Goal: Task Accomplishment & Management: Manage account settings

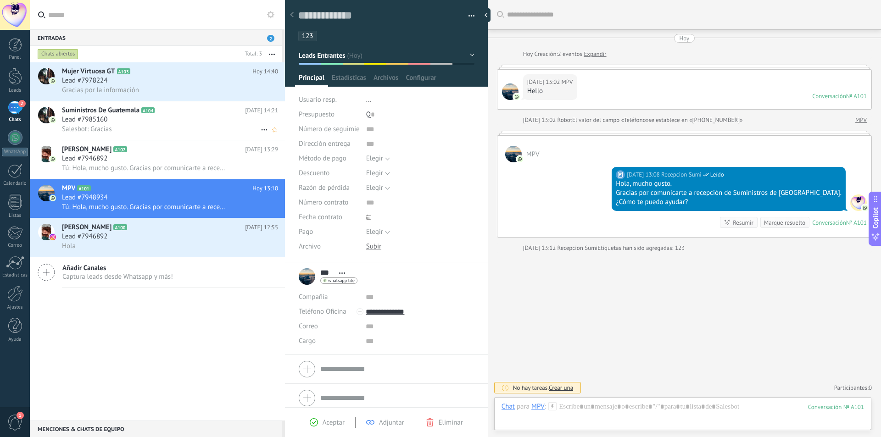
click at [188, 121] on div "Lead #7985160" at bounding box center [170, 119] width 216 height 9
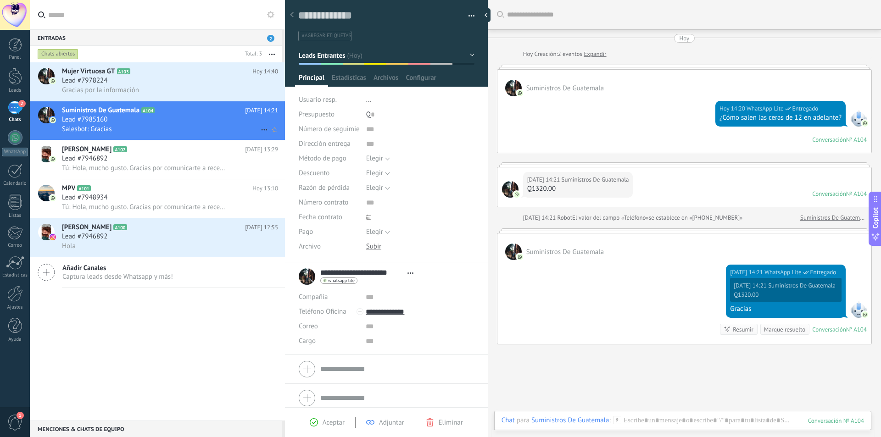
drag, startPoint x: 146, startPoint y: 77, endPoint x: 33, endPoint y: 114, distance: 119.2
click at [145, 78] on div "Lead #7978224" at bounding box center [170, 80] width 216 height 9
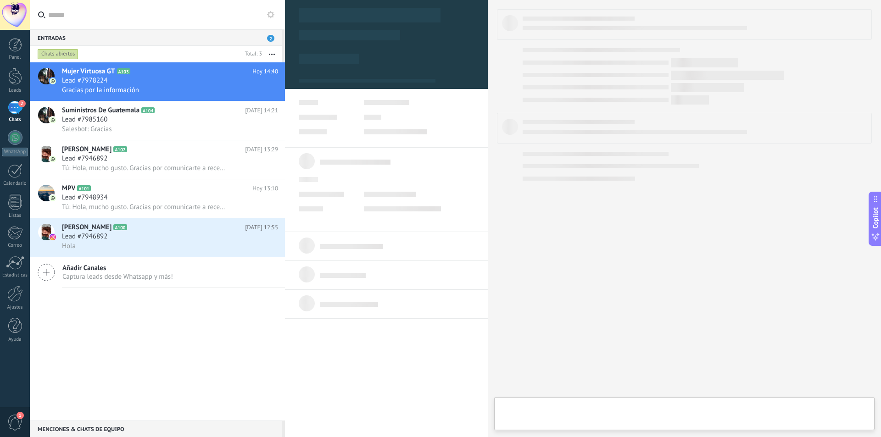
click at [16, 111] on div "2" at bounding box center [15, 107] width 15 height 13
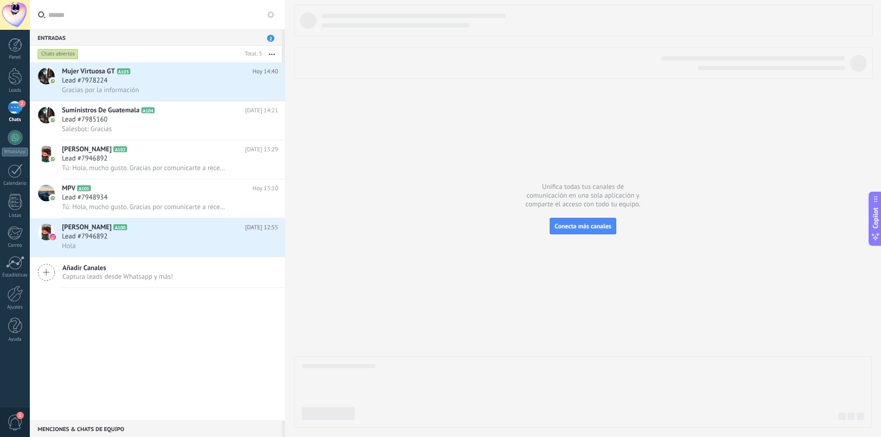
click at [264, 38] on div "Entradas 2" at bounding box center [156, 37] width 252 height 17
click at [19, 201] on div at bounding box center [15, 202] width 14 height 16
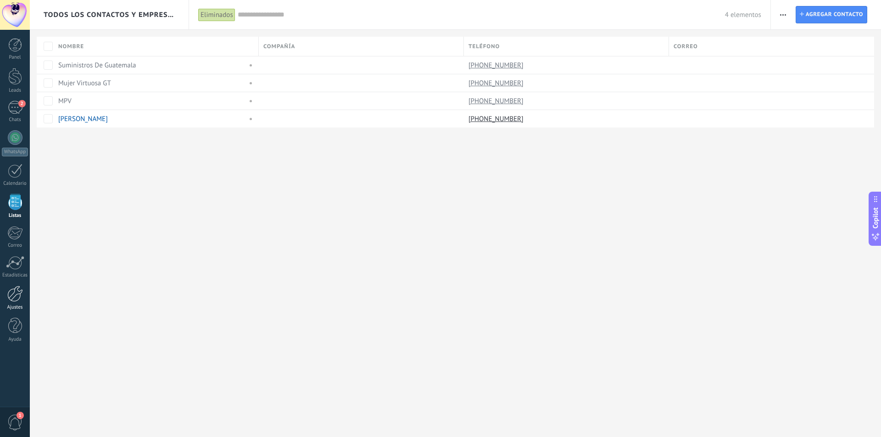
click at [8, 294] on div at bounding box center [15, 294] width 16 height 16
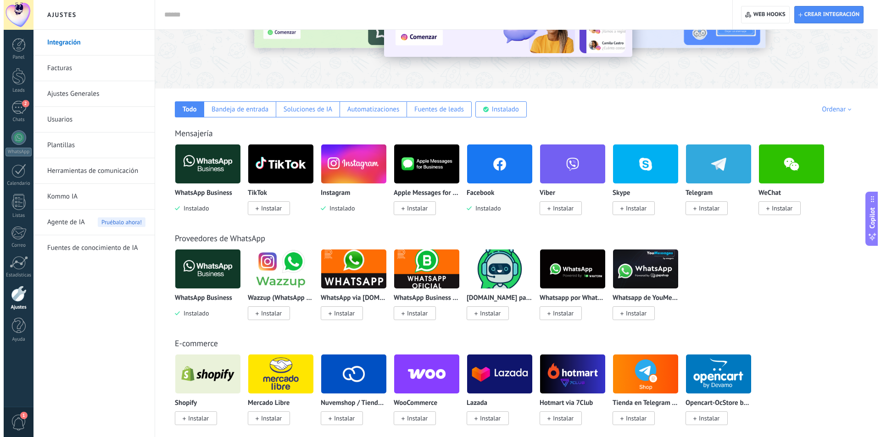
scroll to position [92, 0]
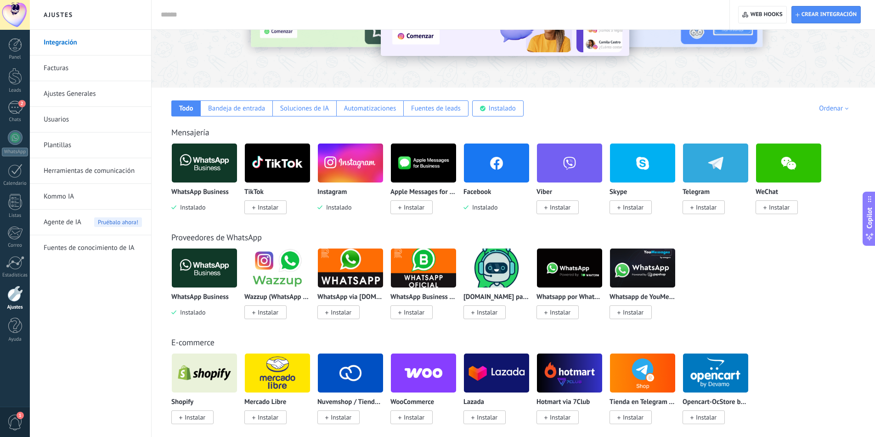
click at [260, 204] on span "Instalar" at bounding box center [268, 207] width 21 height 8
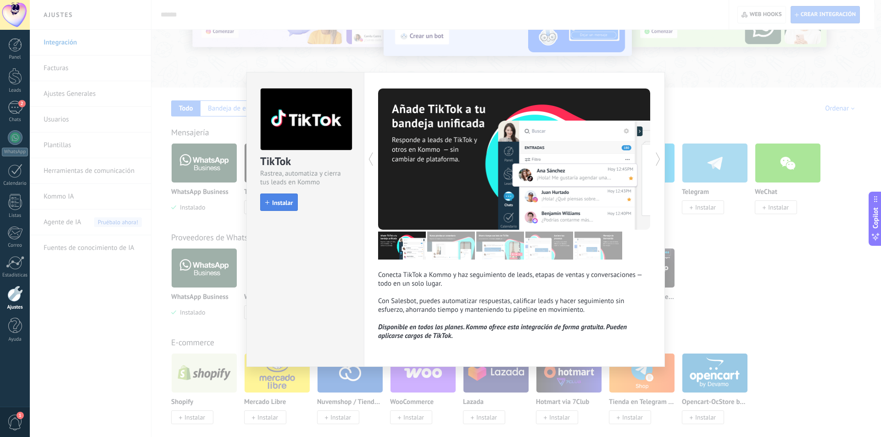
click at [283, 207] on button "Instalar" at bounding box center [279, 202] width 38 height 17
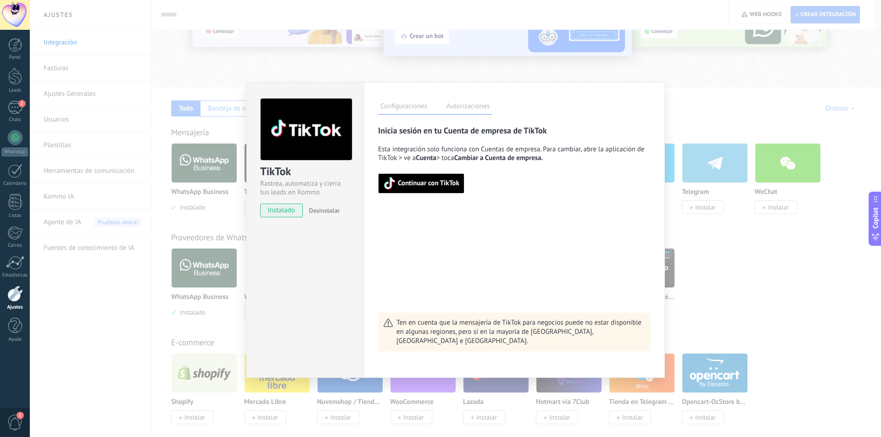
drag, startPoint x: 427, startPoint y: 184, endPoint x: 425, endPoint y: 189, distance: 4.9
click at [426, 185] on span "Continuar con TikTok" at bounding box center [429, 183] width 62 height 6
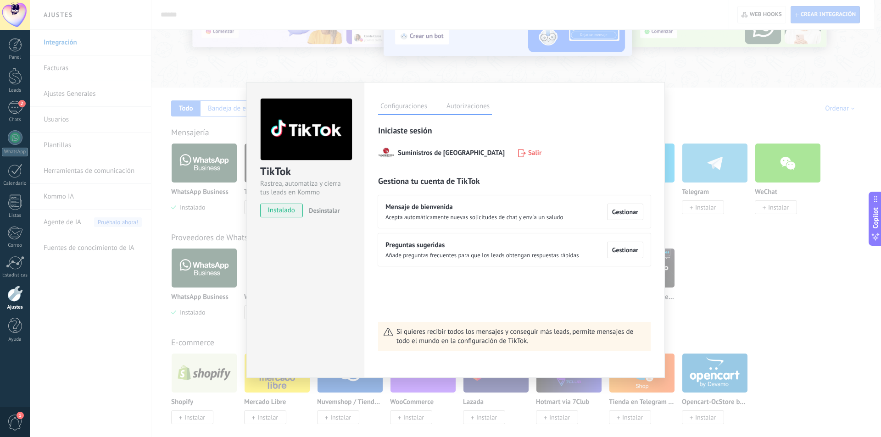
click at [573, 222] on div "Mensaje de bienvenida Acepta automáticamente nuevas solicitudes de chat y envía…" at bounding box center [514, 212] width 273 height 33
click at [545, 255] on span "Añade preguntas frecuentes para que los leads obtengan respuestas rápidas" at bounding box center [483, 255] width 194 height 7
click at [634, 211] on span "Gestionar" at bounding box center [625, 212] width 26 height 6
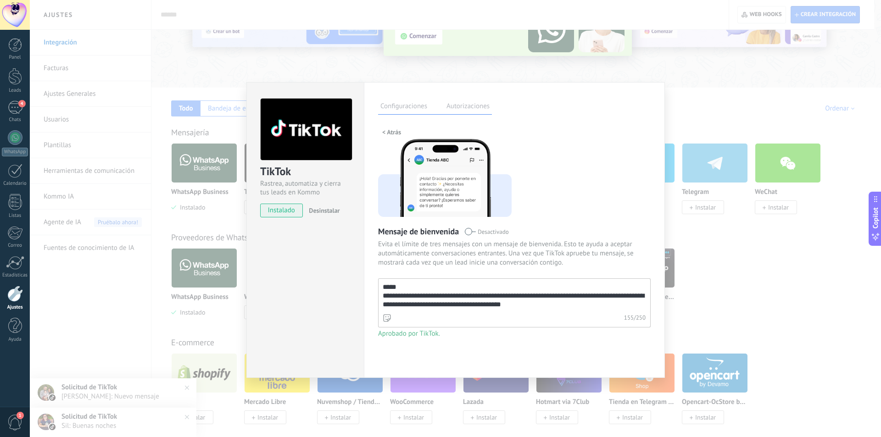
click at [552, 307] on textarea "**********" at bounding box center [514, 295] width 270 height 33
click at [469, 235] on span at bounding box center [470, 231] width 11 height 7
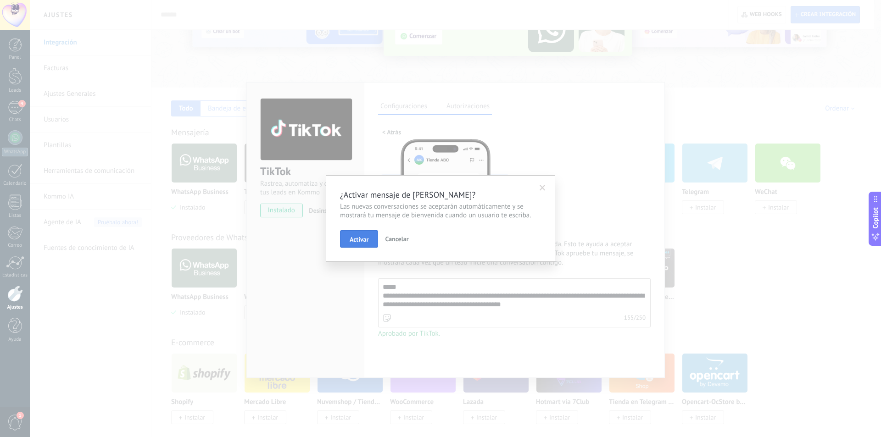
click at [359, 238] on span "Activar" at bounding box center [359, 239] width 19 height 6
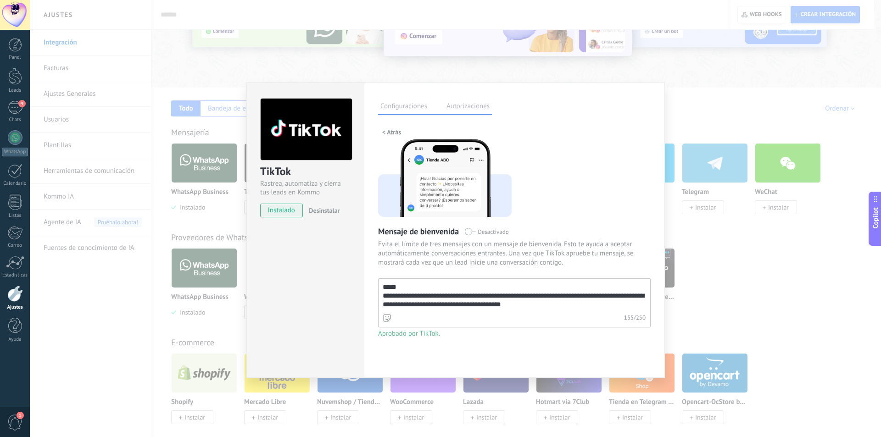
click at [455, 238] on div "**********" at bounding box center [514, 238] width 273 height 226
click at [465, 103] on label "Autorizaciones" at bounding box center [468, 107] width 48 height 13
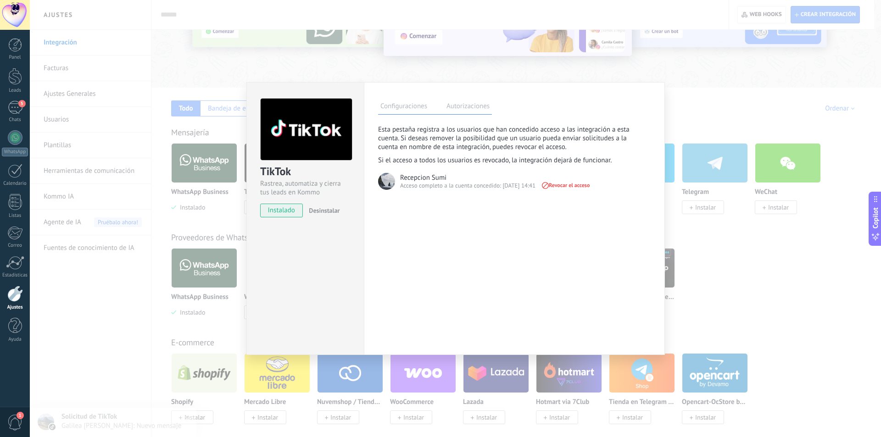
click at [386, 187] on img at bounding box center [386, 181] width 17 height 17
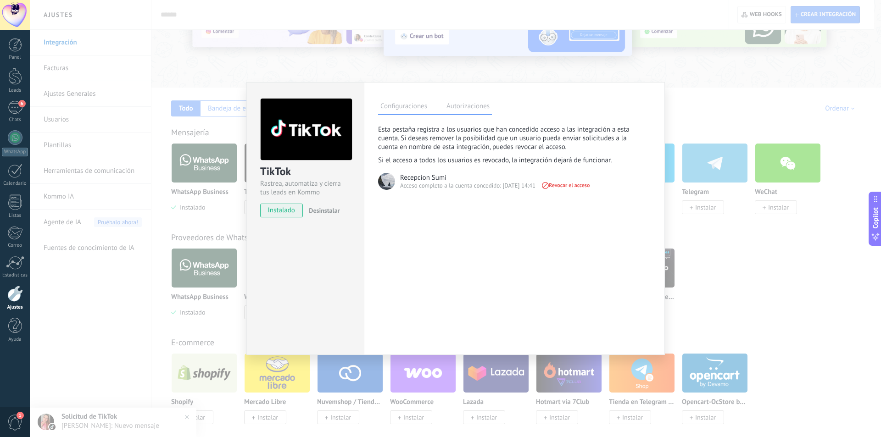
click at [408, 106] on label "Configuraciones" at bounding box center [403, 107] width 51 height 13
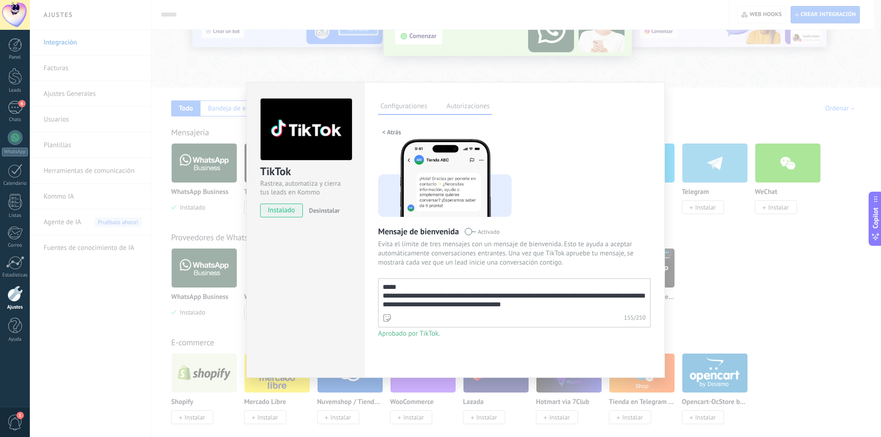
click at [421, 333] on span "Aprobado por TikTok." at bounding box center [514, 334] width 273 height 9
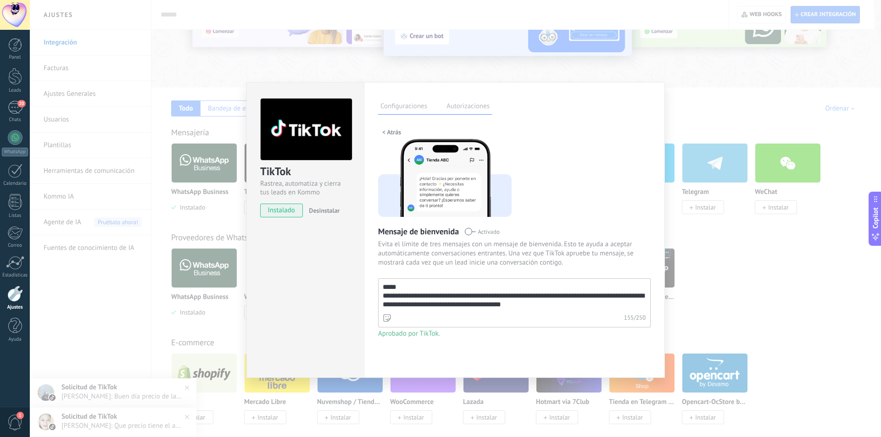
click at [401, 336] on span "Aprobado por TikTok." at bounding box center [514, 334] width 273 height 9
click at [456, 101] on label "Autorizaciones" at bounding box center [468, 107] width 48 height 13
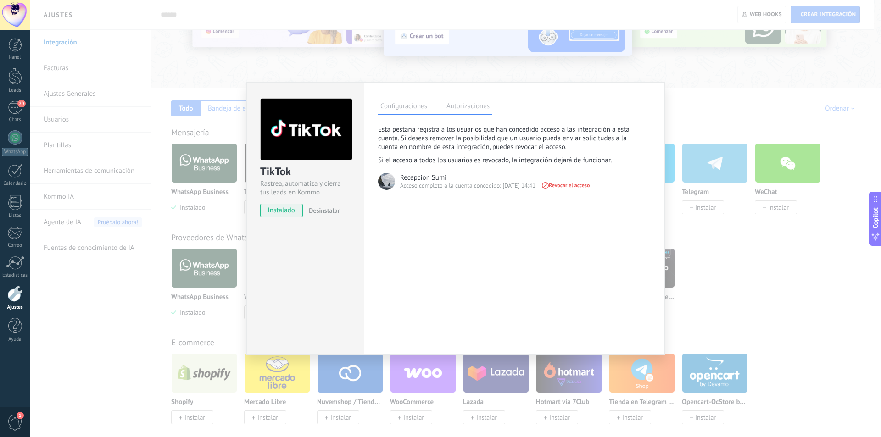
click at [386, 186] on img at bounding box center [386, 181] width 17 height 17
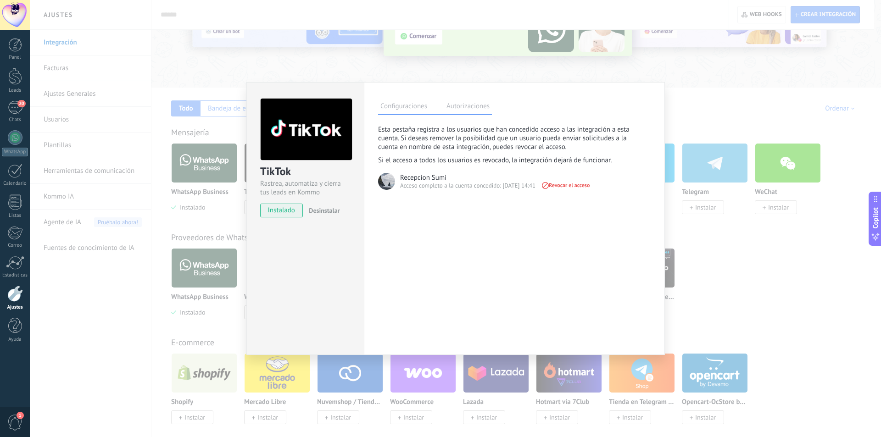
click at [420, 107] on label "Configuraciones" at bounding box center [403, 107] width 51 height 13
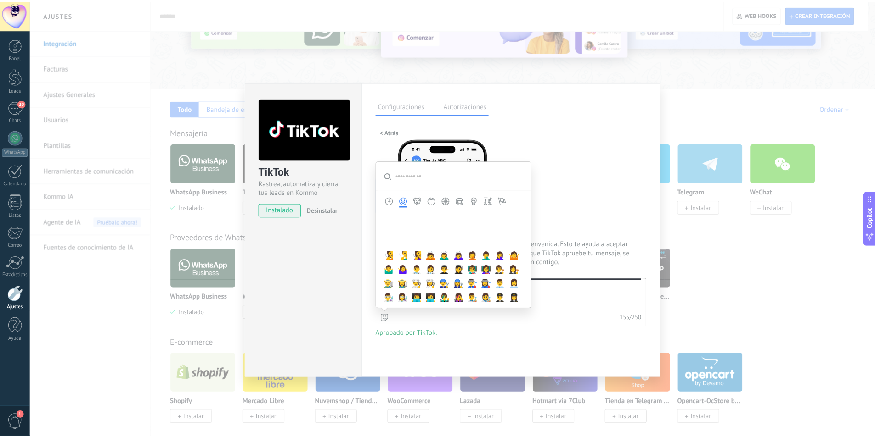
scroll to position [413, 0]
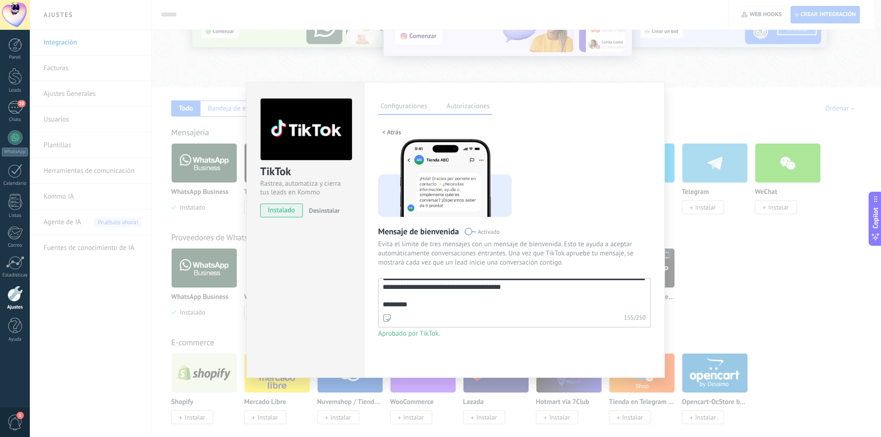
click at [578, 177] on div "**********" at bounding box center [514, 238] width 273 height 226
click at [219, 341] on div "**********" at bounding box center [456, 218] width 852 height 437
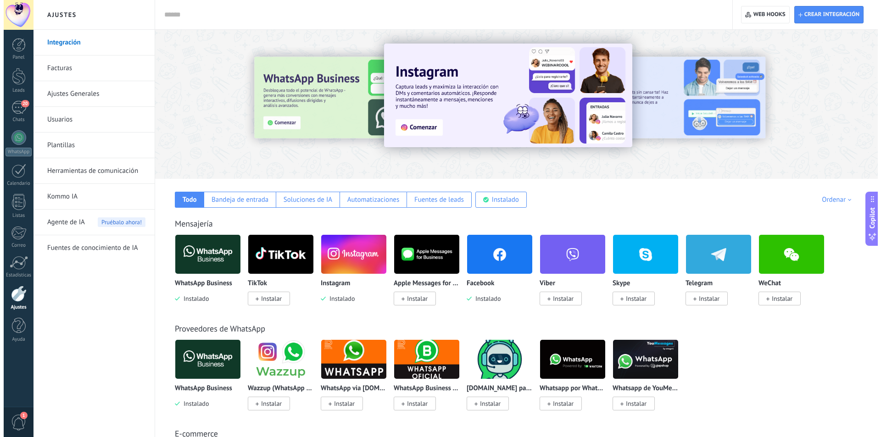
scroll to position [0, 0]
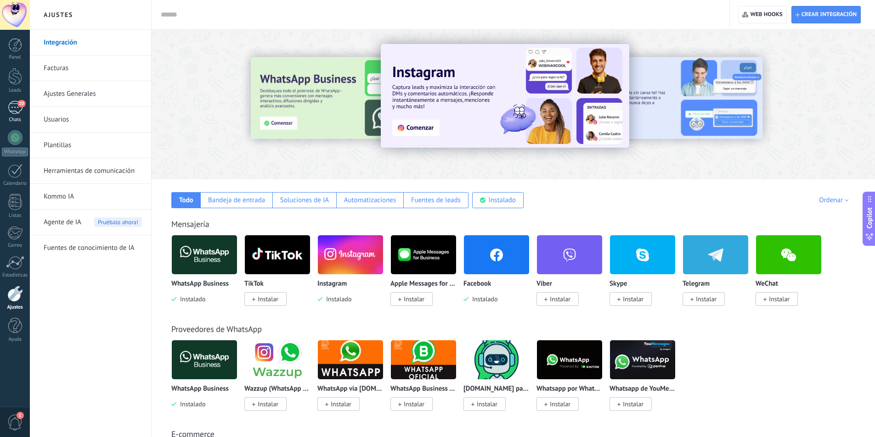
click at [16, 106] on div "20" at bounding box center [15, 107] width 15 height 13
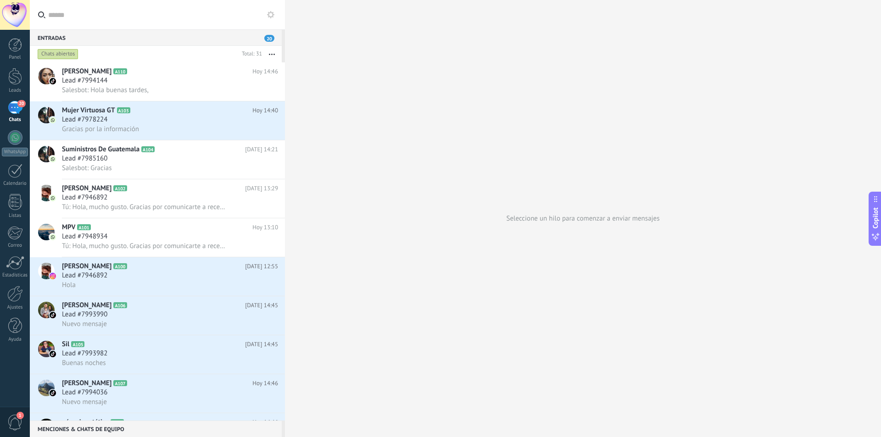
click at [144, 40] on div "Entradas 20" at bounding box center [156, 37] width 252 height 17
click at [142, 151] on span "A104" at bounding box center [147, 149] width 13 height 6
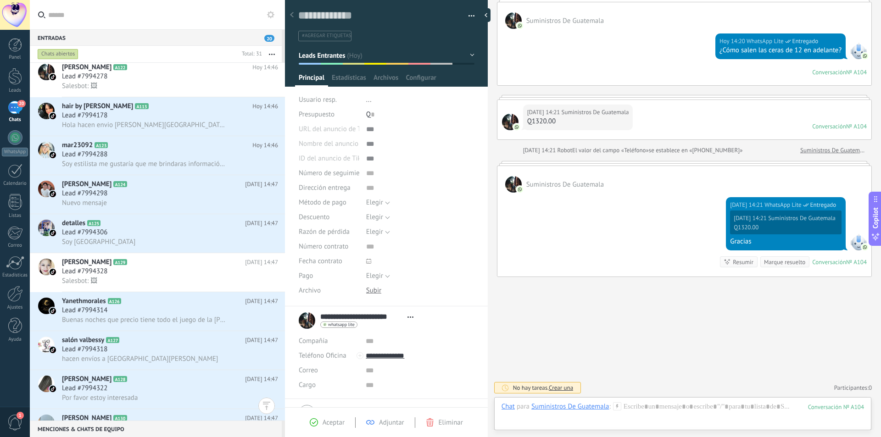
scroll to position [852, 0]
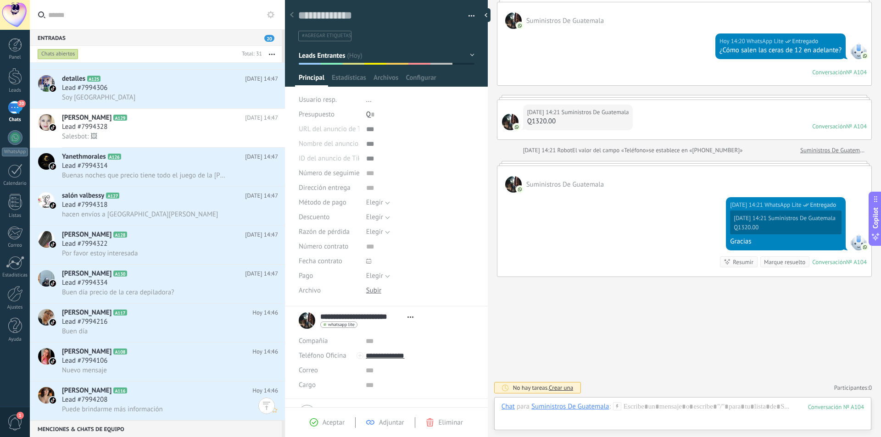
click at [113, 393] on span "A116" at bounding box center [119, 391] width 13 height 6
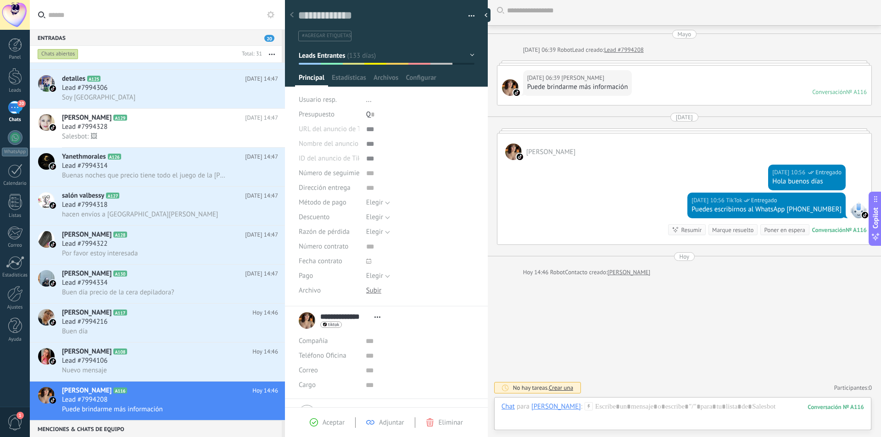
scroll to position [50, 0]
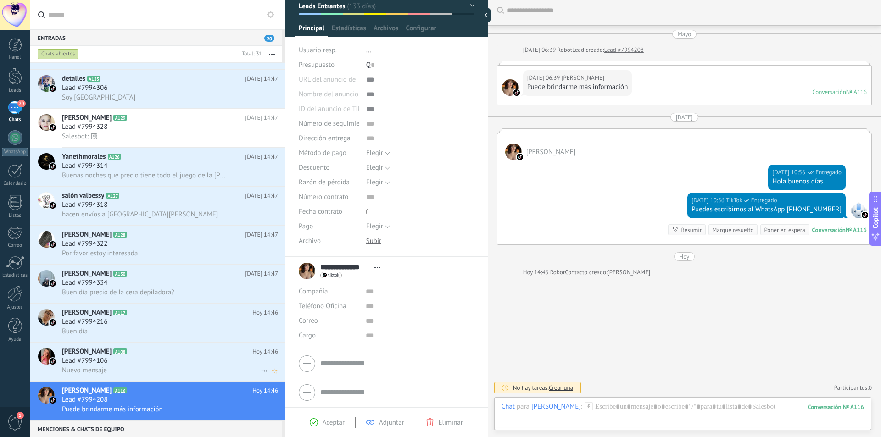
click at [86, 356] on span "[PERSON_NAME]" at bounding box center [87, 352] width 50 height 9
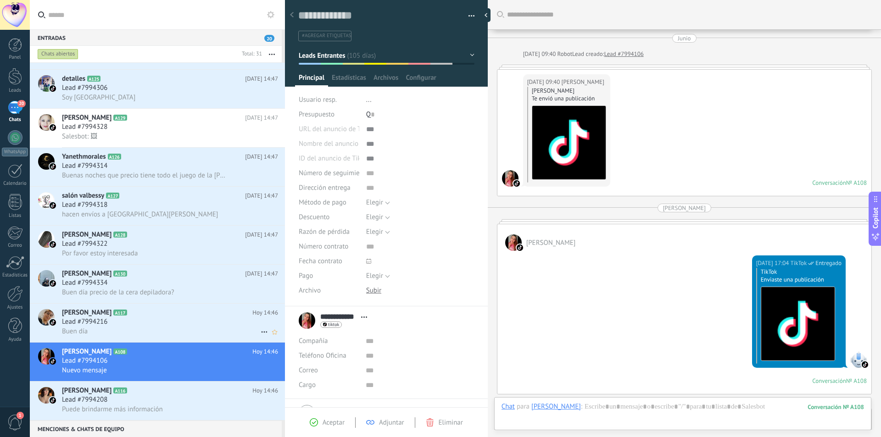
scroll to position [1890, 0]
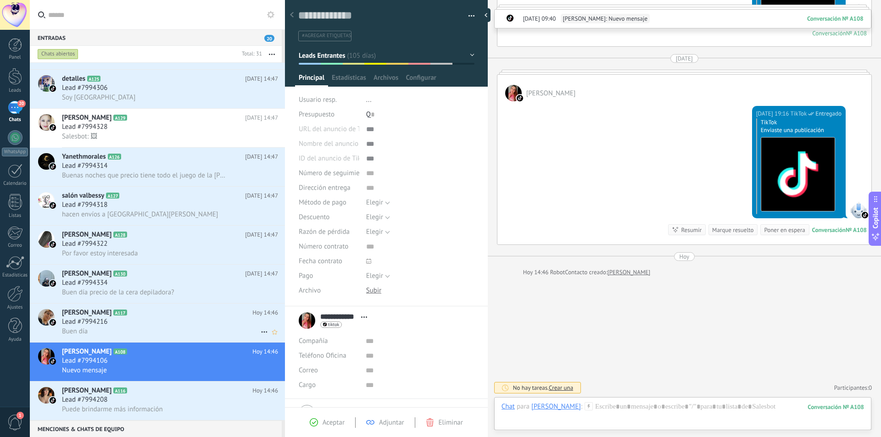
click at [95, 323] on span "Lead #7994216" at bounding box center [84, 322] width 45 height 9
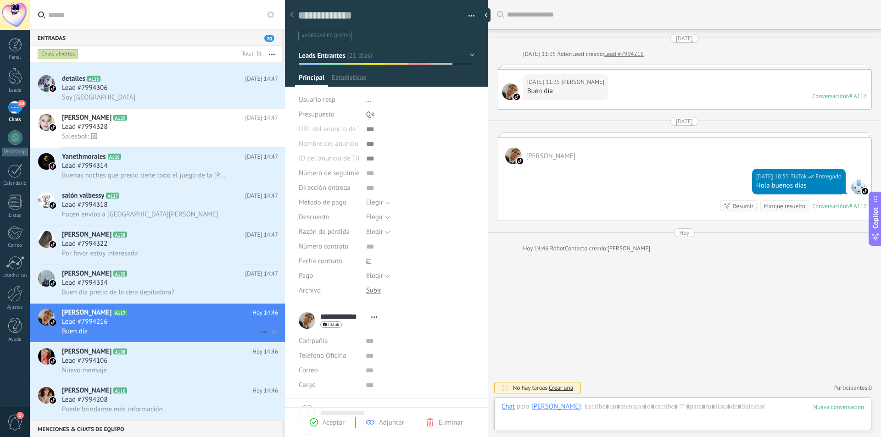
scroll to position [14, 0]
click at [566, 90] on div "Buen día" at bounding box center [565, 91] width 77 height 9
click at [711, 98] on div "[DATE] 11:35 [PERSON_NAME] Buen día Conversación № A117 Conversación № A117" at bounding box center [685, 89] width 374 height 39
click at [690, 120] on div "[DATE]" at bounding box center [684, 121] width 17 height 9
click at [824, 94] on div "Conversación" at bounding box center [830, 96] width 34 height 8
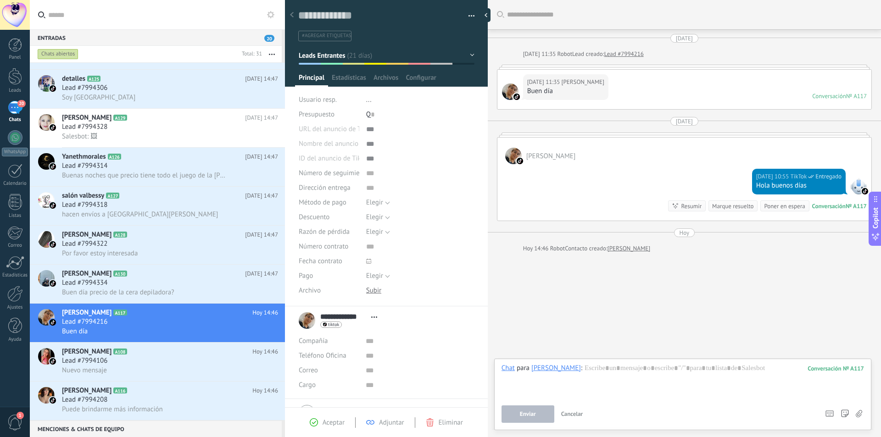
click at [824, 94] on div "Conversación" at bounding box center [830, 96] width 34 height 8
click at [127, 280] on div "Lead #7994334" at bounding box center [170, 283] width 216 height 9
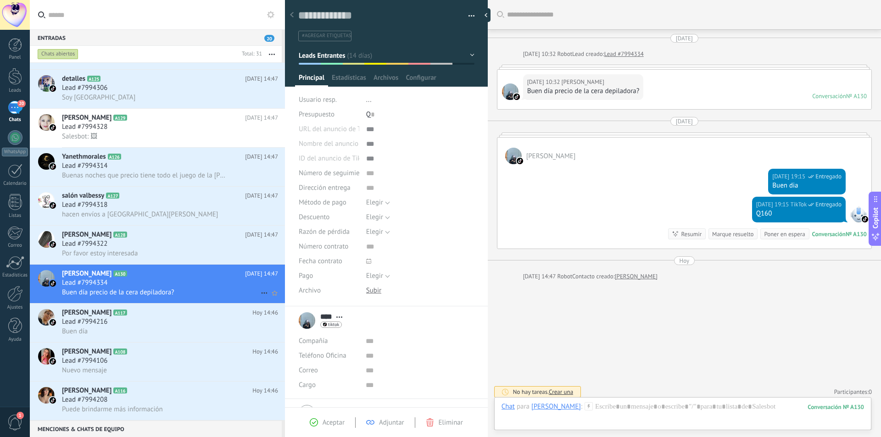
scroll to position [4, 0]
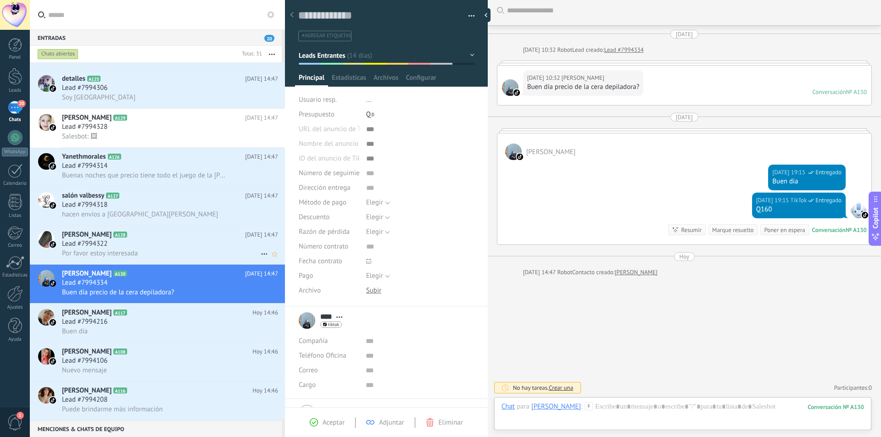
click at [146, 238] on h2 "[PERSON_NAME] A128" at bounding box center [153, 234] width 183 height 9
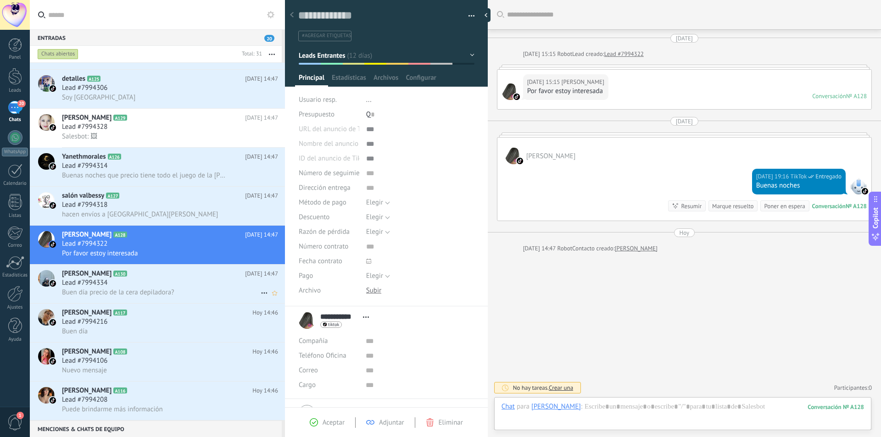
scroll to position [14, 0]
click at [150, 288] on span "Buen día precio de la cera depiladora?" at bounding box center [118, 292] width 112 height 9
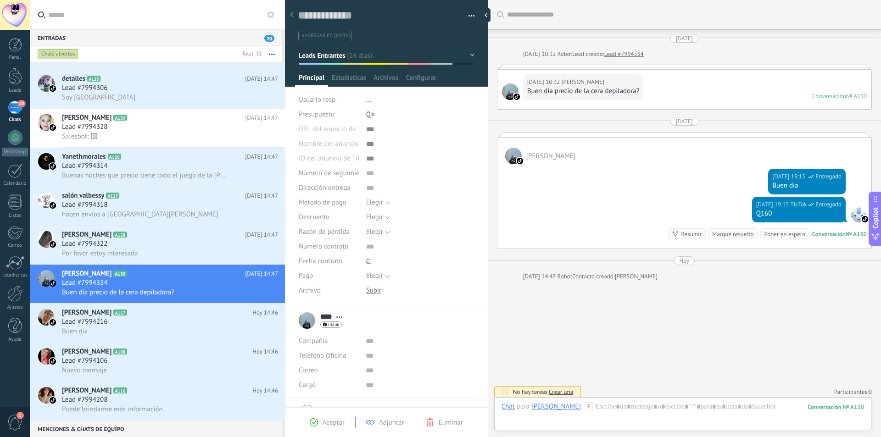
scroll to position [4, 0]
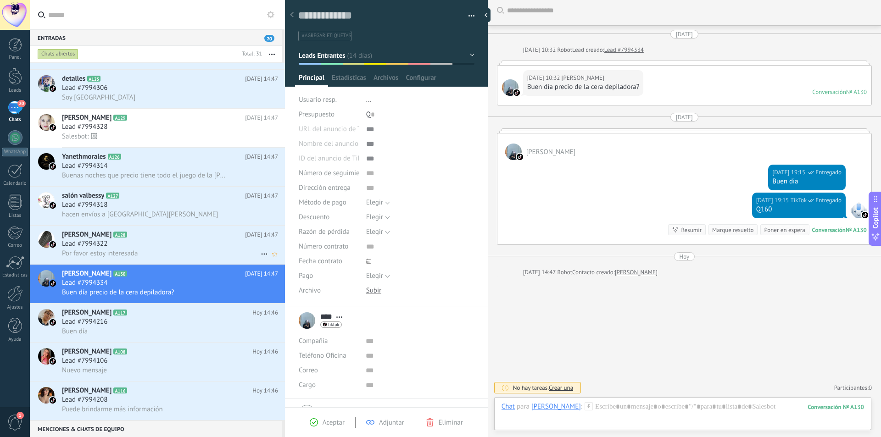
click at [131, 251] on span "Por favor estoy interesada" at bounding box center [100, 253] width 76 height 9
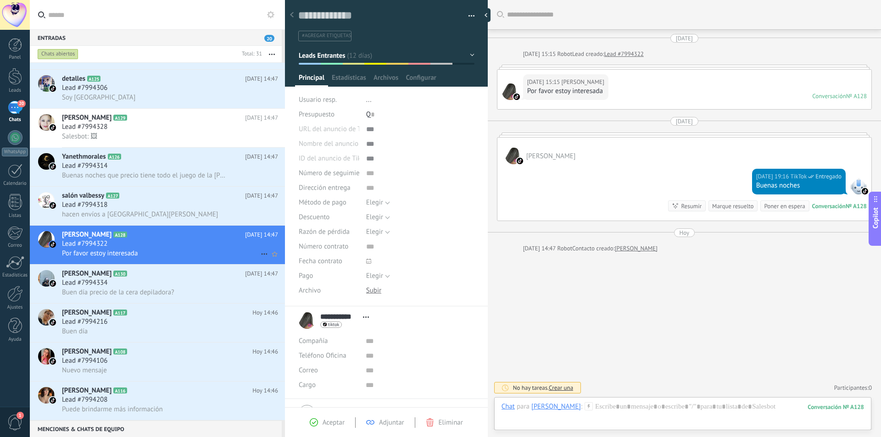
scroll to position [14, 0]
click at [587, 85] on span "[PERSON_NAME]" at bounding box center [583, 82] width 43 height 9
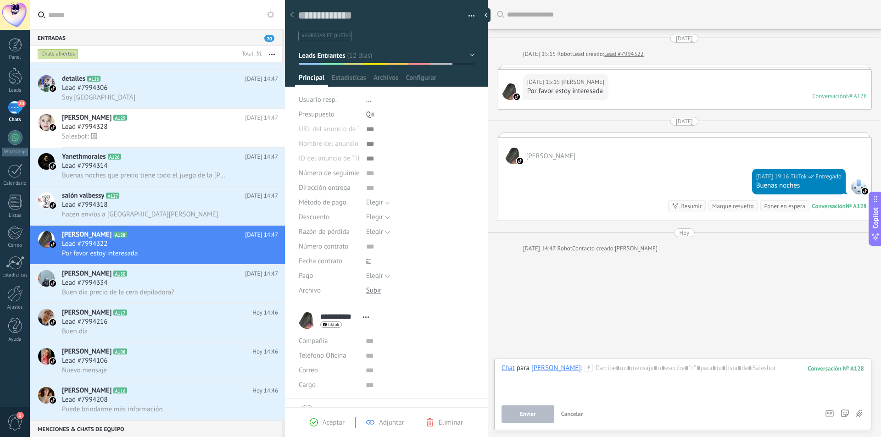
click at [692, 69] on div at bounding box center [684, 67] width 375 height 5
click at [657, 67] on div at bounding box center [684, 67] width 375 height 5
click at [628, 49] on div "[DATE] [DATE] 15:15 Robot Lead creado: Lead #7994322 [DATE] 15:15 [PERSON_NAME]…" at bounding box center [684, 143] width 375 height 219
click at [631, 51] on link "Lead #7994322" at bounding box center [624, 54] width 39 height 9
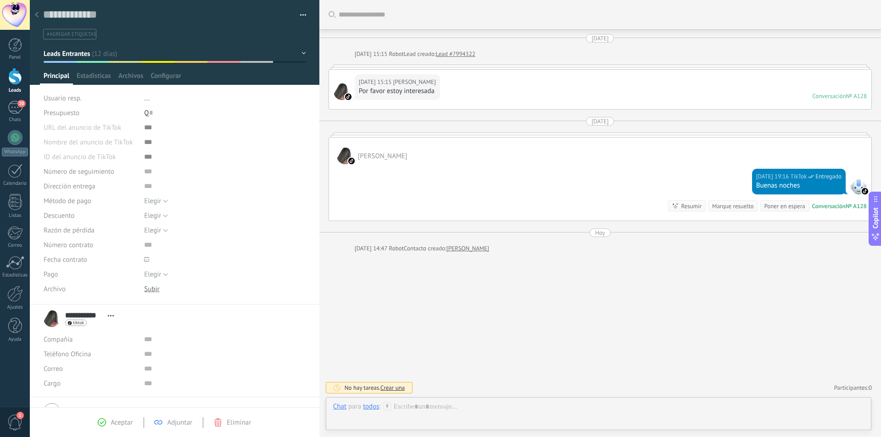
scroll to position [14, 0]
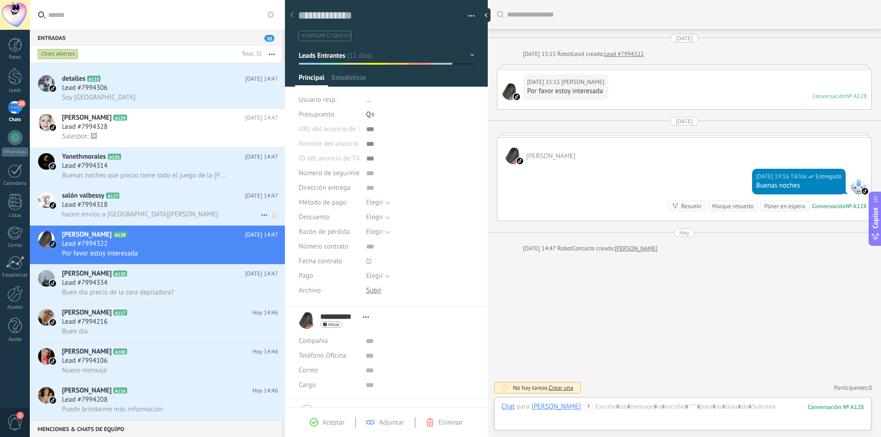
click at [122, 206] on div "Lead #7994318" at bounding box center [170, 205] width 216 height 9
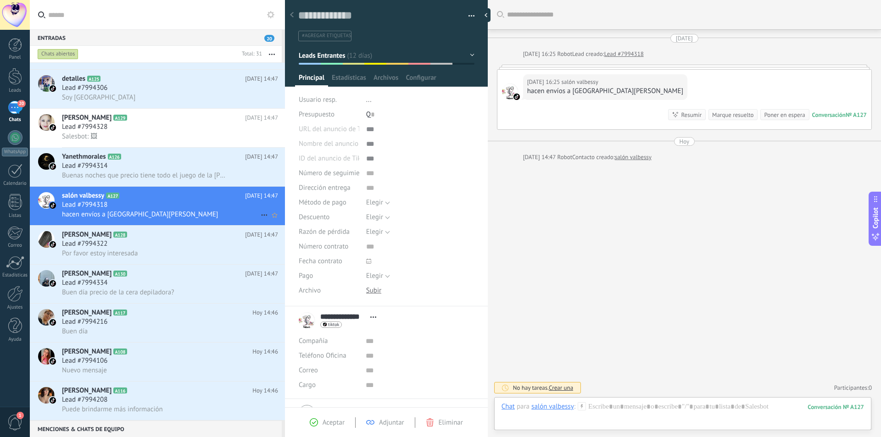
scroll to position [14, 0]
click at [183, 170] on div "Lead #7994314" at bounding box center [170, 166] width 216 height 9
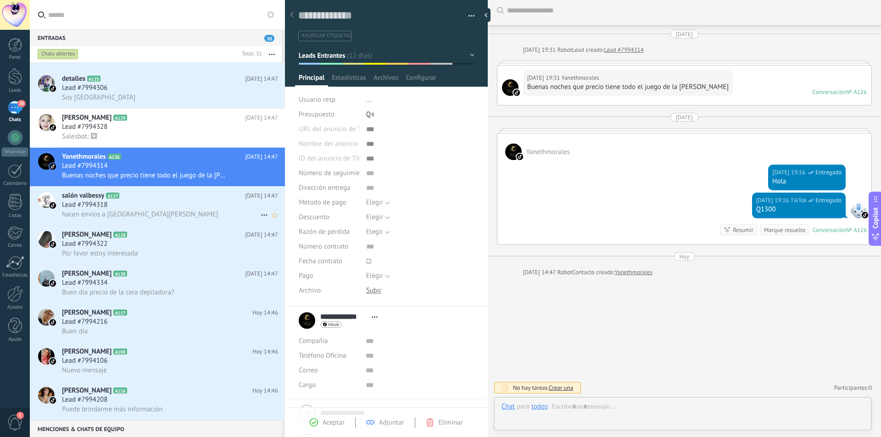
scroll to position [14, 0]
click at [188, 206] on div "Lead #7994318" at bounding box center [170, 205] width 216 height 9
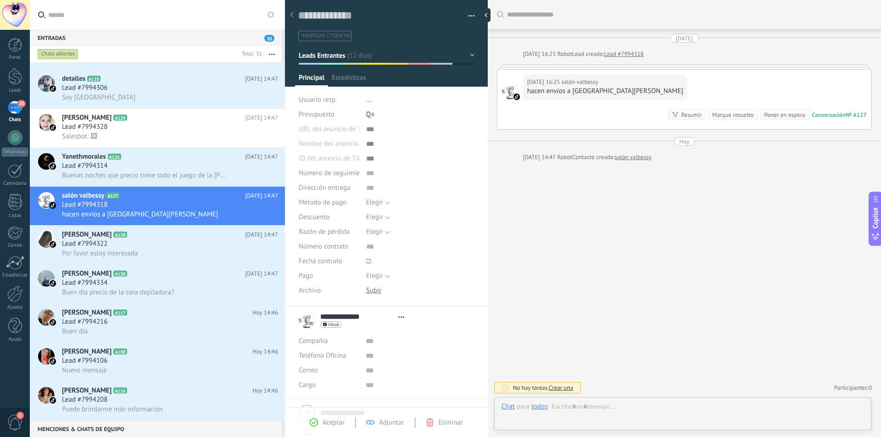
type textarea "**********"
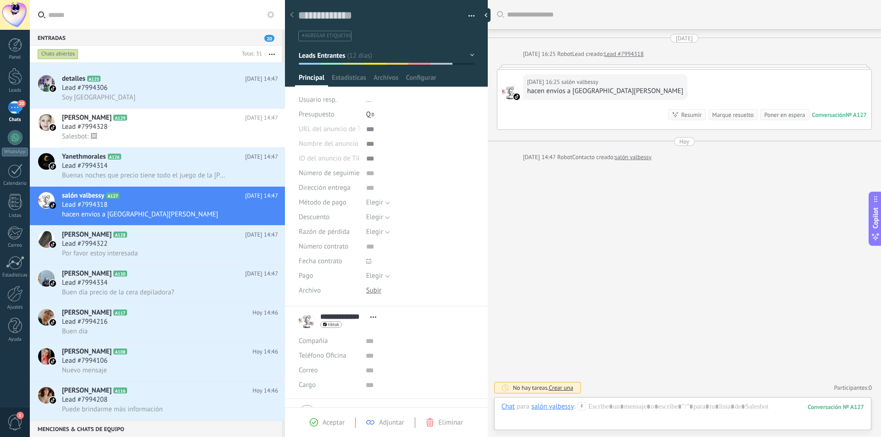
scroll to position [14, 0]
click at [629, 408] on div at bounding box center [683, 417] width 363 height 28
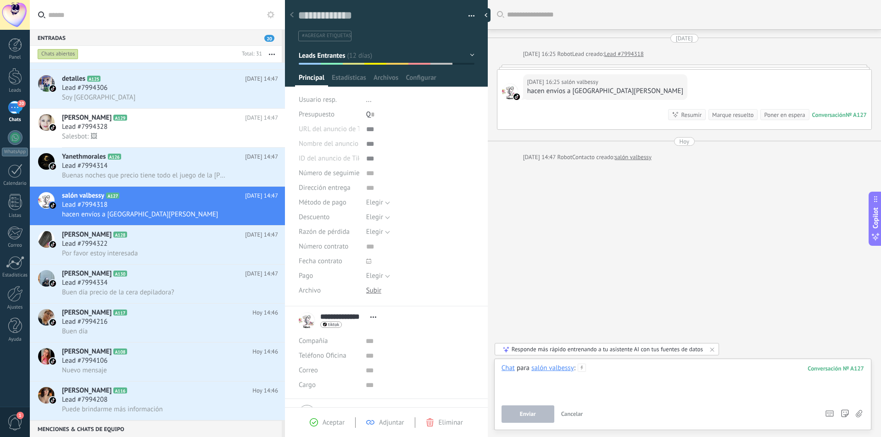
click at [693, 374] on div at bounding box center [683, 381] width 363 height 35
drag, startPoint x: 722, startPoint y: 371, endPoint x: 671, endPoint y: 262, distance: 120.8
click at [671, 261] on div "Buscar Carga más [DATE] [DATE] 16:25 Robot Lead creado: Lead #7994318 [DATE] 16…" at bounding box center [684, 218] width 393 height 437
click at [725, 371] on div "**********" at bounding box center [683, 381] width 363 height 35
click at [724, 371] on div "**********" at bounding box center [683, 381] width 363 height 35
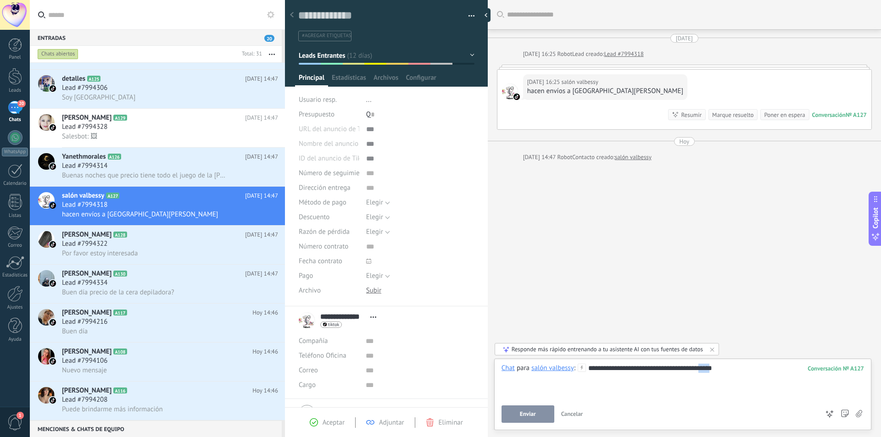
click at [723, 370] on div "**********" at bounding box center [683, 381] width 363 height 35
click at [743, 371] on div "**********" at bounding box center [683, 381] width 363 height 35
click at [527, 409] on button "Enviar" at bounding box center [528, 414] width 53 height 17
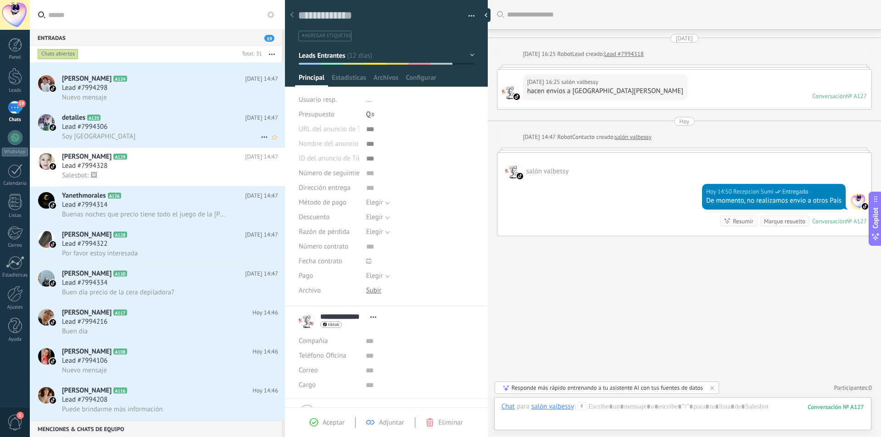
click at [121, 137] on div "Soy [GEOGRAPHIC_DATA]" at bounding box center [170, 137] width 216 height 10
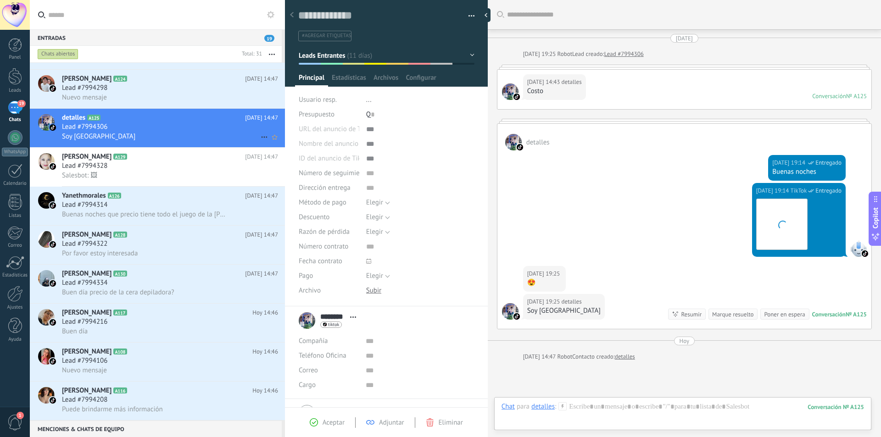
scroll to position [84, 0]
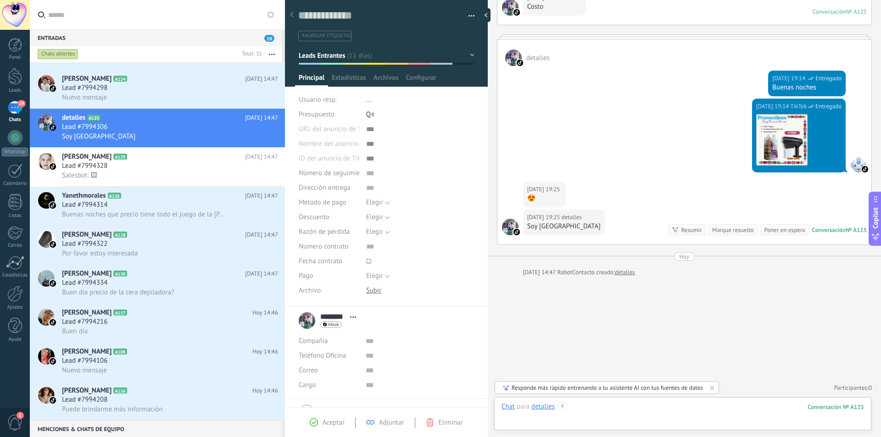
click at [585, 404] on div at bounding box center [683, 417] width 363 height 28
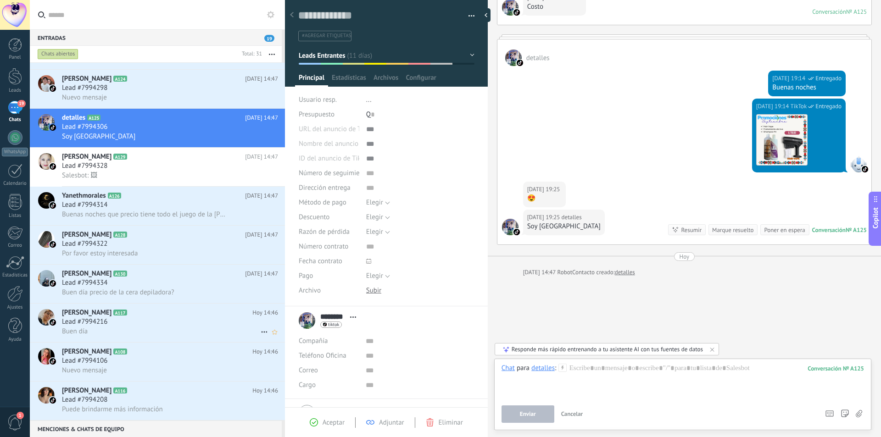
click at [130, 330] on div "Buen día" at bounding box center [170, 332] width 216 height 10
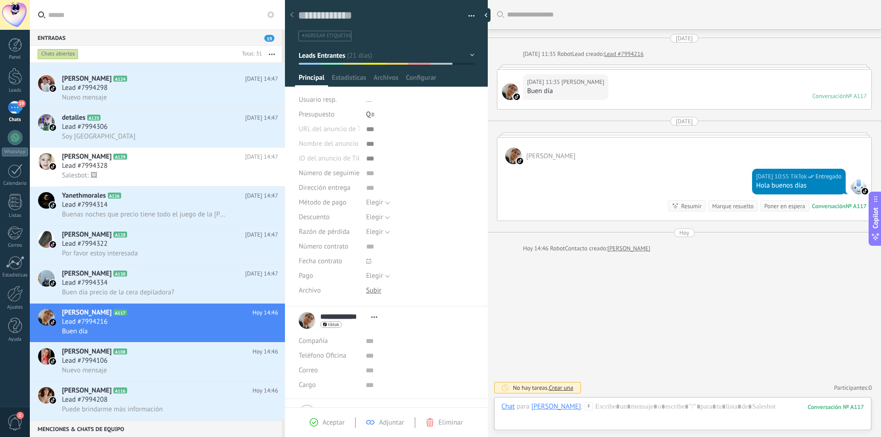
scroll to position [14, 0]
click at [17, 417] on span "1" at bounding box center [20, 415] width 7 height 7
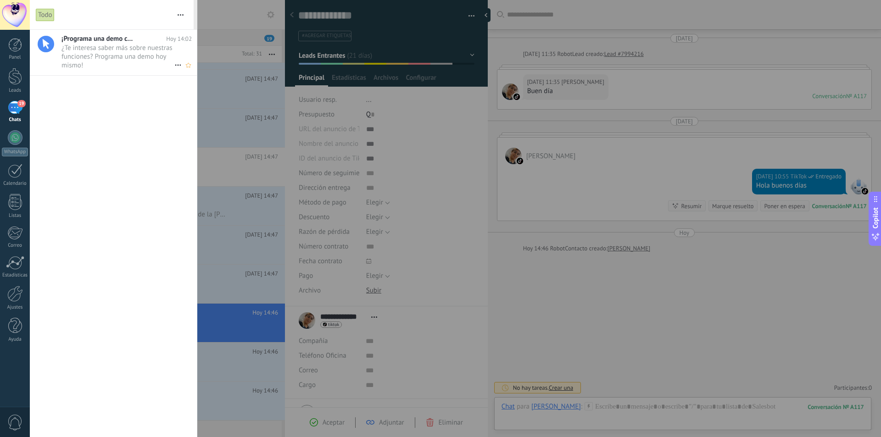
click at [111, 53] on span "¿Te interesa saber más sobre nuestras funciones? Programa una demo hoy mismo! •…" at bounding box center [118, 57] width 113 height 26
drag, startPoint x: 313, startPoint y: 165, endPoint x: 249, endPoint y: 151, distance: 65.4
click at [311, 168] on div at bounding box center [440, 218] width 881 height 437
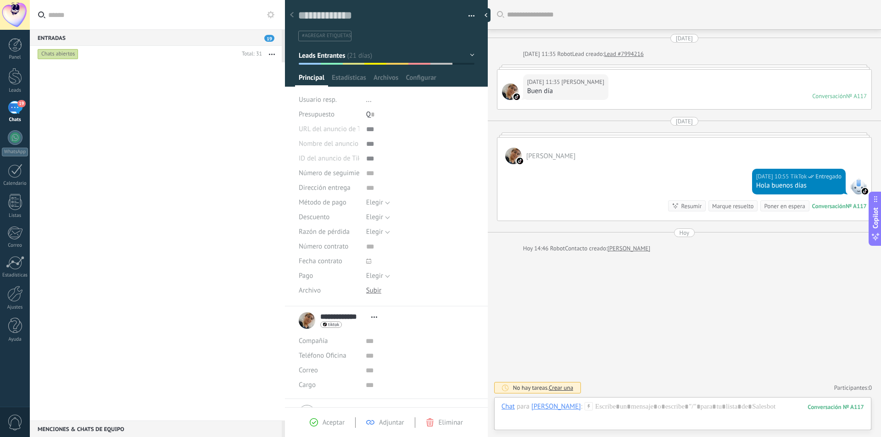
scroll to position [0, 0]
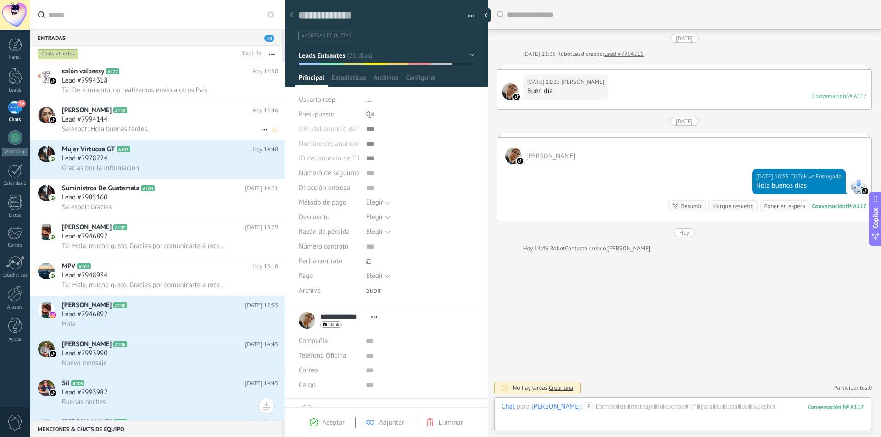
click at [151, 133] on h3 "Salesbot: Hola buenas tardes," at bounding box center [107, 129] width 91 height 9
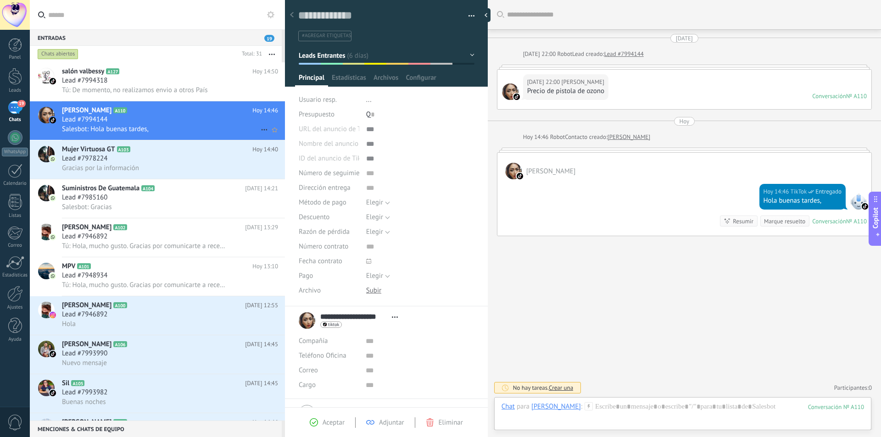
scroll to position [14, 0]
click at [151, 149] on h2 "Mujer Virtuosa GT A103" at bounding box center [157, 149] width 191 height 9
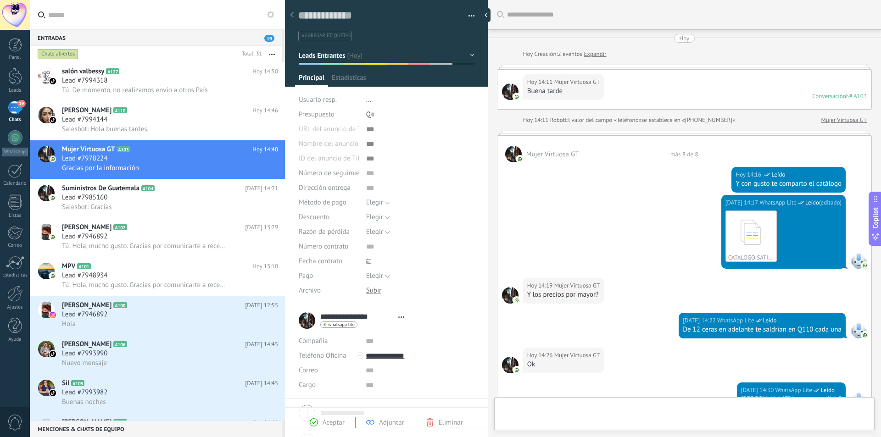
type textarea "**********"
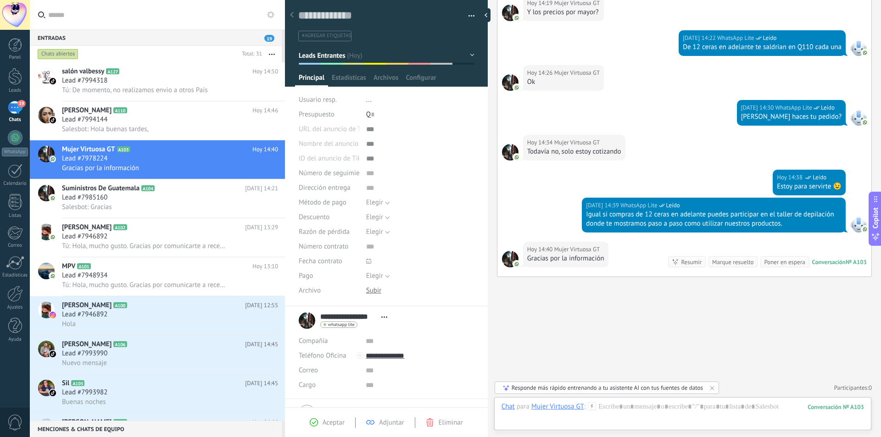
click at [586, 408] on div "Chat para Mujer Virtuosa GT :" at bounding box center [549, 407] width 95 height 9
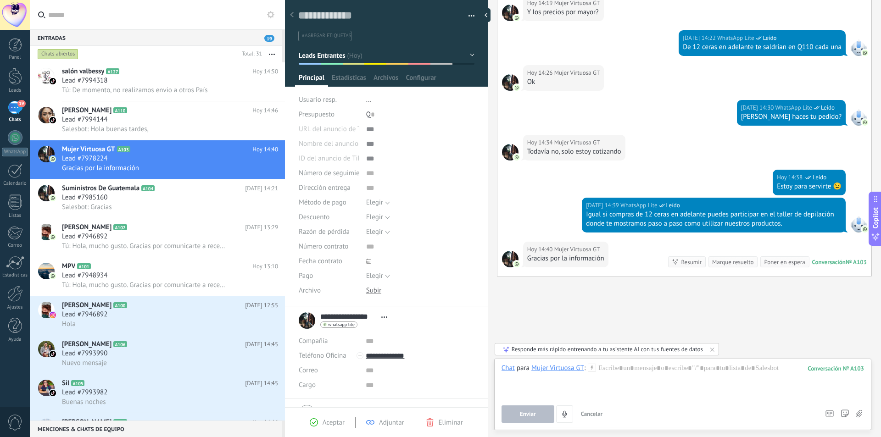
click at [652, 401] on div "Chat para Mujer Virtuosa GT : 103 Enviar Cancelar Rastrear clics en links ? Red…" at bounding box center [683, 393] width 363 height 59
click at [651, 418] on div "Enviar Cancelar Rastrear clics en links ? Reducir links largos y rastrear clics…" at bounding box center [659, 414] width 315 height 17
click at [594, 411] on span "Cancelar" at bounding box center [592, 414] width 22 height 8
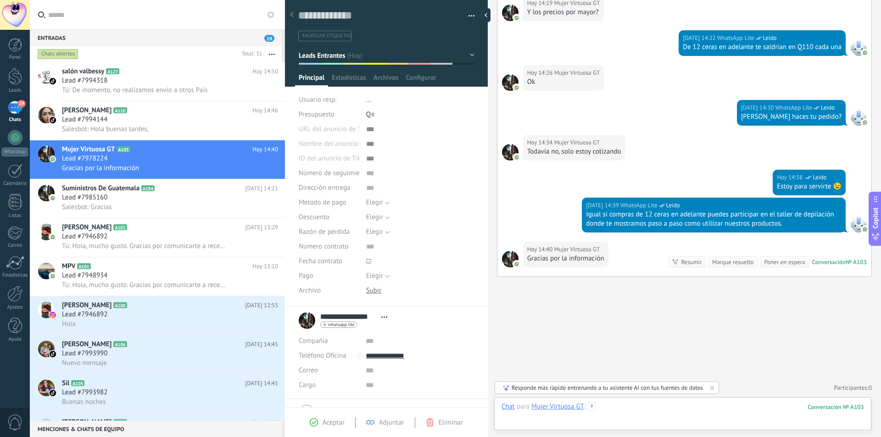
click at [609, 410] on div at bounding box center [683, 417] width 363 height 28
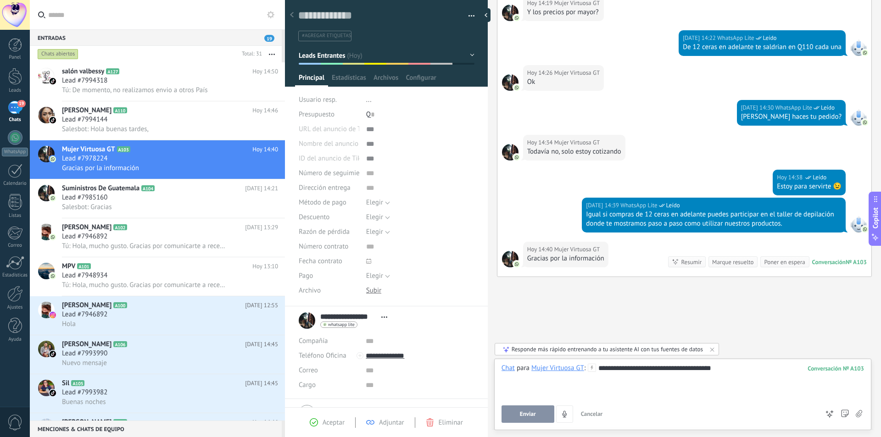
click at [547, 416] on button "Enviar" at bounding box center [528, 414] width 53 height 17
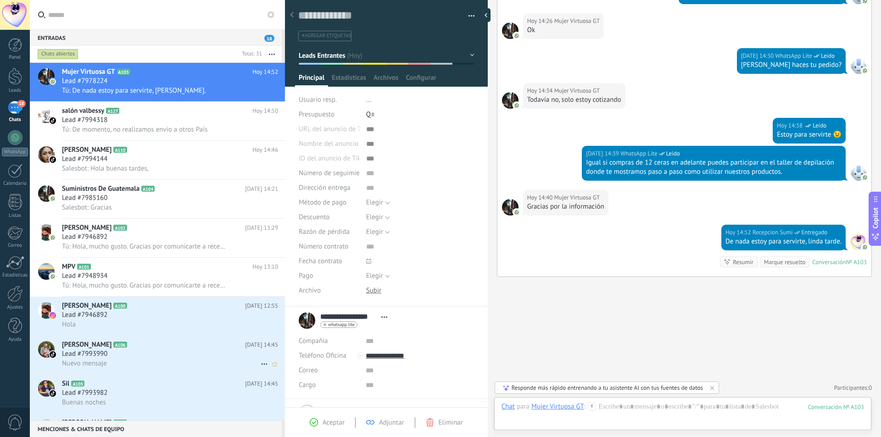
scroll to position [138, 0]
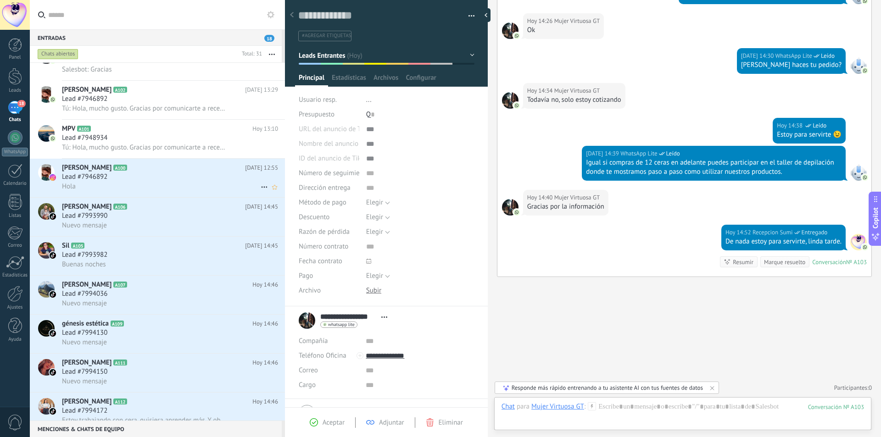
click at [148, 179] on div "Lead #7946892" at bounding box center [170, 177] width 216 height 9
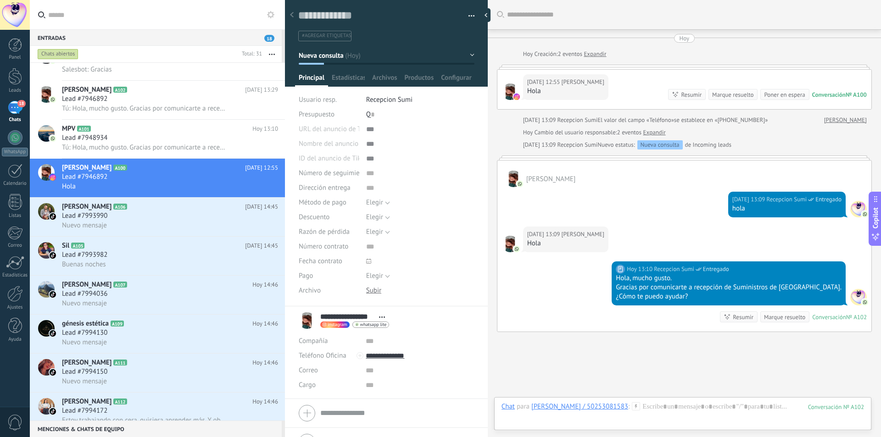
scroll to position [55, 0]
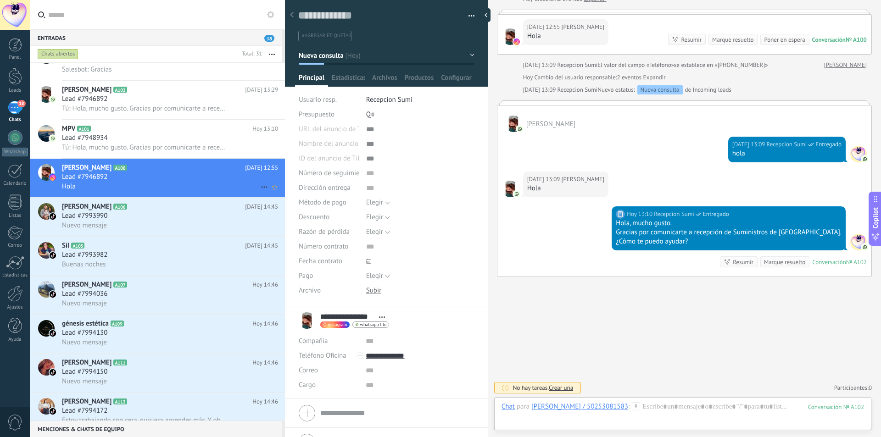
drag, startPoint x: 197, startPoint y: 173, endPoint x: 163, endPoint y: 185, distance: 37.0
click at [163, 185] on div "Hola" at bounding box center [170, 187] width 216 height 10
click at [262, 185] on icon at bounding box center [264, 187] width 11 height 11
click at [278, 191] on span "[PERSON_NAME] respondió" at bounding box center [314, 192] width 80 height 18
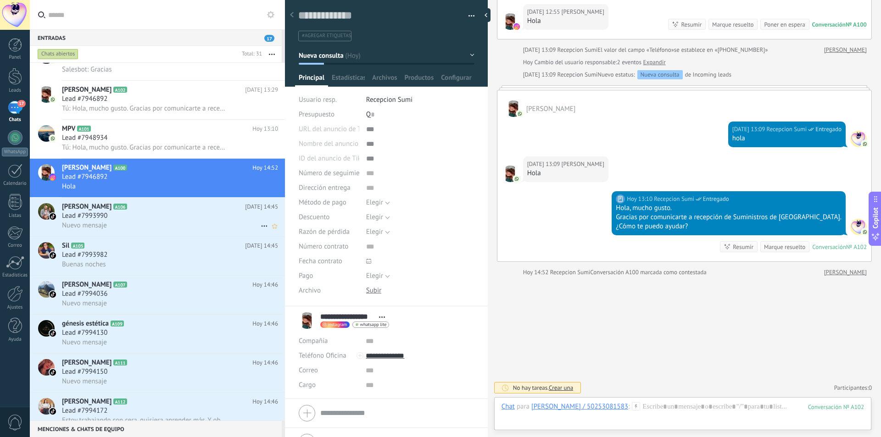
click at [176, 214] on div "Lead #7993990" at bounding box center [170, 216] width 216 height 9
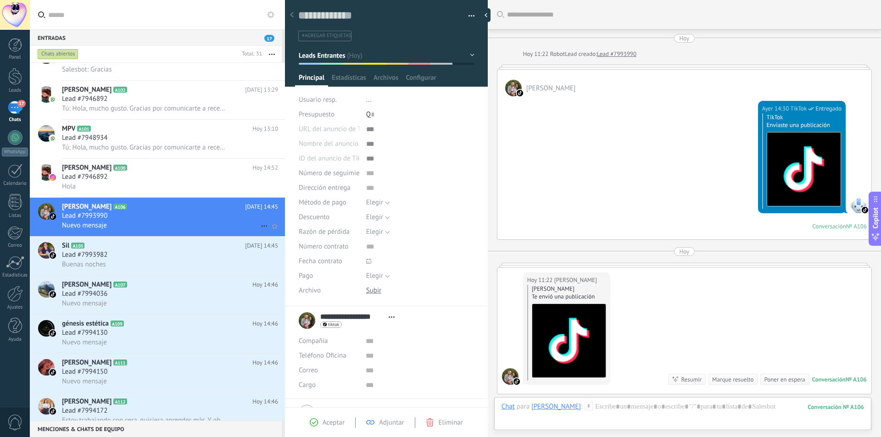
scroll to position [133, 0]
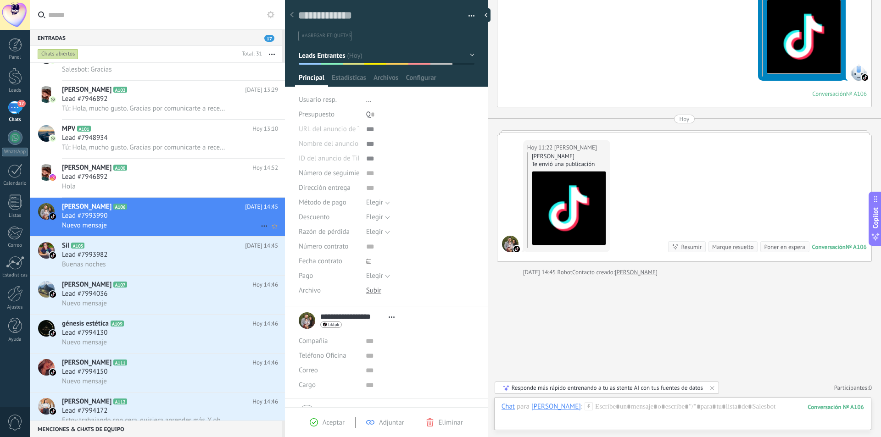
click at [263, 223] on icon at bounding box center [264, 226] width 11 height 11
click at [267, 228] on icon at bounding box center [267, 231] width 6 height 6
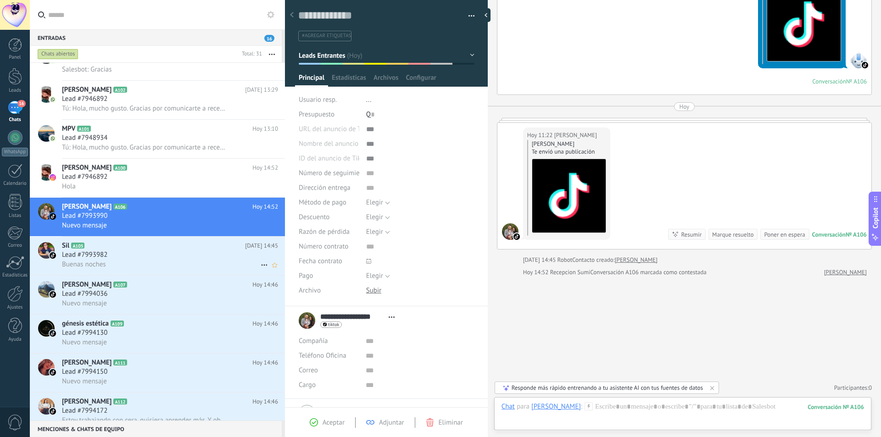
drag, startPoint x: 249, startPoint y: 252, endPoint x: 240, endPoint y: 255, distance: 10.2
click at [249, 252] on div "Lead #7993982" at bounding box center [170, 255] width 216 height 9
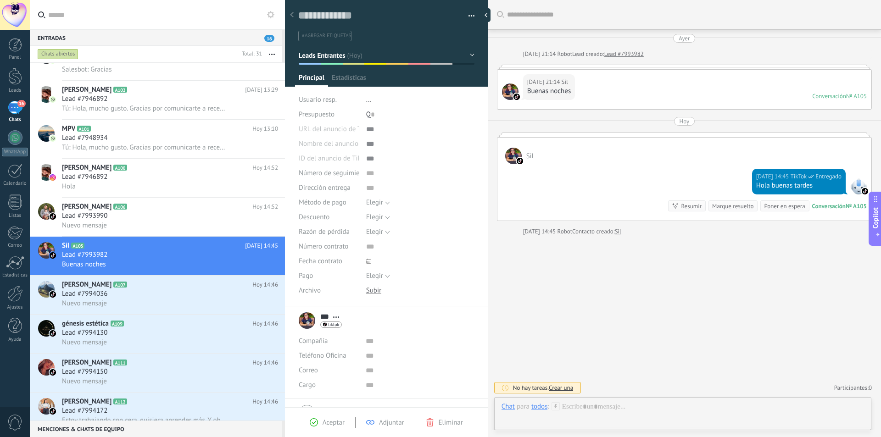
scroll to position [14, 0]
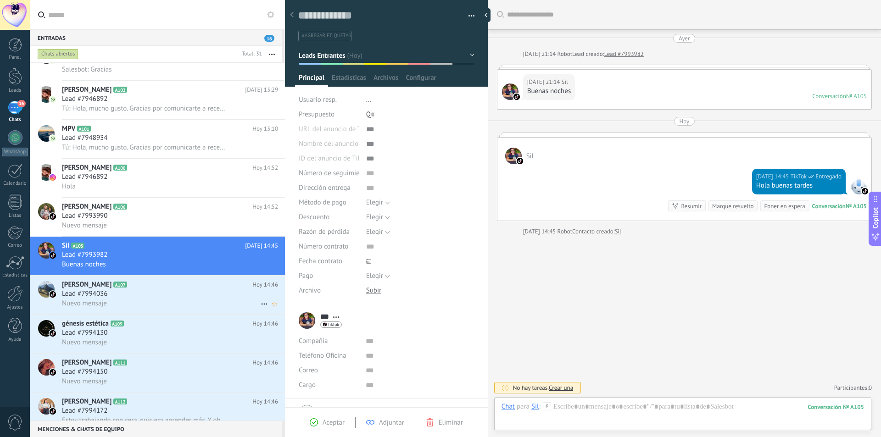
click at [213, 290] on div "Lead #7994036" at bounding box center [170, 294] width 216 height 9
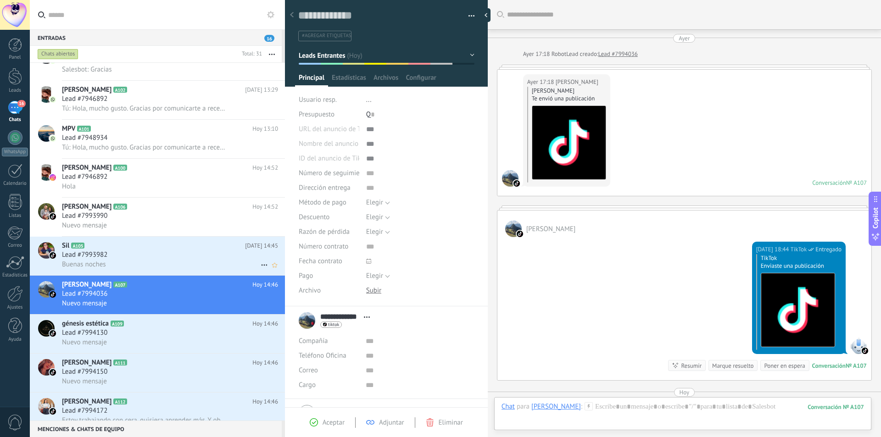
scroll to position [136, 0]
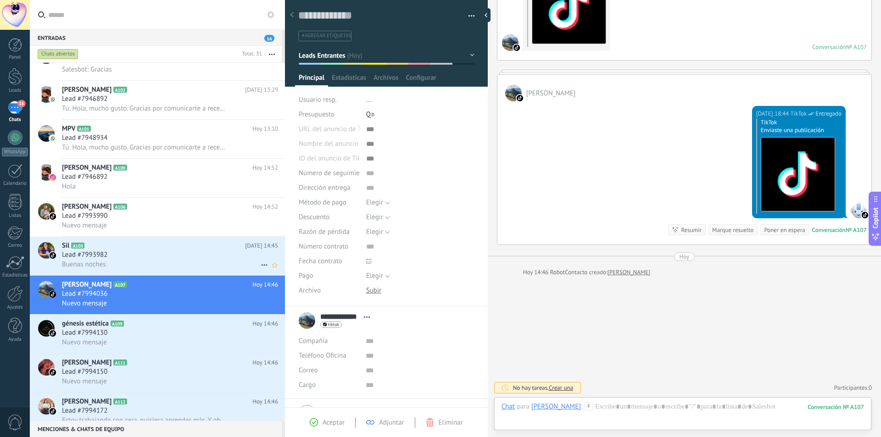
drag, startPoint x: 224, startPoint y: 248, endPoint x: 256, endPoint y: 264, distance: 35.5
click at [202, 252] on div "Lead #7993982" at bounding box center [170, 255] width 216 height 9
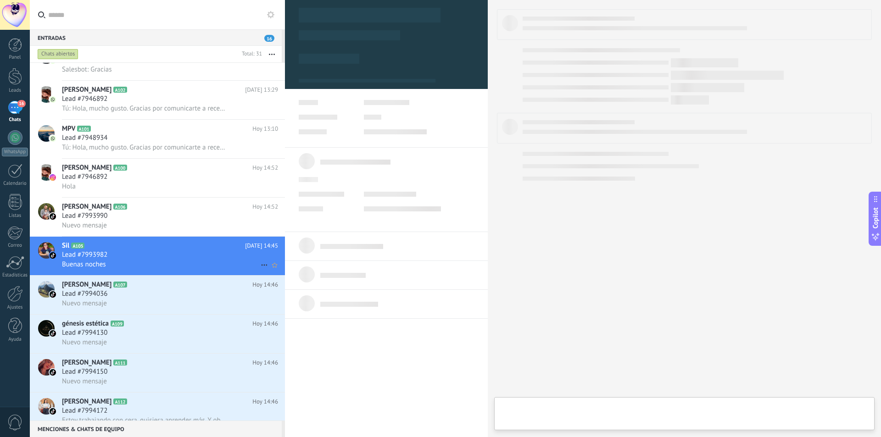
click at [259, 264] on icon at bounding box center [264, 265] width 11 height 11
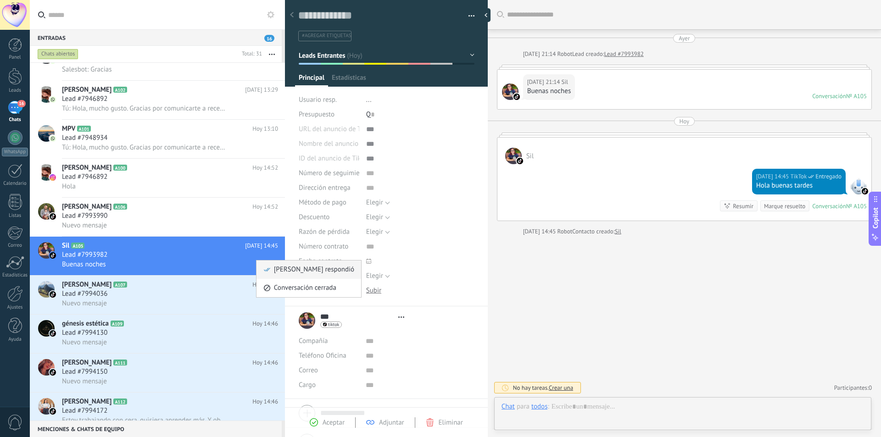
scroll to position [14, 0]
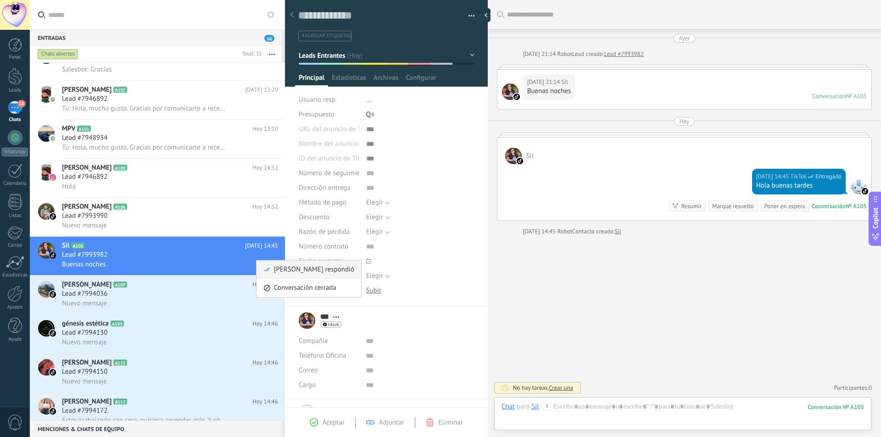
click at [277, 273] on span "[PERSON_NAME] respondió" at bounding box center [314, 270] width 80 height 18
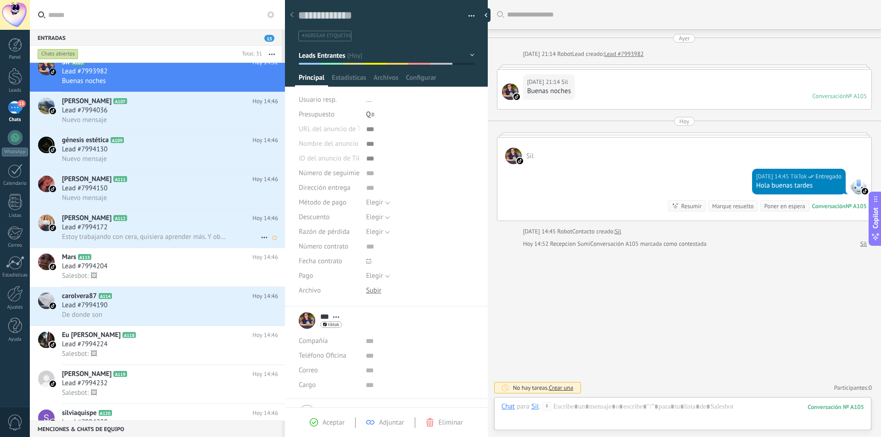
click at [205, 213] on div "[PERSON_NAME] A112 [DATE] 14:46 Lead #7994172 Estoy trabajando con cera, quisie…" at bounding box center [173, 228] width 223 height 39
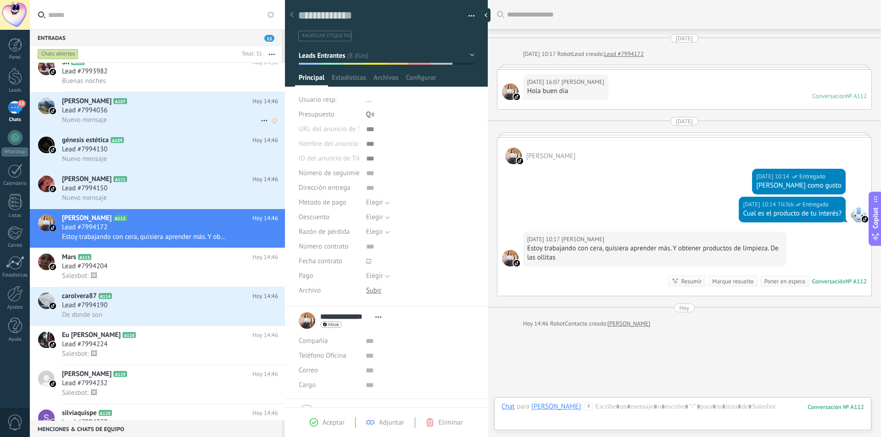
scroll to position [51, 0]
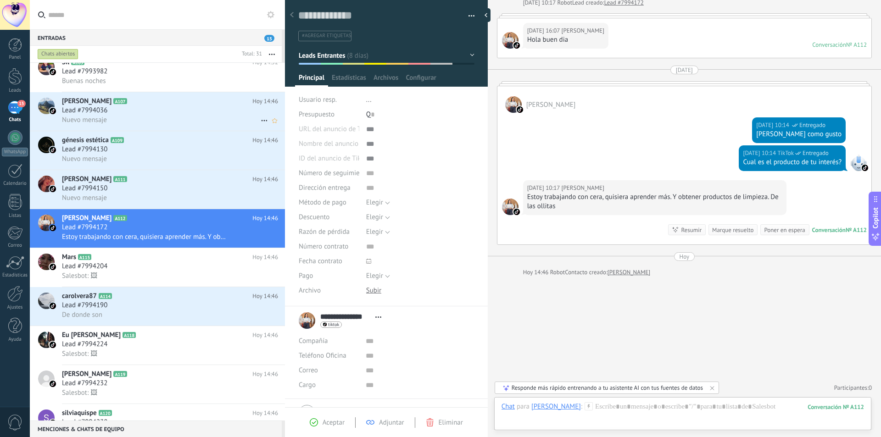
click at [222, 114] on div "Lead #7994036" at bounding box center [170, 110] width 216 height 9
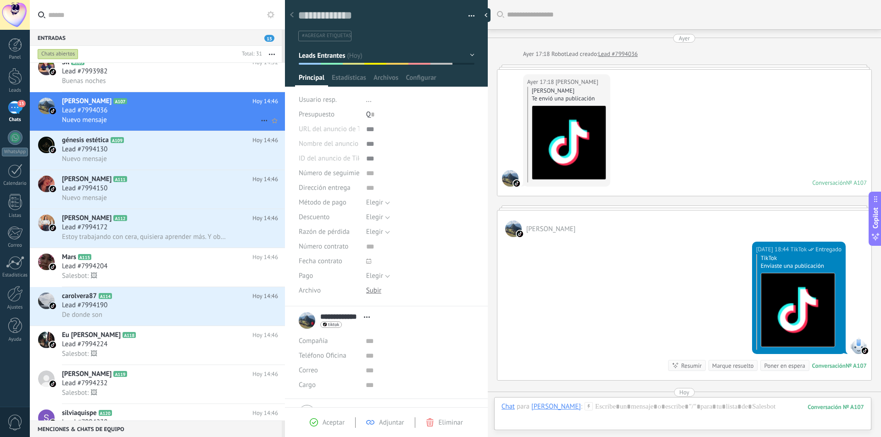
scroll to position [136, 0]
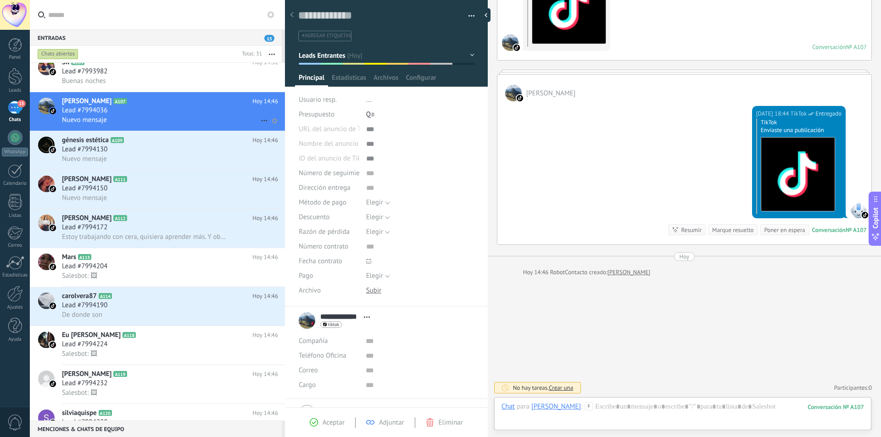
click at [264, 120] on use at bounding box center [264, 120] width 6 height 1
click at [263, 129] on li "[PERSON_NAME] respondió" at bounding box center [309, 125] width 105 height 18
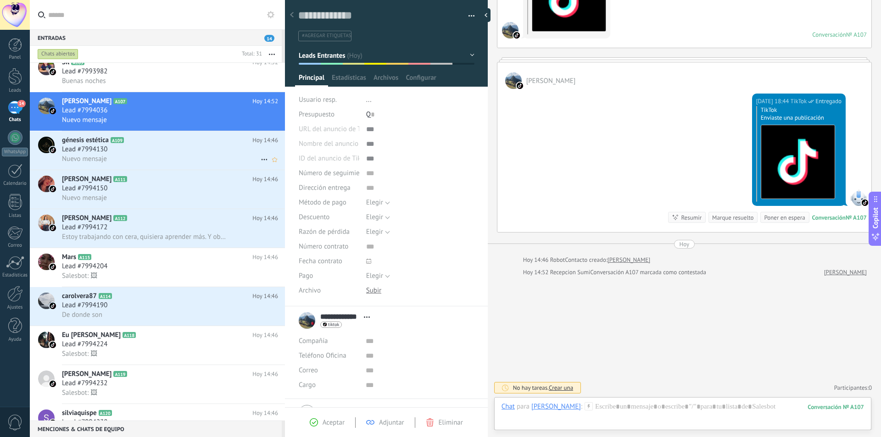
click at [235, 151] on div "Lead #7994130" at bounding box center [170, 149] width 216 height 9
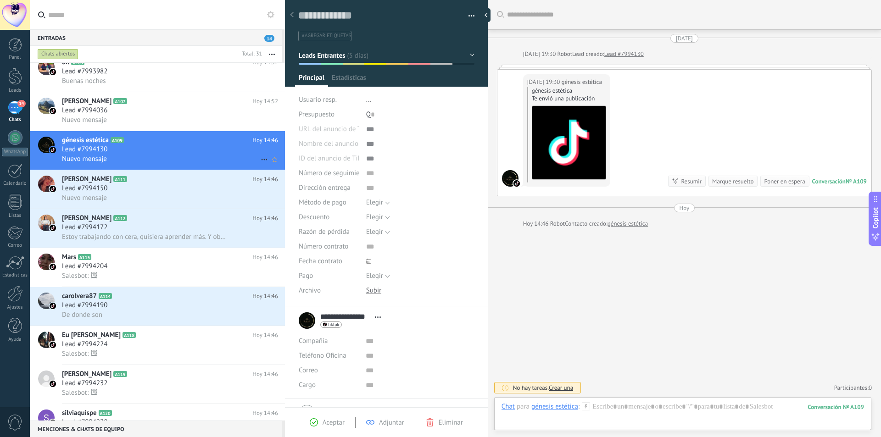
scroll to position [14, 0]
click at [259, 154] on icon at bounding box center [264, 159] width 11 height 11
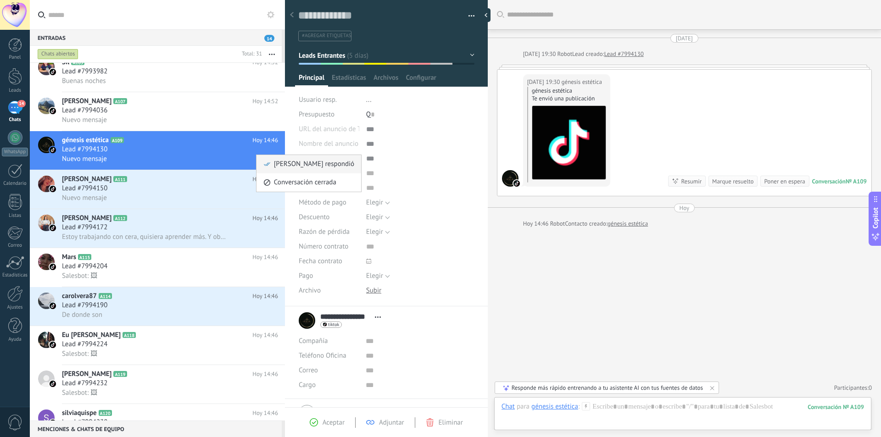
click at [265, 163] on icon at bounding box center [267, 164] width 6 height 6
click at [216, 193] on div "Lead #7994150" at bounding box center [170, 188] width 216 height 9
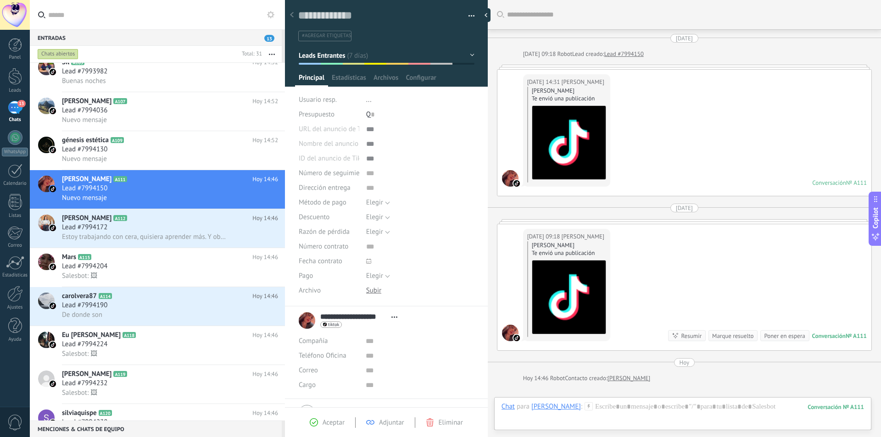
scroll to position [106, 0]
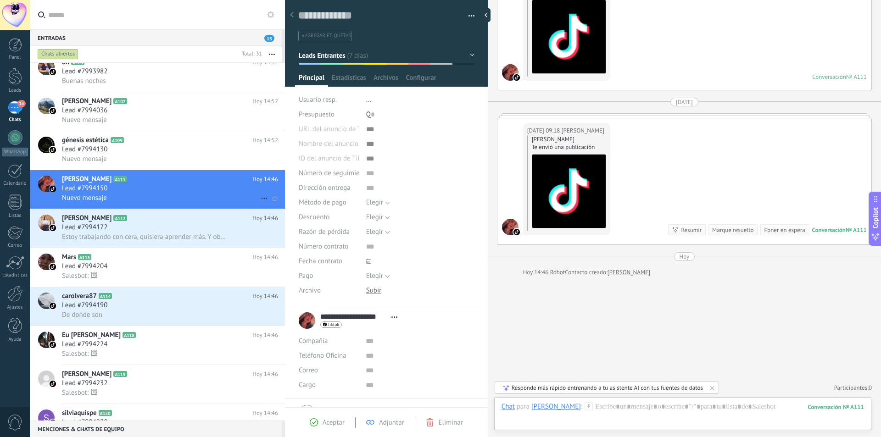
click at [260, 199] on icon at bounding box center [264, 198] width 11 height 11
click at [268, 207] on div "[PERSON_NAME] respondió" at bounding box center [309, 203] width 91 height 18
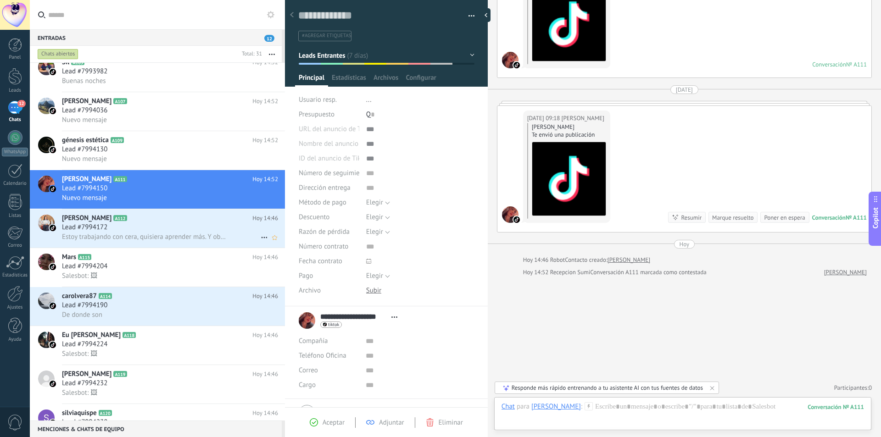
click at [263, 233] on icon at bounding box center [264, 237] width 11 height 11
click at [275, 241] on span "[PERSON_NAME] respondió" at bounding box center [314, 242] width 80 height 18
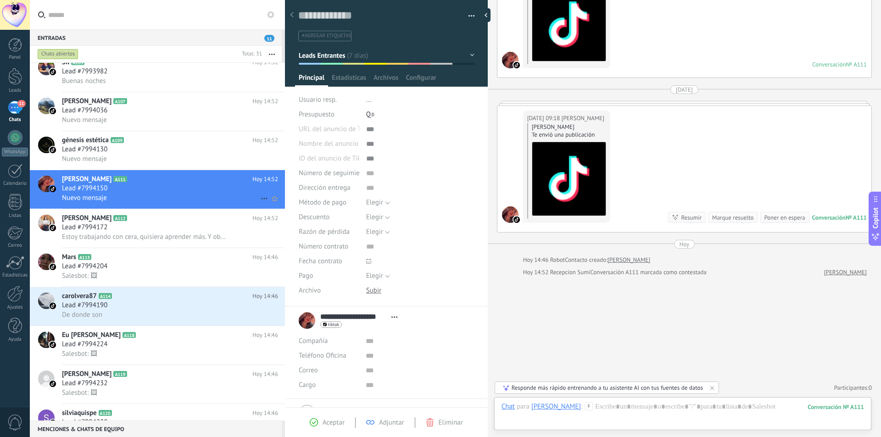
scroll to position [414, 0]
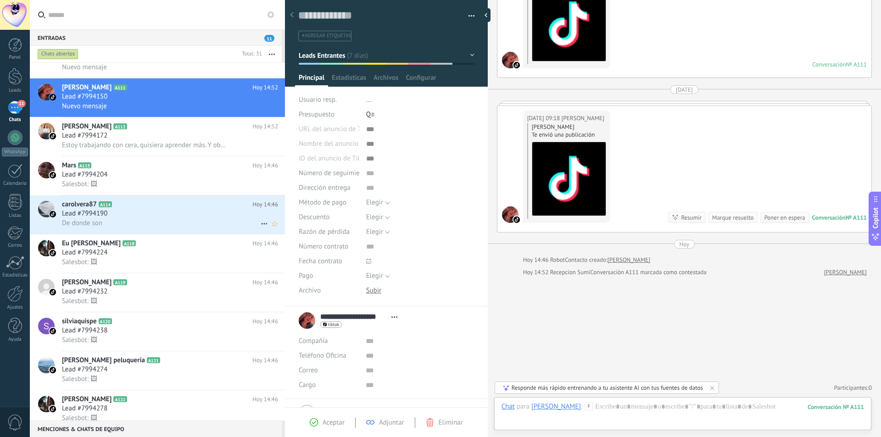
click at [261, 224] on use at bounding box center [264, 224] width 6 height 1
click at [272, 228] on div "[PERSON_NAME] respondió" at bounding box center [309, 228] width 91 height 18
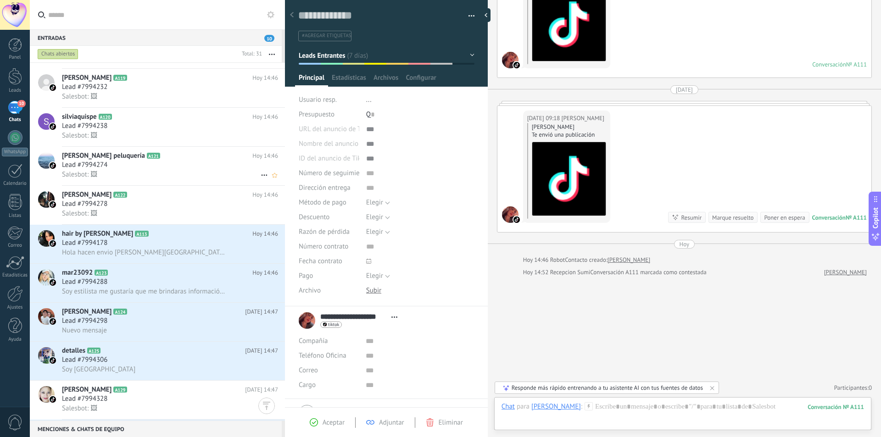
scroll to position [735, 0]
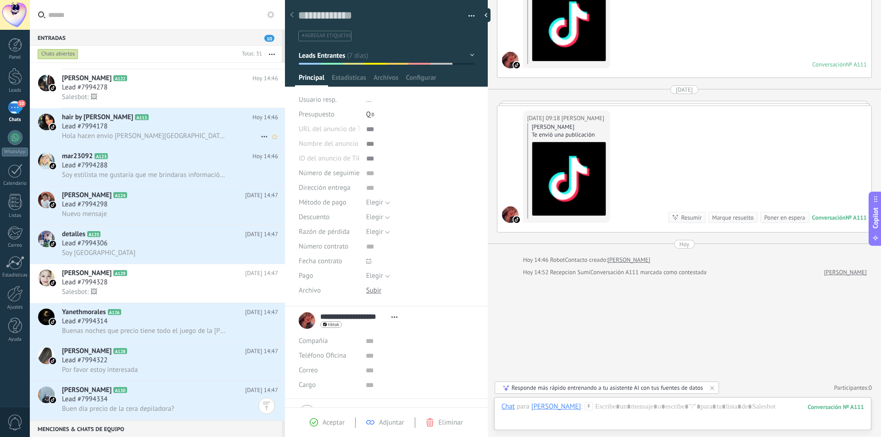
click at [264, 135] on icon at bounding box center [264, 136] width 11 height 11
click at [194, 134] on div at bounding box center [440, 218] width 881 height 437
click at [194, 134] on div "Hola hacen envio [PERSON_NAME][GEOGRAPHIC_DATA]?" at bounding box center [170, 136] width 216 height 10
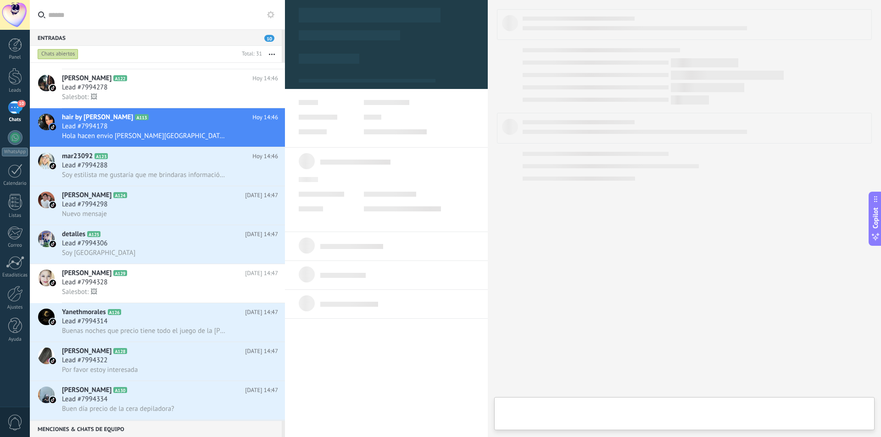
type textarea "**********"
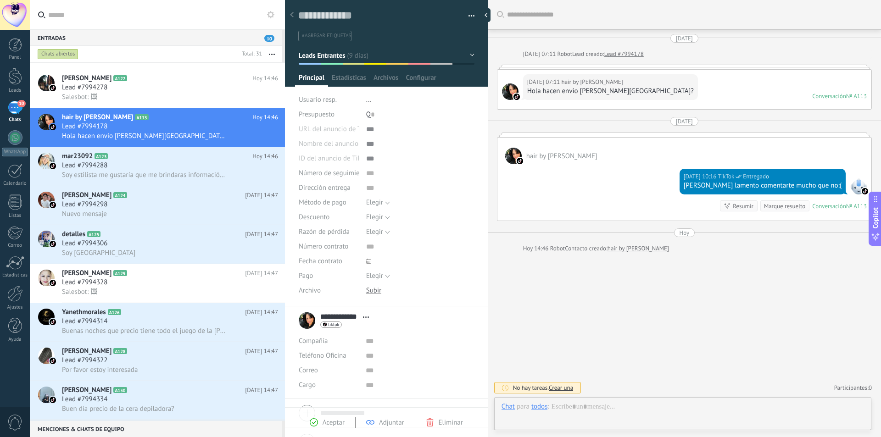
scroll to position [14, 0]
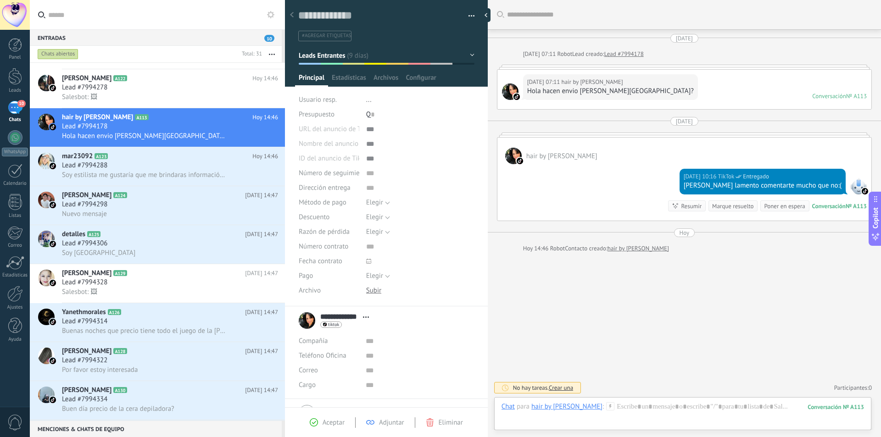
click at [606, 409] on icon at bounding box center [610, 407] width 8 height 8
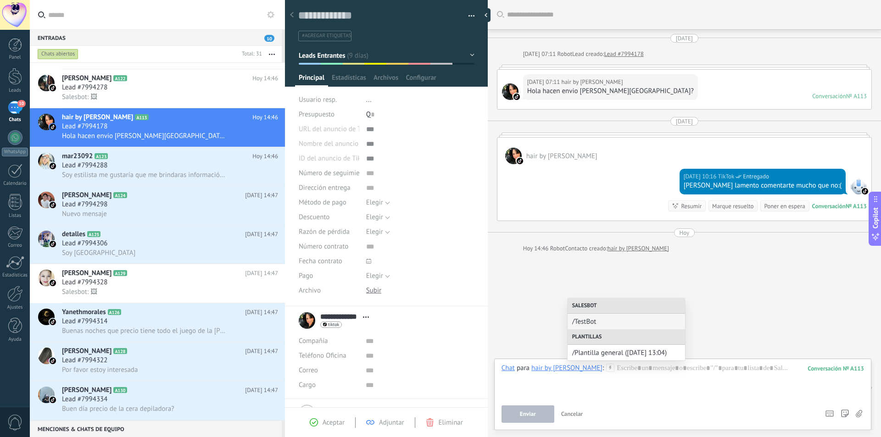
click at [600, 407] on div "Enviar Cancelar Rastrear clics en links ? Reducir links largos y rastrear clics…" at bounding box center [659, 414] width 315 height 17
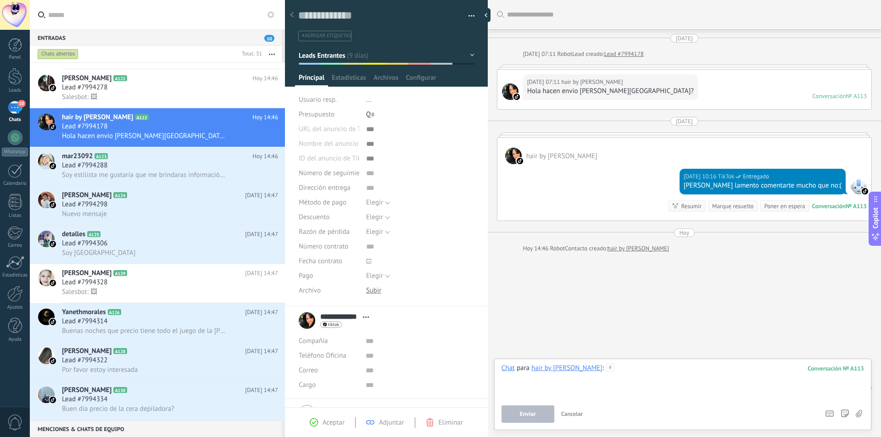
click at [612, 376] on div at bounding box center [683, 381] width 363 height 35
type input "*"
click at [800, 364] on div "**********" at bounding box center [682, 395] width 377 height 72
click at [529, 409] on button "Enviar" at bounding box center [528, 414] width 53 height 17
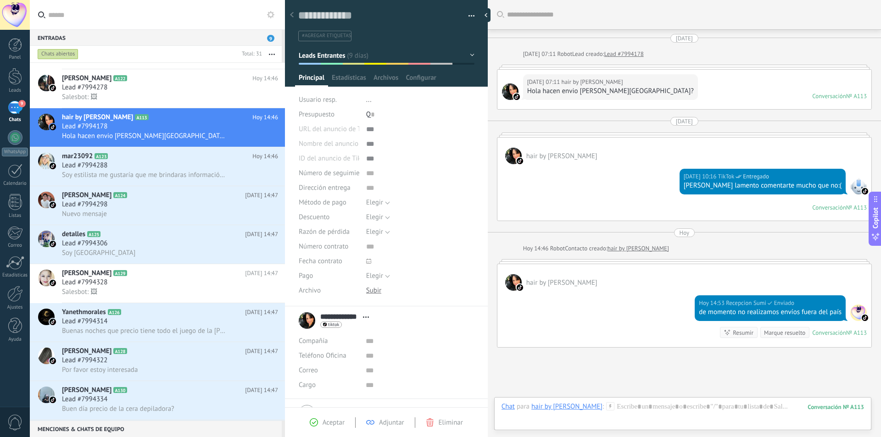
scroll to position [71, 0]
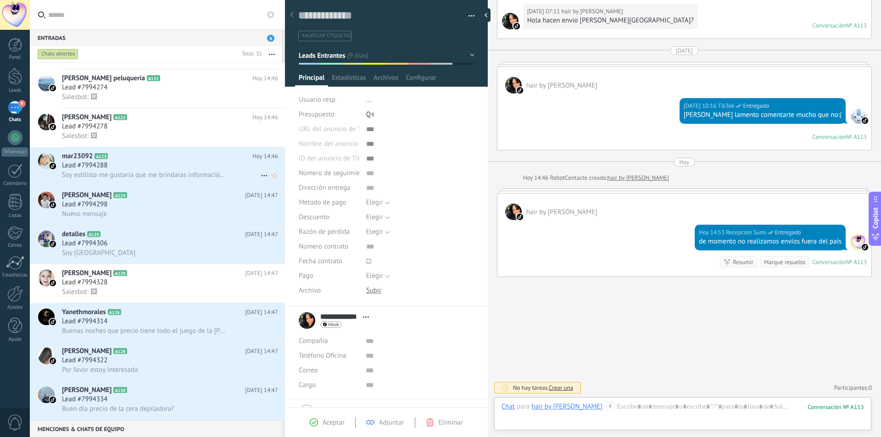
click at [197, 172] on span "Soy estilista me gustaría que me brindaras información de la terapia de ozono g…" at bounding box center [145, 175] width 166 height 9
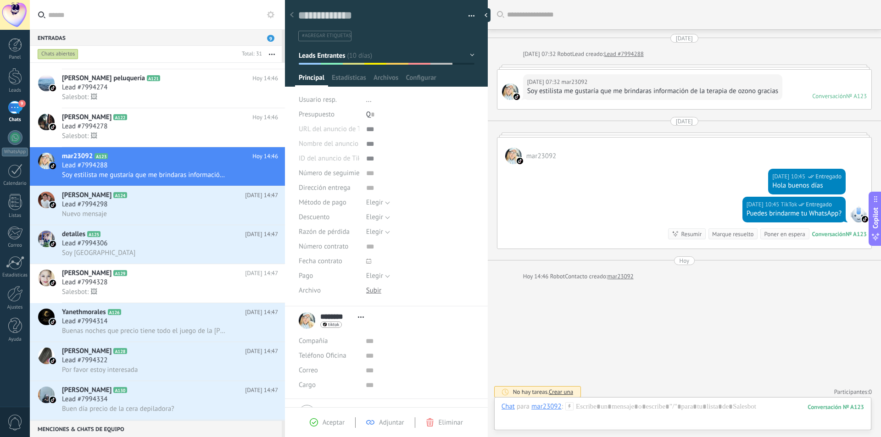
scroll to position [4, 0]
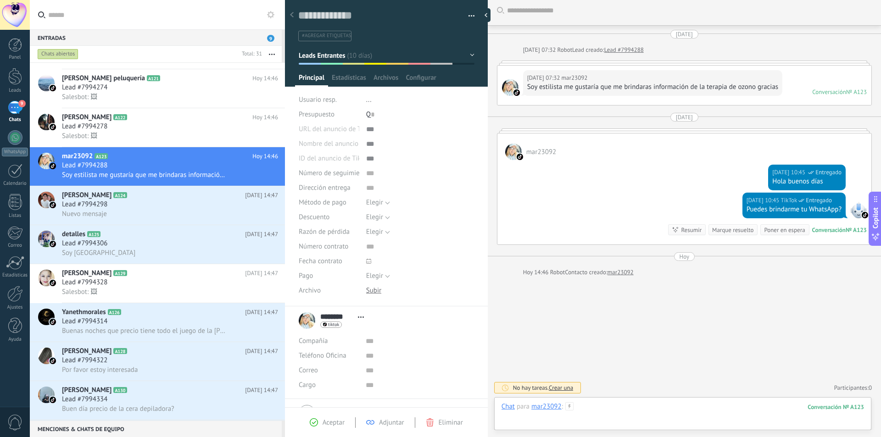
click at [624, 415] on div at bounding box center [683, 417] width 363 height 28
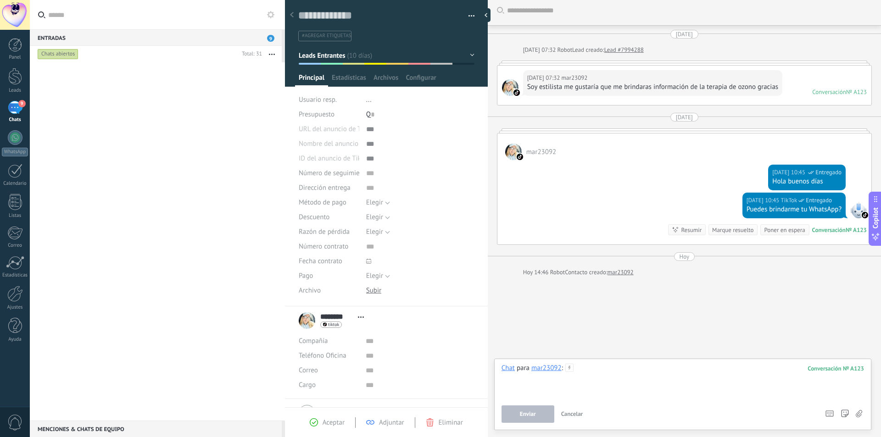
scroll to position [0, 0]
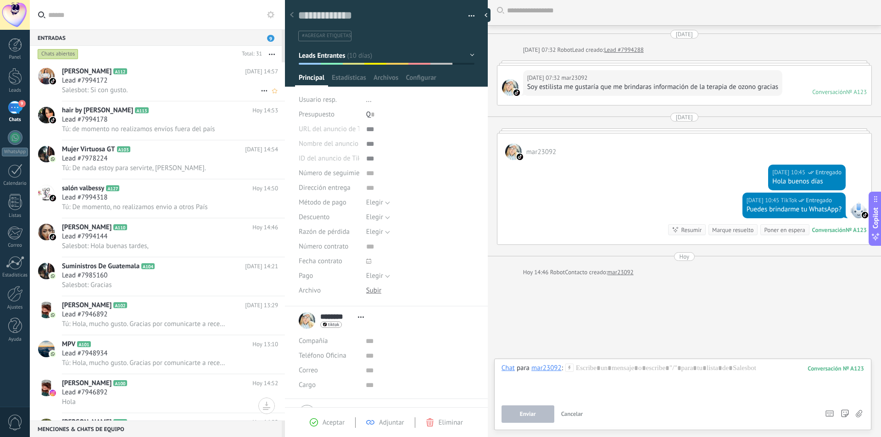
click at [196, 84] on div "Lead #7994172" at bounding box center [170, 80] width 216 height 9
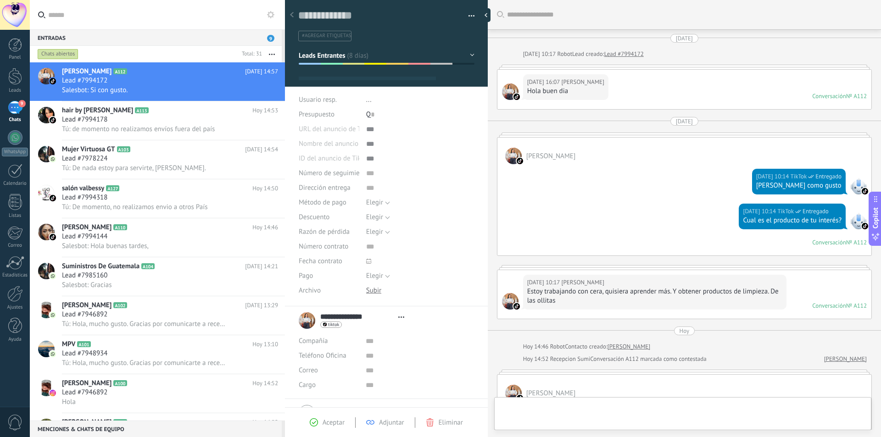
type textarea "**********"
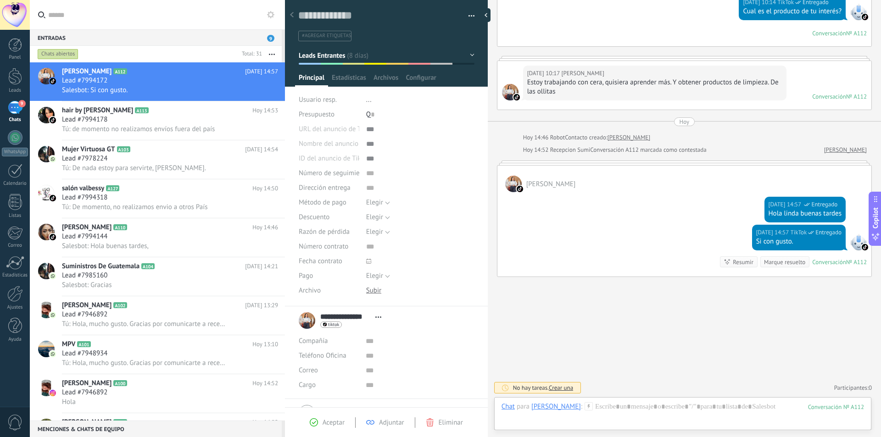
scroll to position [50, 0]
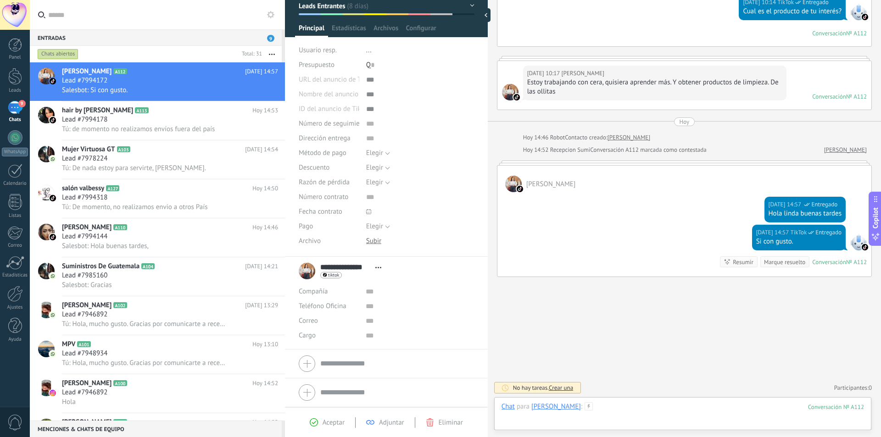
click at [673, 414] on div at bounding box center [683, 417] width 363 height 28
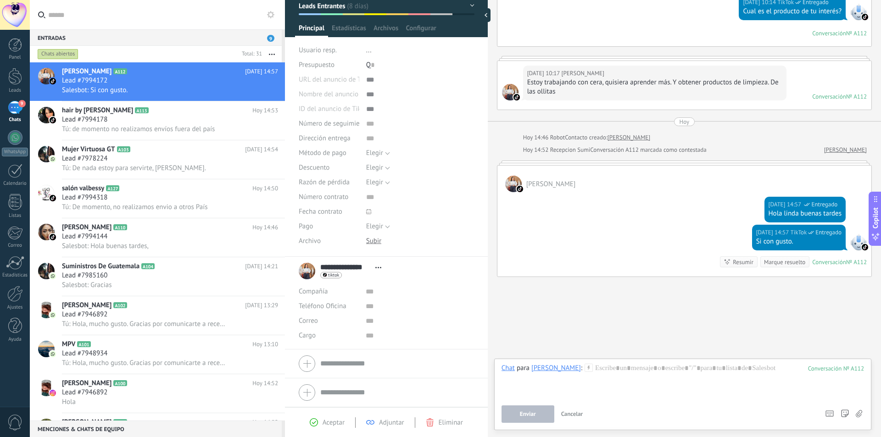
click at [366, 421] on icon at bounding box center [370, 423] width 8 height 8
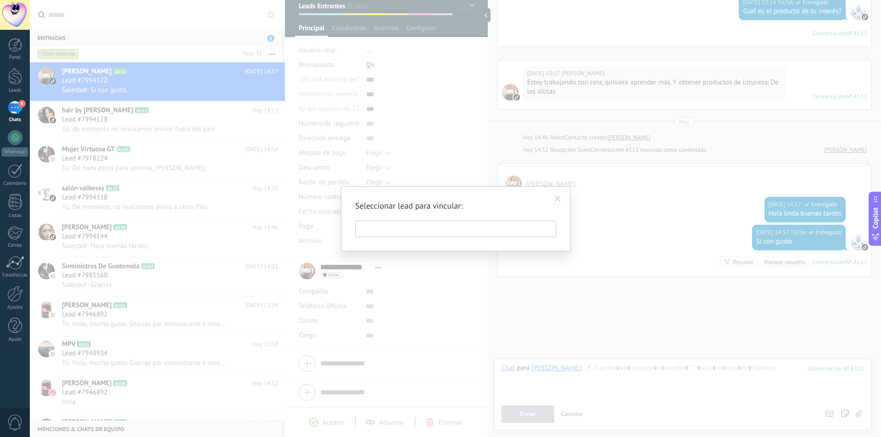
click at [557, 200] on span at bounding box center [558, 199] width 6 height 6
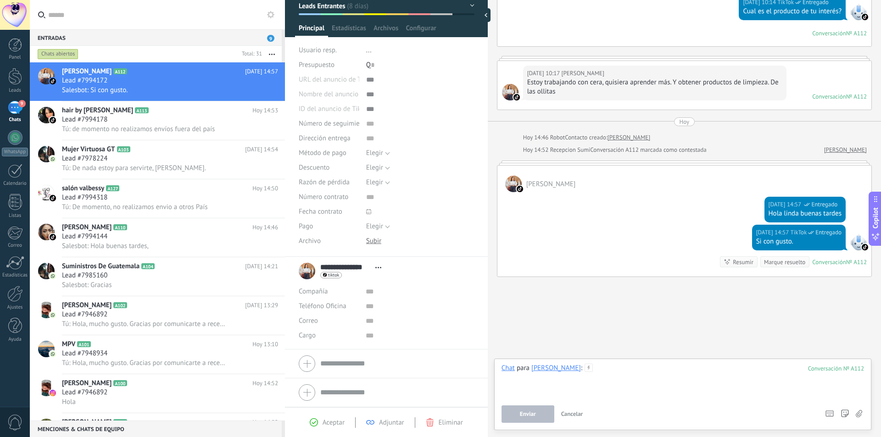
click at [590, 384] on div at bounding box center [683, 381] width 363 height 35
click at [729, 381] on div "**********" at bounding box center [683, 381] width 363 height 35
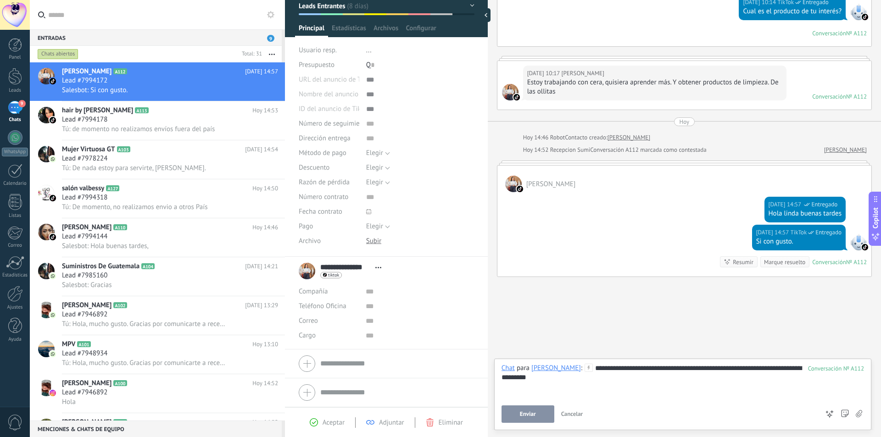
click at [525, 407] on button "Enviar" at bounding box center [528, 414] width 53 height 17
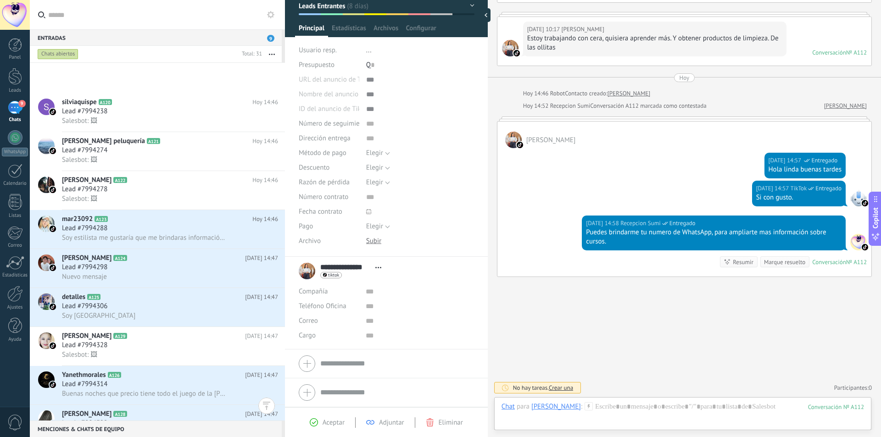
scroll to position [852, 0]
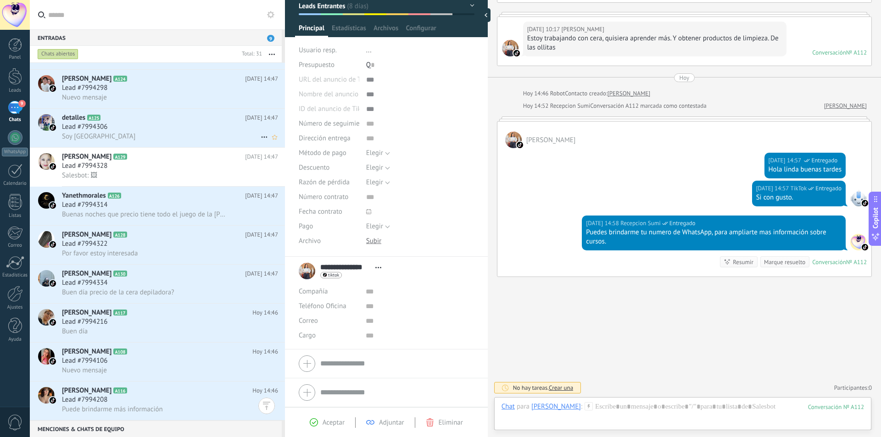
click at [199, 130] on div "Lead #7994306" at bounding box center [170, 127] width 216 height 9
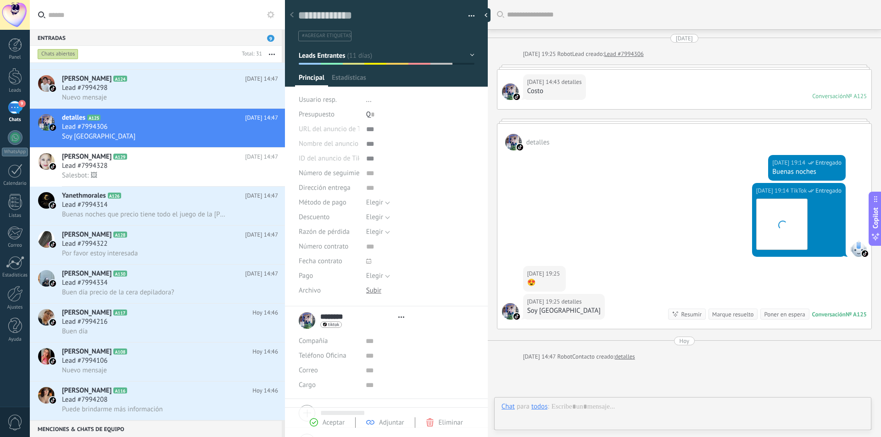
type textarea "**********"
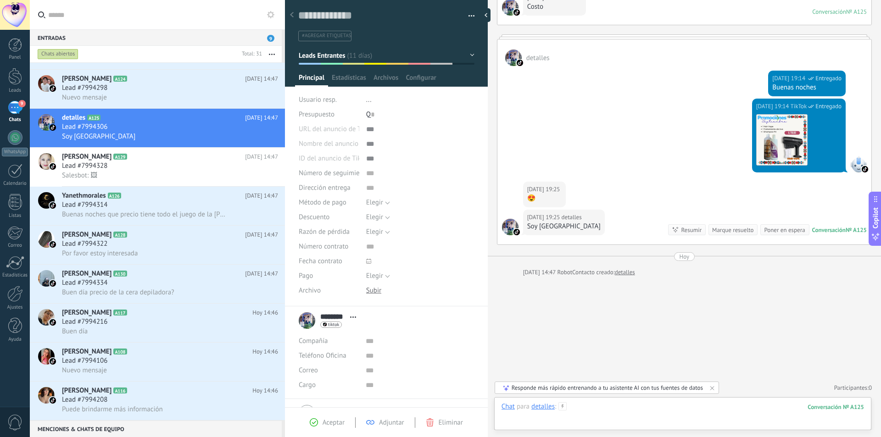
click at [600, 406] on div at bounding box center [683, 417] width 363 height 28
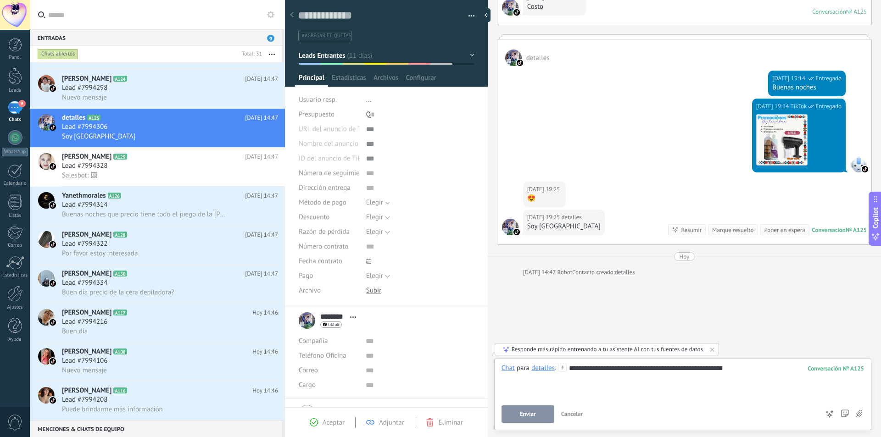
click at [533, 411] on span "Enviar" at bounding box center [528, 414] width 16 height 6
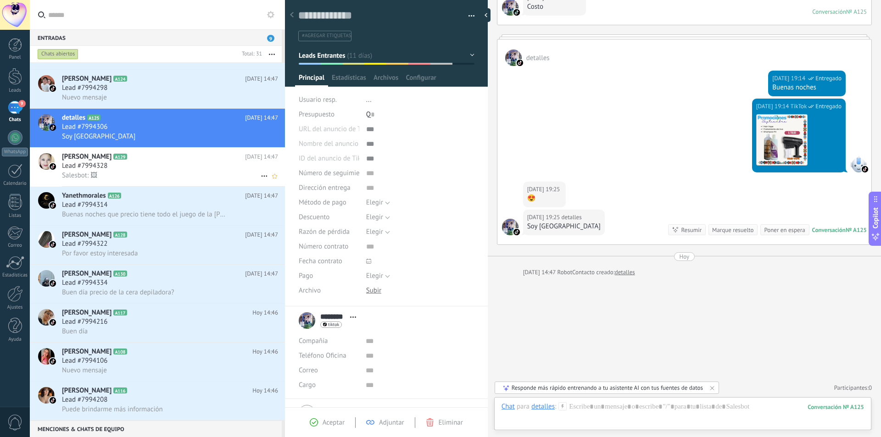
scroll to position [79, 0]
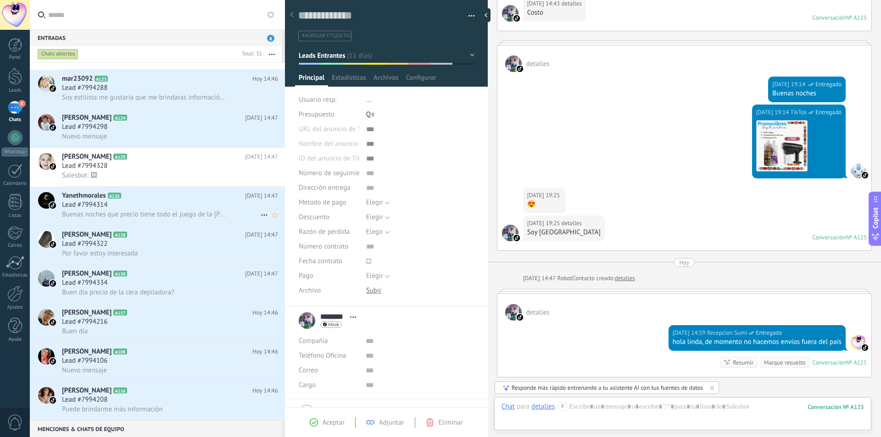
click at [145, 209] on div "Lead #7994314" at bounding box center [170, 205] width 216 height 9
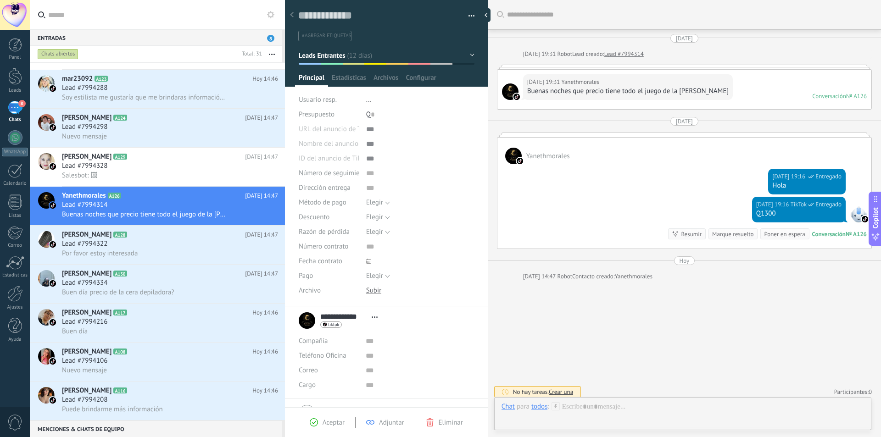
scroll to position [4, 0]
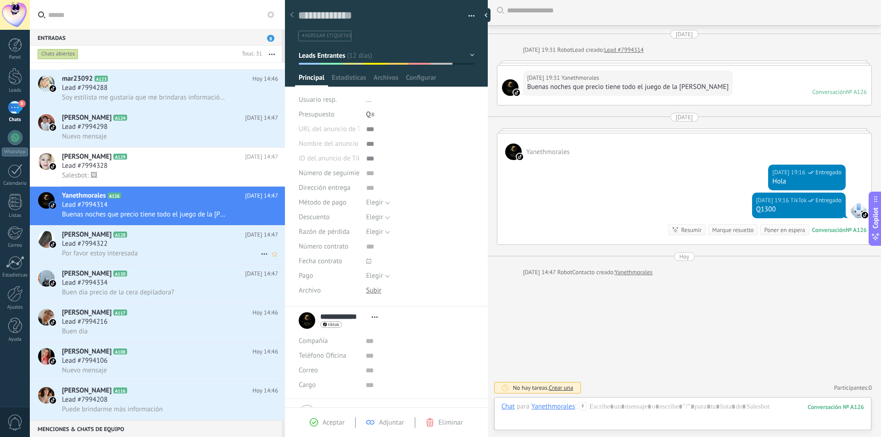
click at [118, 249] on div "Por favor estoy interesada" at bounding box center [170, 254] width 216 height 10
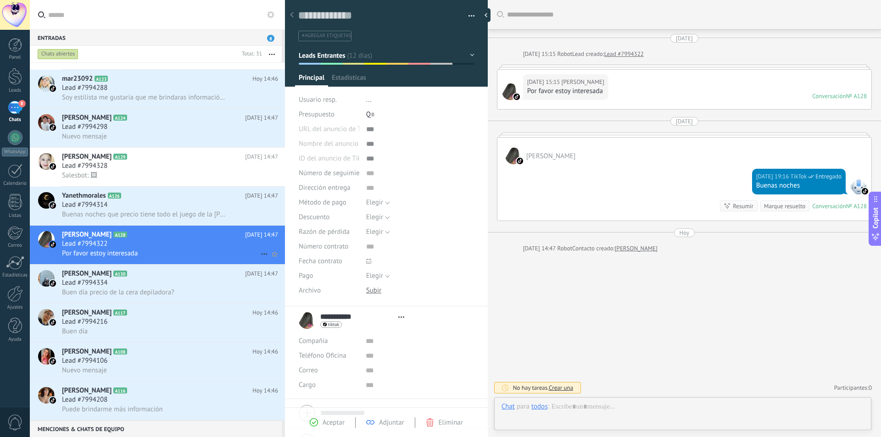
type textarea "**********"
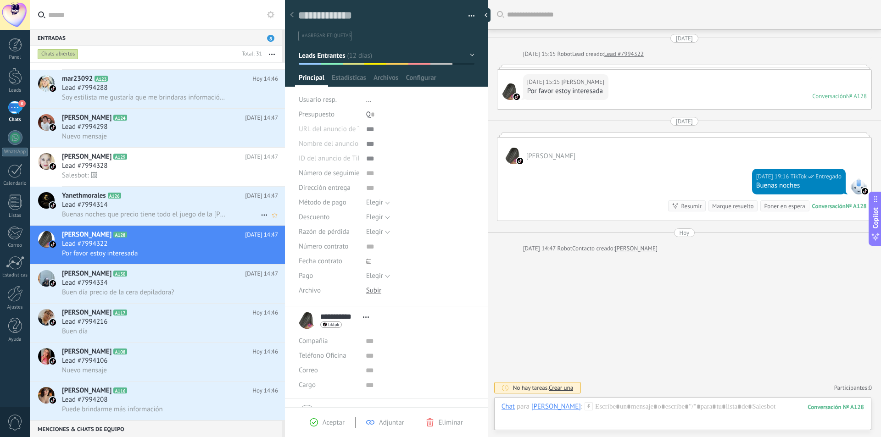
click at [264, 216] on icon at bounding box center [264, 215] width 11 height 11
click at [280, 224] on span "[PERSON_NAME] respondió" at bounding box center [314, 220] width 80 height 18
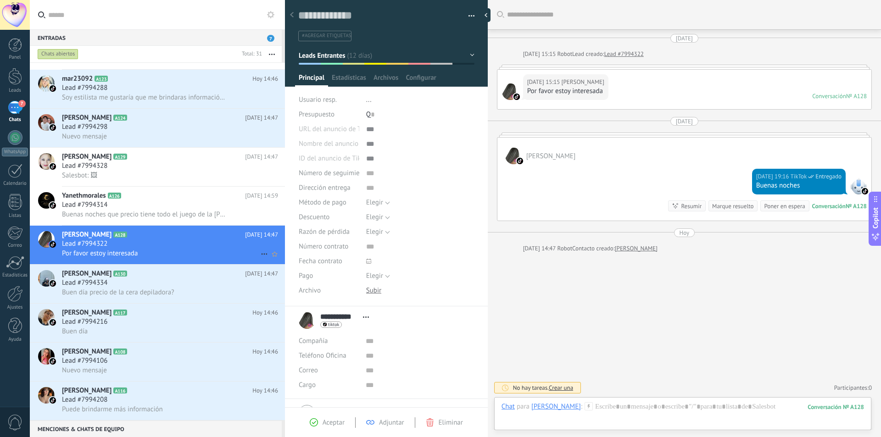
click at [247, 243] on div "Lead #7994322" at bounding box center [170, 244] width 216 height 9
click at [189, 247] on div "Lead #7994322" at bounding box center [170, 244] width 216 height 9
click at [591, 85] on div "Reenviar Copiar enlace ❤️" at bounding box center [561, 109] width 68 height 70
click at [644, 413] on div at bounding box center [683, 417] width 363 height 28
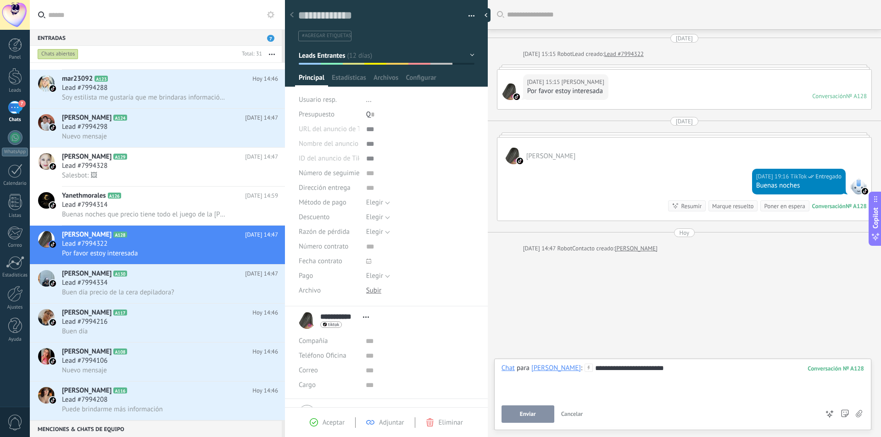
click at [535, 409] on button "Enviar" at bounding box center [528, 414] width 53 height 17
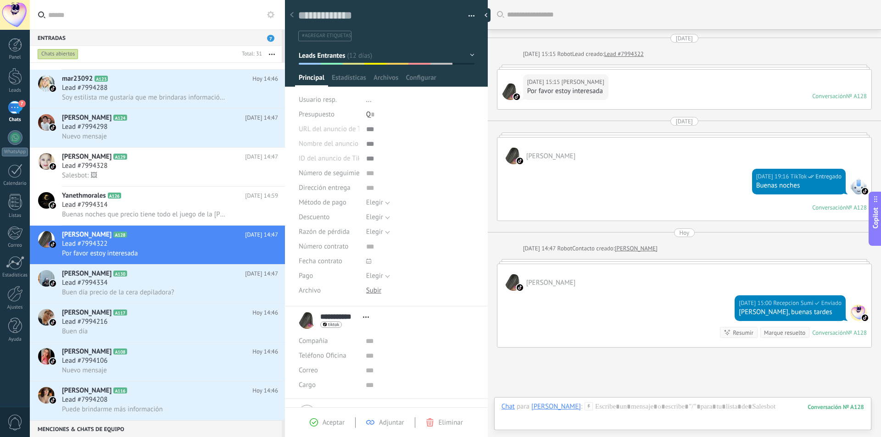
scroll to position [71, 0]
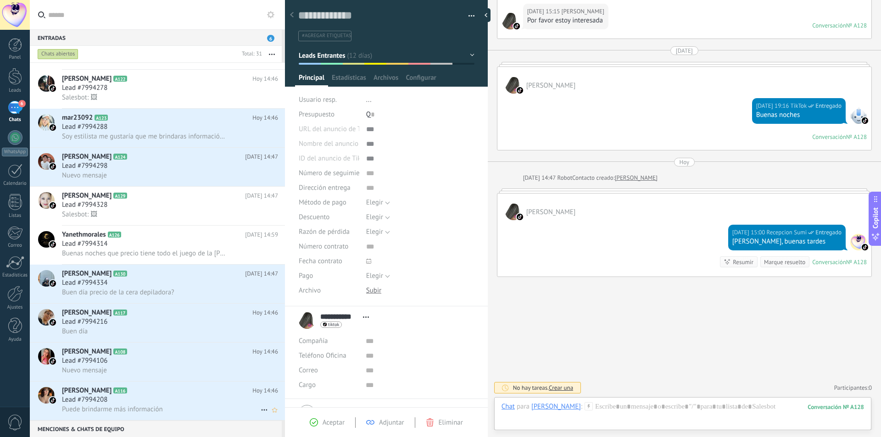
click at [137, 403] on div "Lead #7994208" at bounding box center [170, 400] width 216 height 9
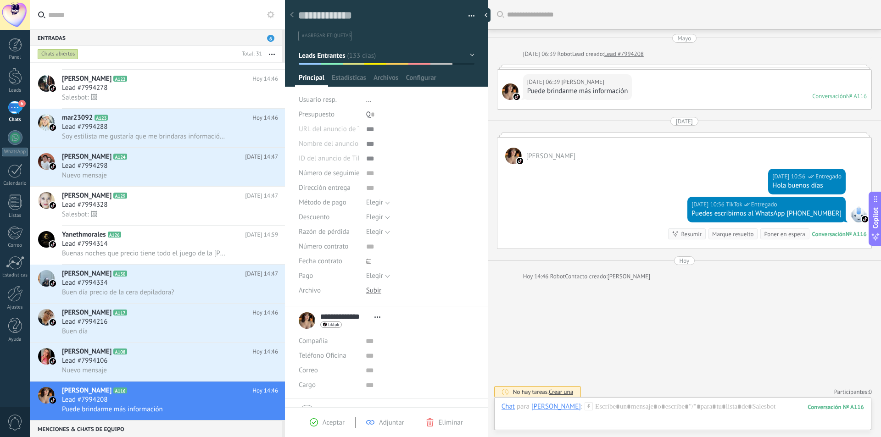
scroll to position [4, 0]
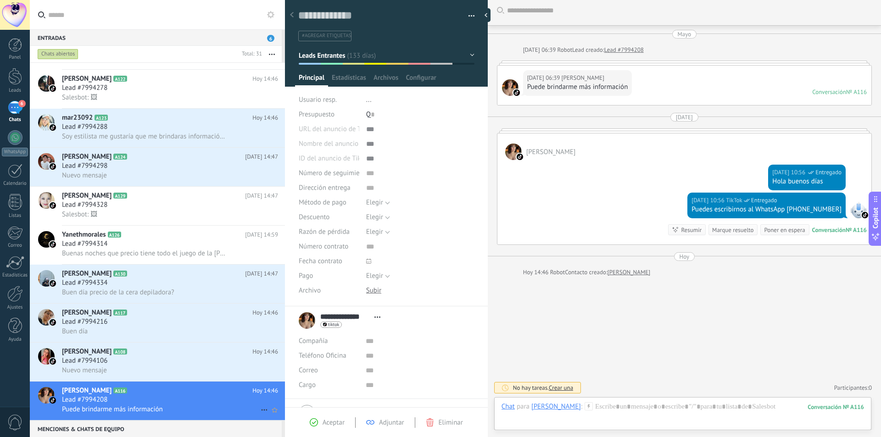
click at [259, 409] on icon at bounding box center [264, 410] width 11 height 11
drag, startPoint x: 278, startPoint y: 402, endPoint x: 271, endPoint y: 397, distance: 8.8
click at [278, 402] on span "[PERSON_NAME] respondió" at bounding box center [314, 403] width 80 height 18
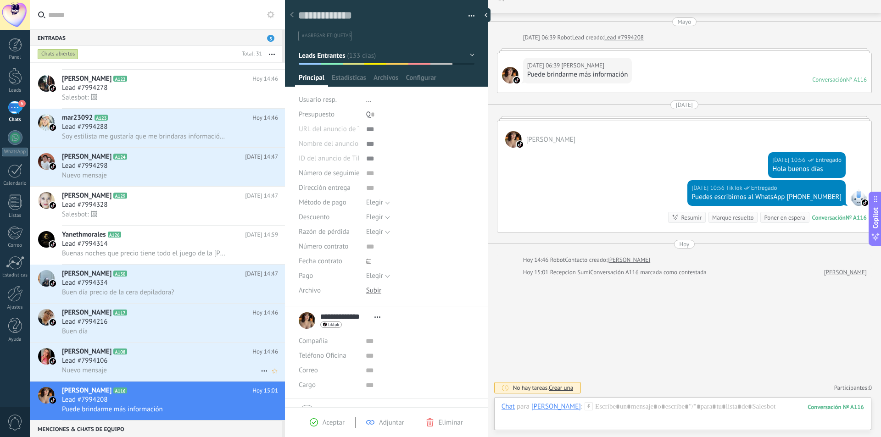
click at [263, 370] on icon at bounding box center [264, 371] width 11 height 11
click at [274, 374] on span "[PERSON_NAME] respondió" at bounding box center [314, 376] width 80 height 18
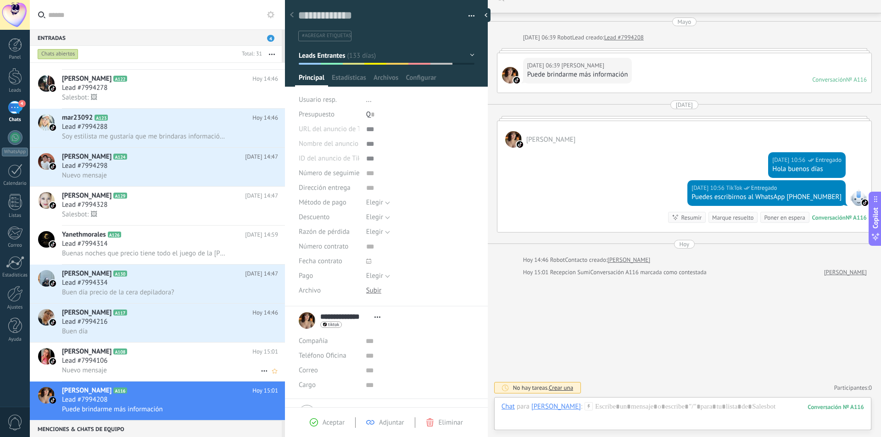
click at [221, 360] on div "Lead #7994106" at bounding box center [170, 361] width 216 height 9
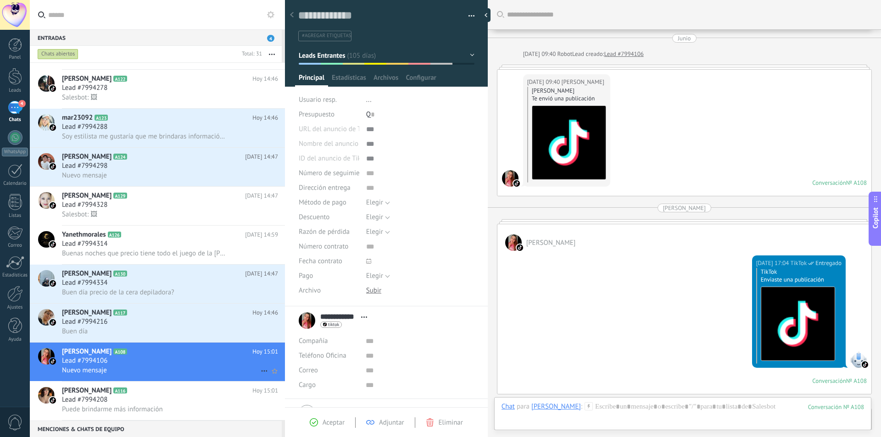
scroll to position [1902, 0]
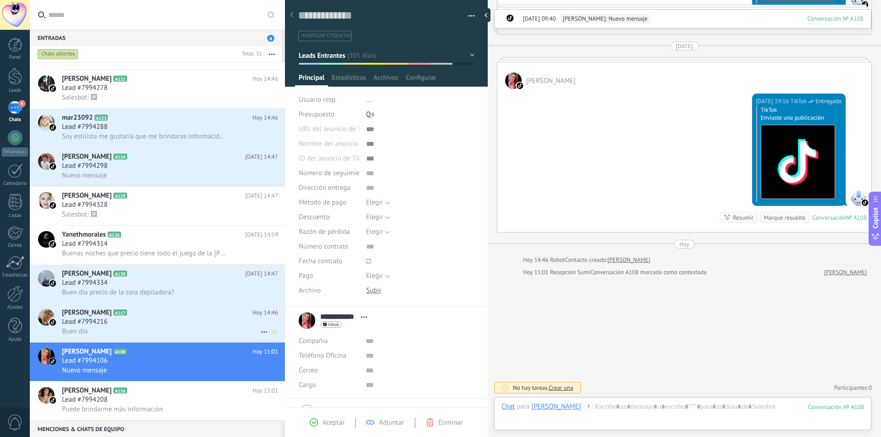
click at [212, 317] on h2 "[PERSON_NAME] A117" at bounding box center [157, 312] width 191 height 9
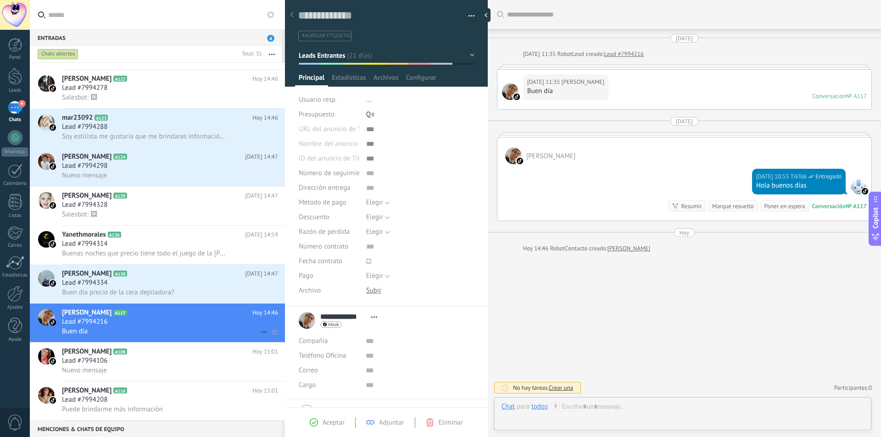
scroll to position [14, 0]
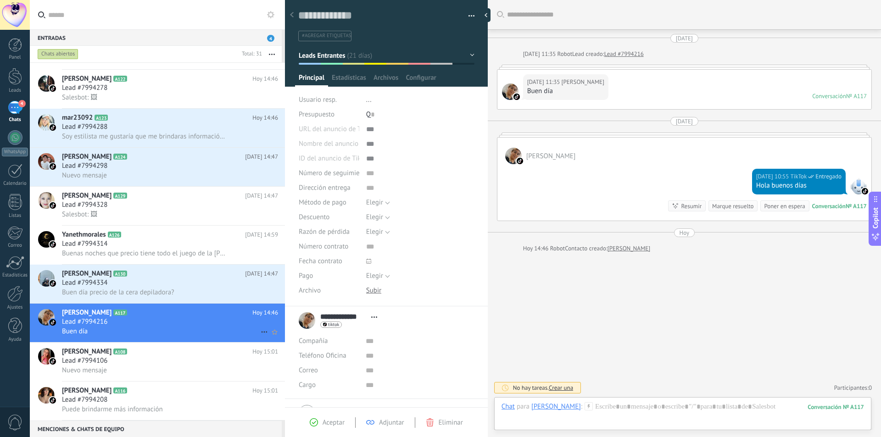
click at [260, 331] on icon at bounding box center [264, 332] width 11 height 11
click at [268, 335] on icon at bounding box center [267, 337] width 6 height 6
click at [210, 290] on div "Buen día precio de la cera depiladora?" at bounding box center [170, 293] width 216 height 10
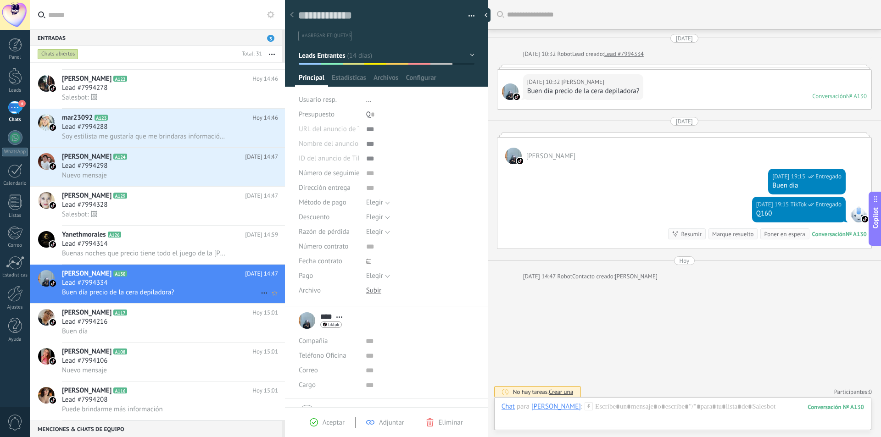
scroll to position [4, 0]
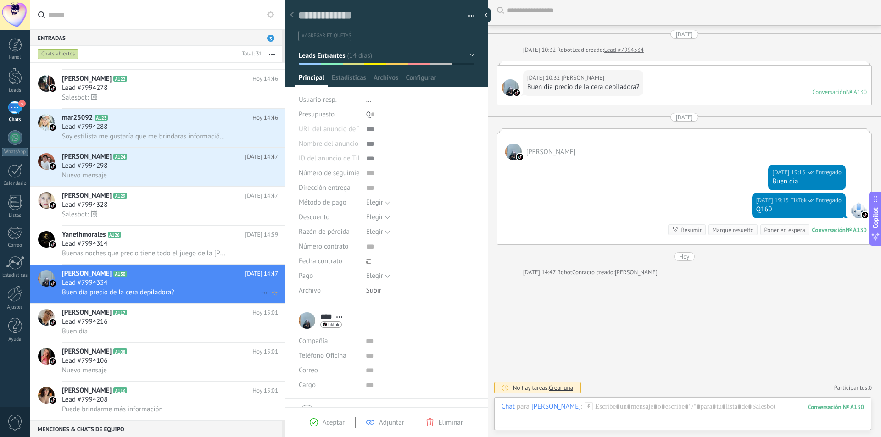
click at [260, 293] on icon at bounding box center [264, 293] width 11 height 11
click at [275, 300] on span "[PERSON_NAME] respondió" at bounding box center [314, 298] width 80 height 18
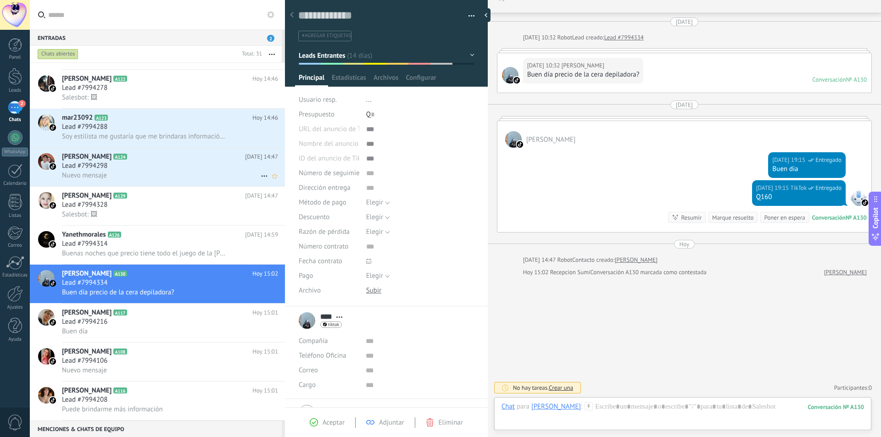
click at [217, 168] on div "Lead #7994298" at bounding box center [170, 166] width 216 height 9
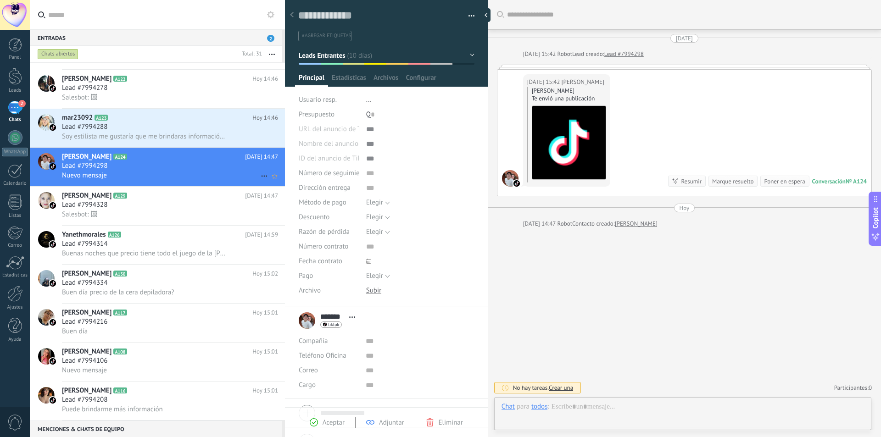
scroll to position [14, 0]
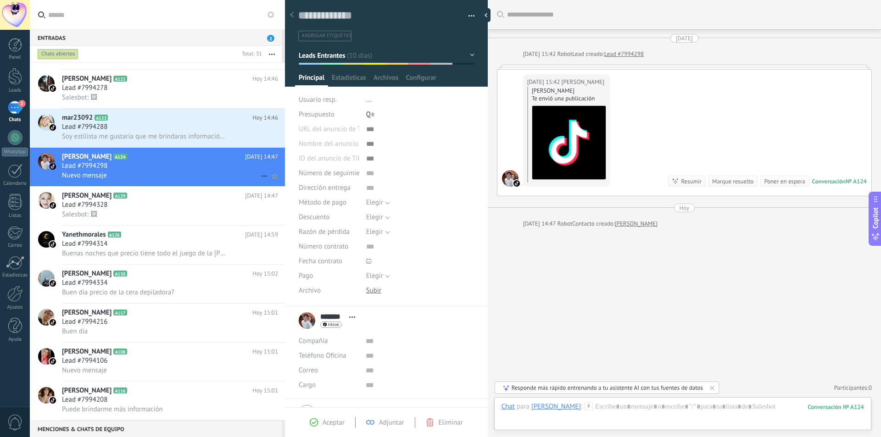
click at [264, 174] on icon at bounding box center [264, 176] width 11 height 11
click at [274, 186] on span "[PERSON_NAME] respondió" at bounding box center [314, 181] width 80 height 18
click at [224, 123] on div "Lead #7994288" at bounding box center [170, 127] width 216 height 9
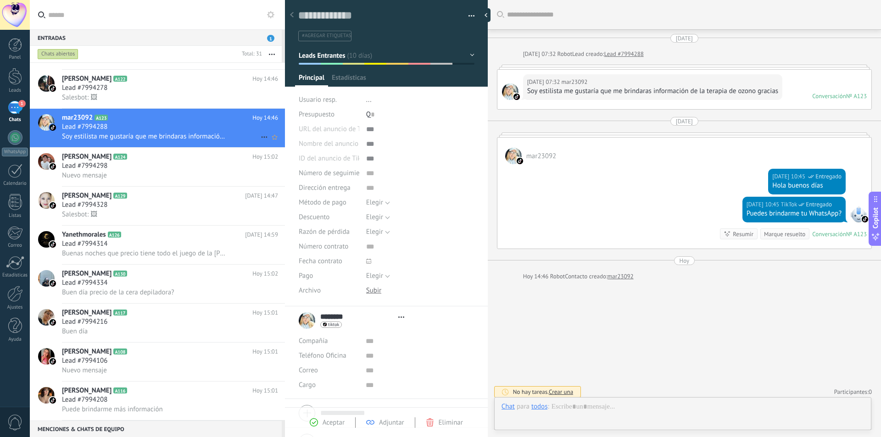
type textarea "**********"
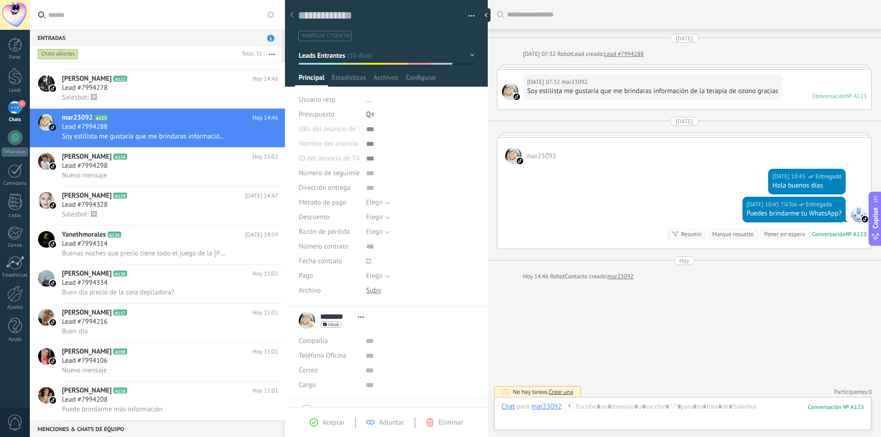
scroll to position [4, 0]
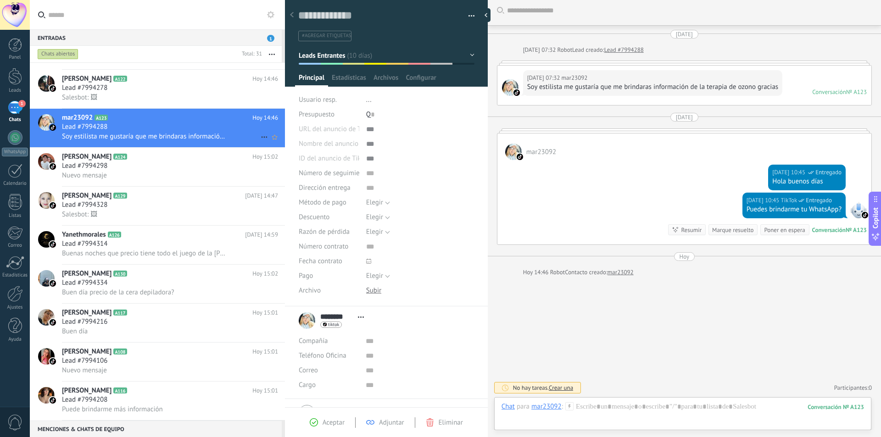
click at [259, 136] on icon at bounding box center [264, 137] width 11 height 11
click at [273, 140] on div "[PERSON_NAME] respondió" at bounding box center [309, 142] width 91 height 18
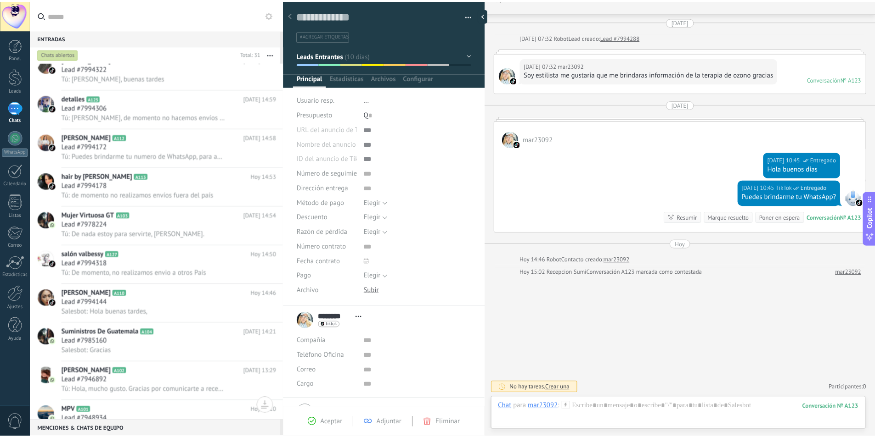
scroll to position [0, 0]
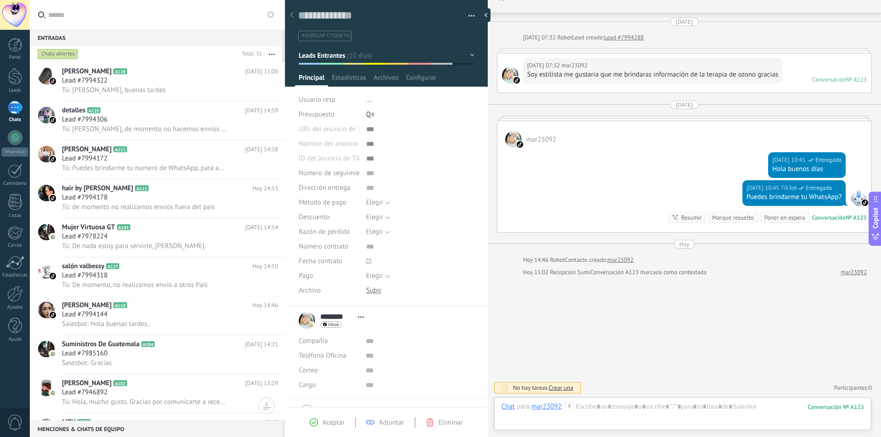
click at [17, 106] on div "1" at bounding box center [15, 107] width 15 height 13
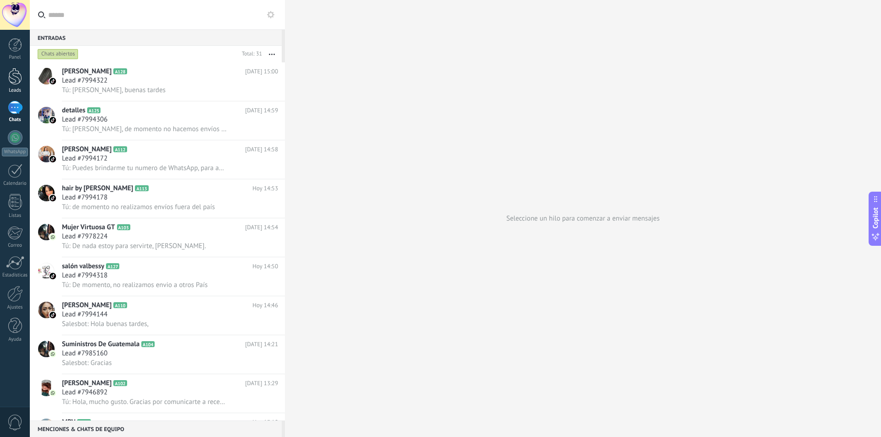
click at [17, 80] on div at bounding box center [15, 76] width 14 height 17
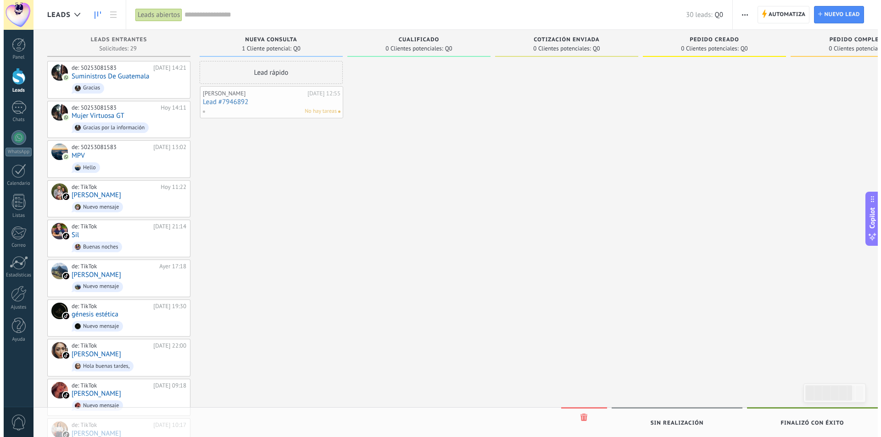
scroll to position [14, 0]
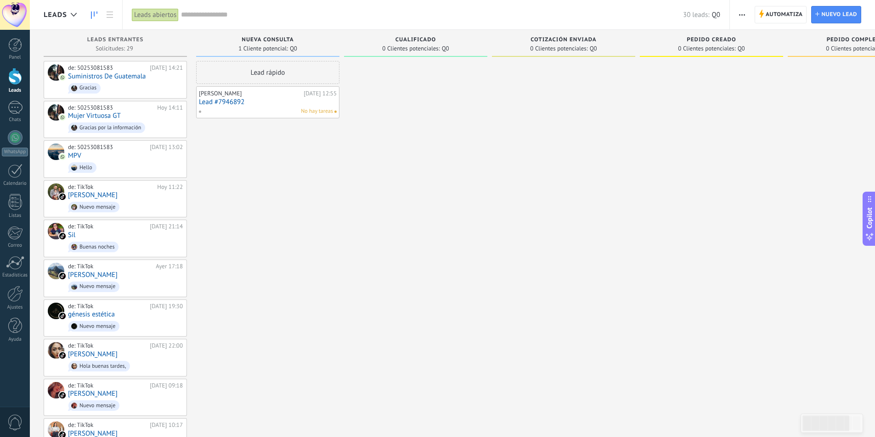
click at [253, 102] on link "Lead #7946892" at bounding box center [268, 102] width 138 height 8
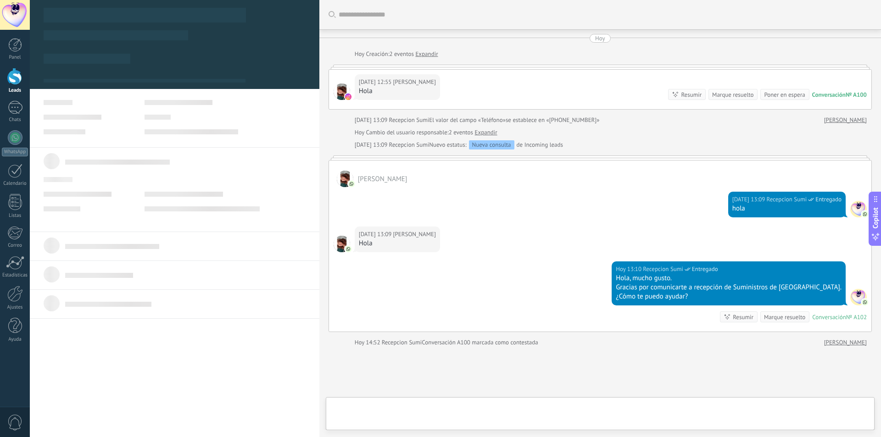
type textarea "**********"
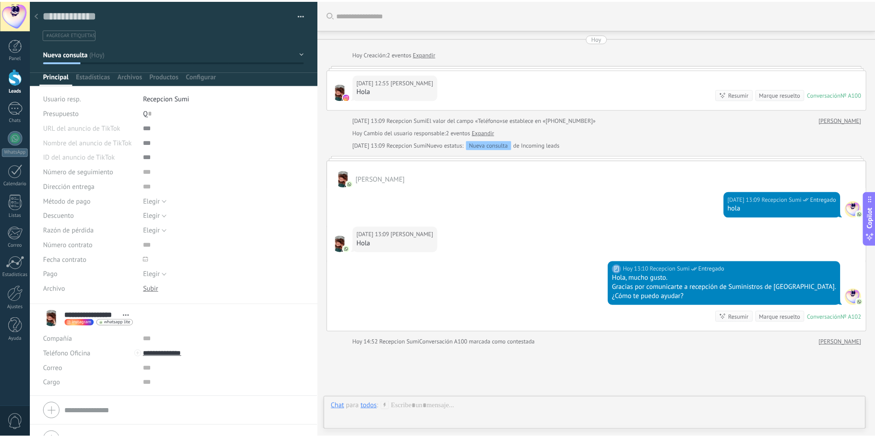
scroll to position [14, 0]
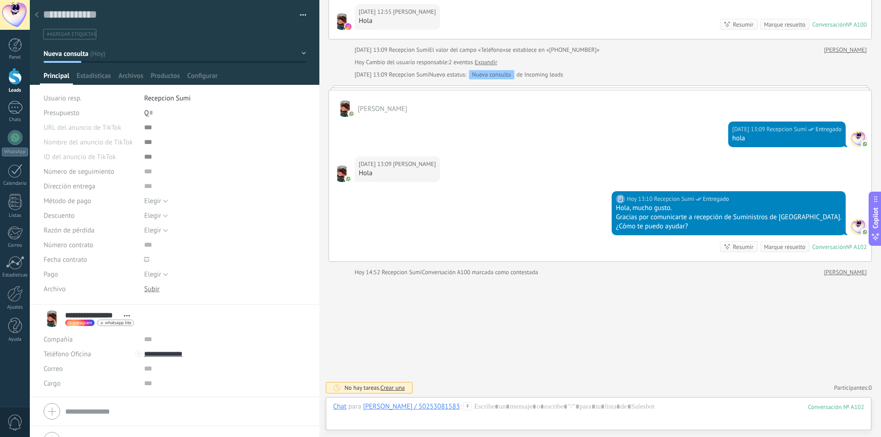
click at [102, 324] on img at bounding box center [102, 323] width 4 height 4
click at [145, 306] on div at bounding box center [440, 218] width 881 height 437
click at [16, 135] on div at bounding box center [15, 137] width 15 height 15
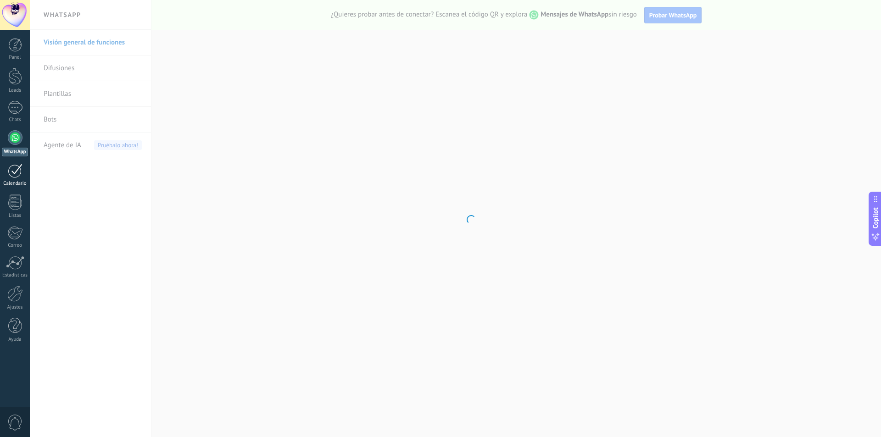
click at [16, 174] on div at bounding box center [15, 171] width 15 height 14
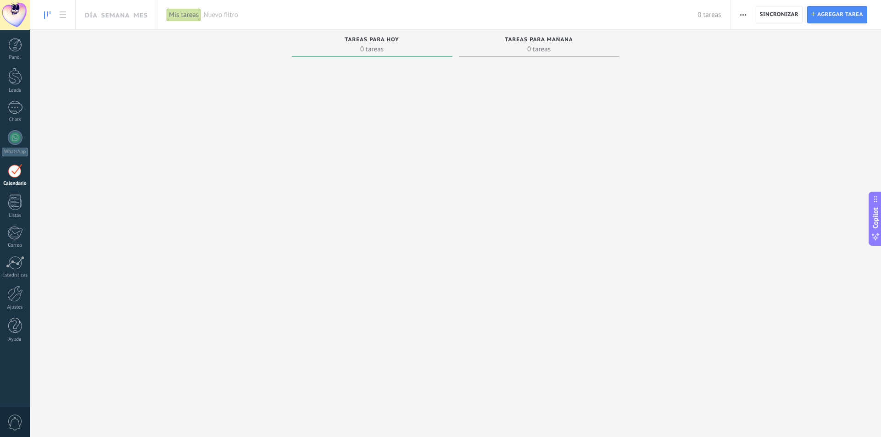
click at [520, 38] on div "Tareas para mañana 0 tareas" at bounding box center [539, 43] width 161 height 27
click at [519, 44] on div "Tareas para mañana" at bounding box center [539, 41] width 151 height 8
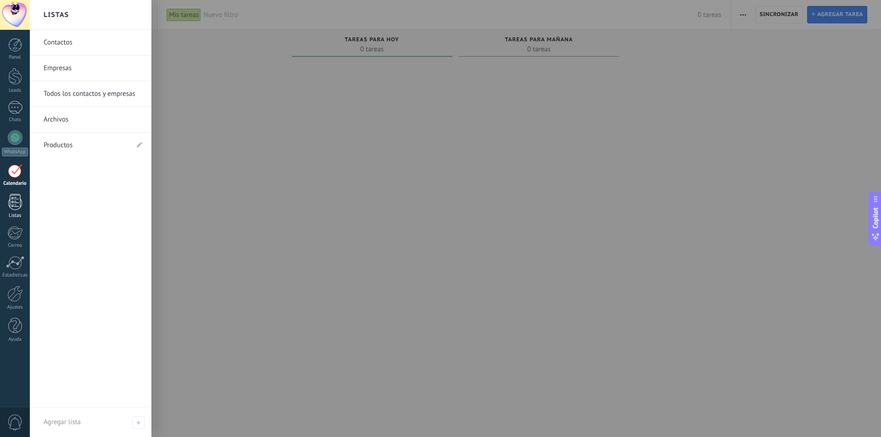
click at [18, 198] on div at bounding box center [15, 202] width 14 height 16
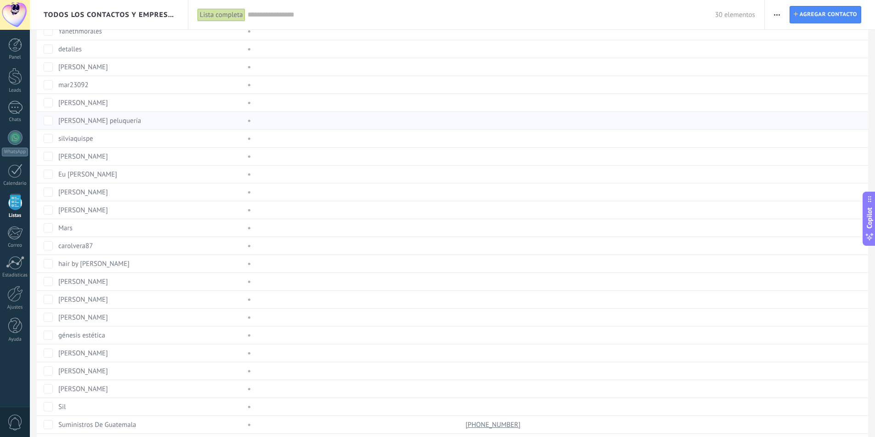
scroll to position [185, 0]
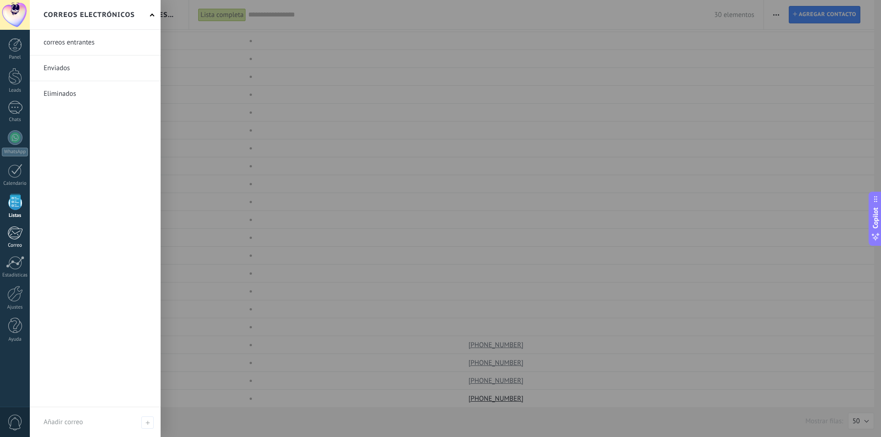
click at [17, 237] on div at bounding box center [14, 233] width 15 height 14
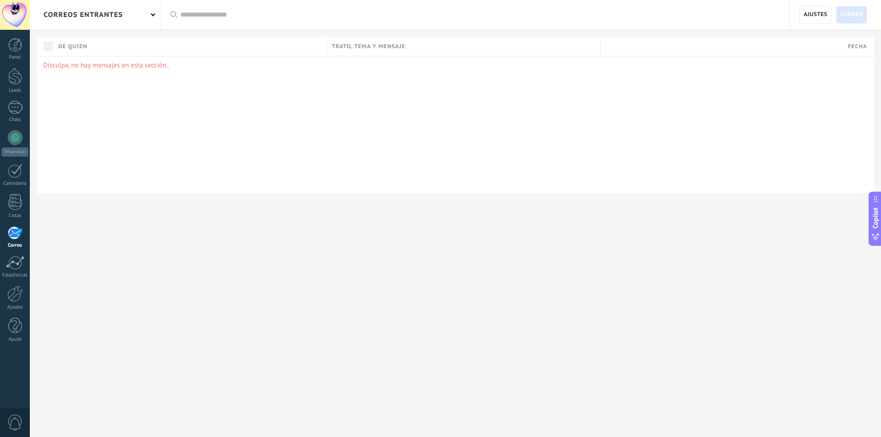
click at [89, 66] on p "Disculpa, no hay mensajes en esta sección.." at bounding box center [455, 65] width 825 height 9
click at [18, 265] on div at bounding box center [15, 263] width 18 height 14
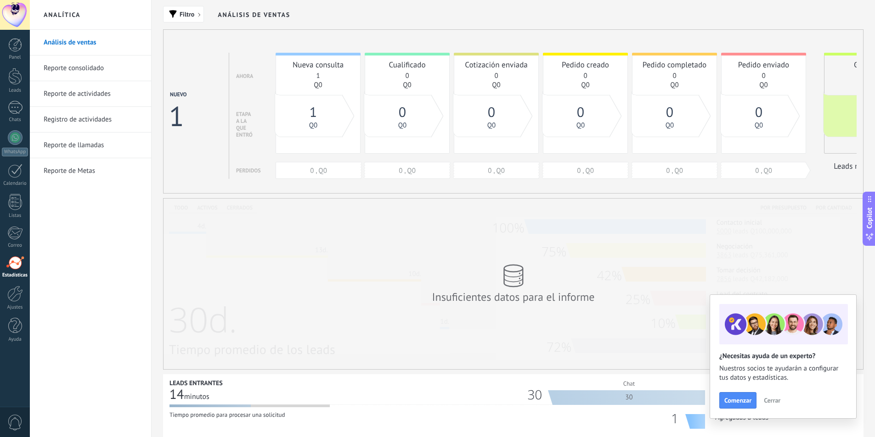
click at [768, 398] on span "Cerrar" at bounding box center [771, 401] width 17 height 6
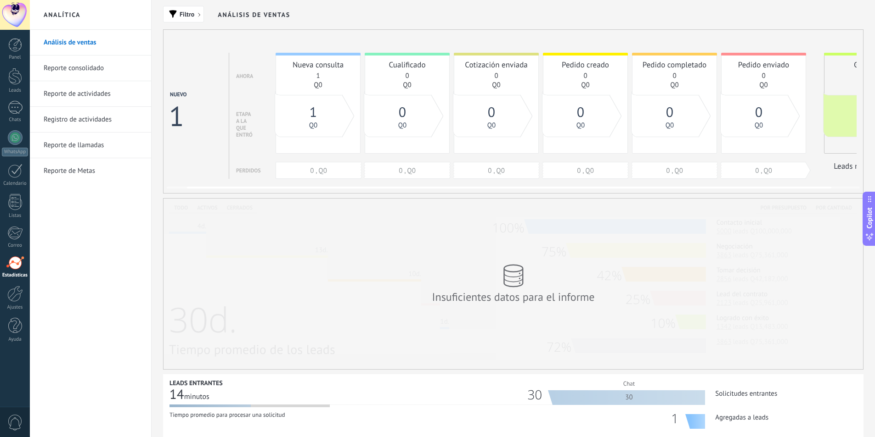
scroll to position [0, 52]
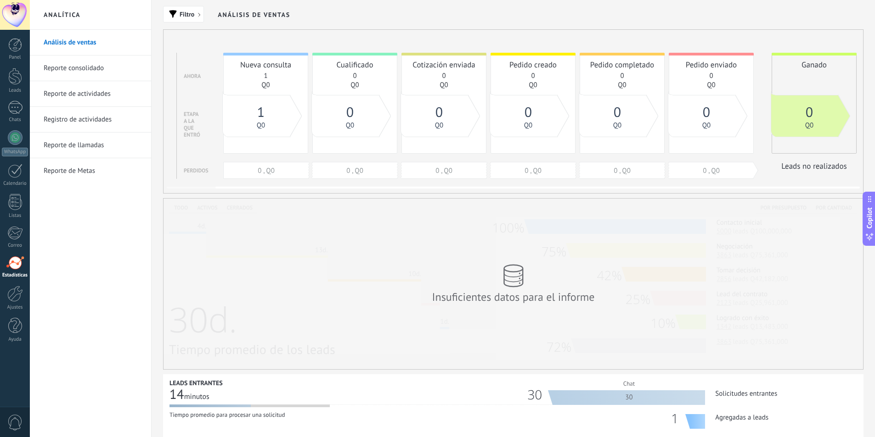
drag, startPoint x: 785, startPoint y: 99, endPoint x: 491, endPoint y: 89, distance: 294.0
click at [491, 89] on div "Nueva consulta 1 Q0 0 , Q0 Cualificado 0 Q0 0 , Q0 Cotización enviada 0 Q0 0 , …" at bounding box center [539, 116] width 633 height 126
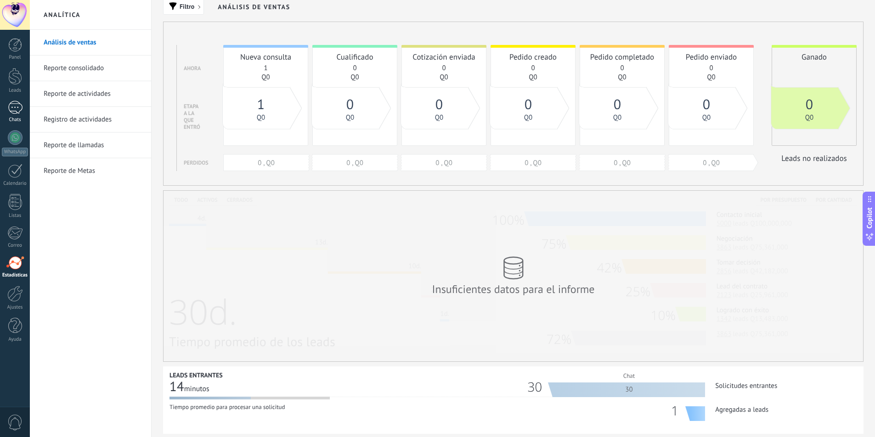
scroll to position [0, 0]
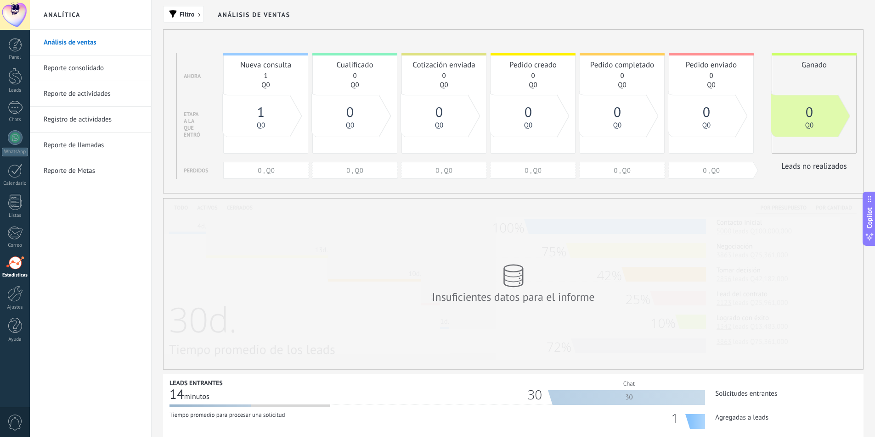
click at [81, 160] on link "Reporte de Metas" at bounding box center [93, 171] width 98 height 26
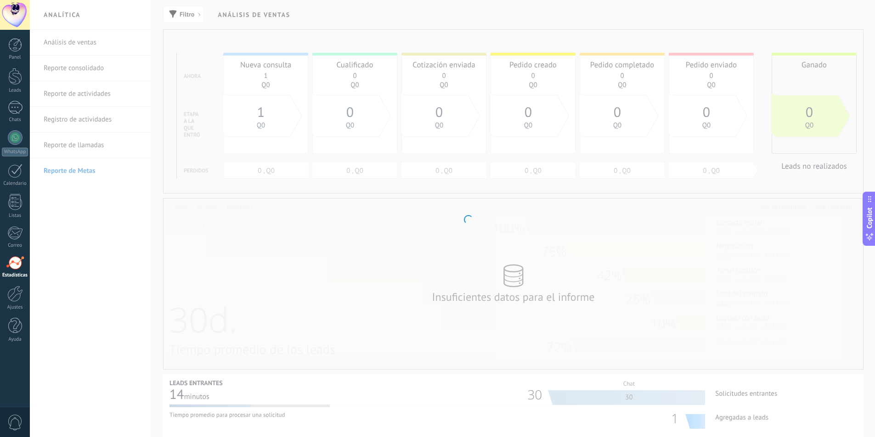
click at [84, 166] on body ".abccls-1,.abccls-2{fill-rule:evenodd}.abccls-2{fill:#fff} .abfcls-1{fill:none}…" at bounding box center [437, 218] width 875 height 437
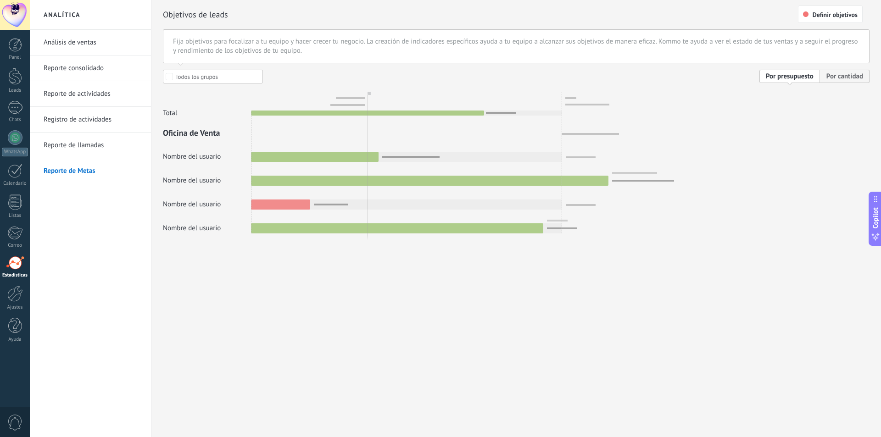
click at [82, 140] on link "Reporte de llamadas" at bounding box center [93, 146] width 98 height 26
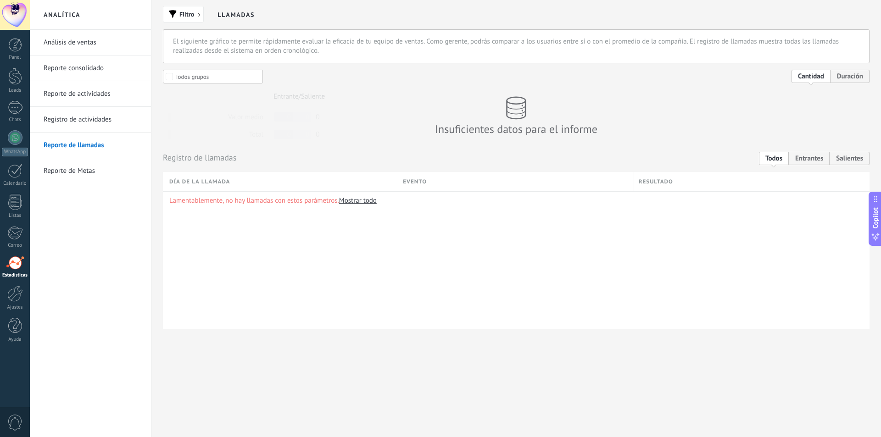
click at [78, 125] on link "Registro de actividades" at bounding box center [93, 120] width 98 height 26
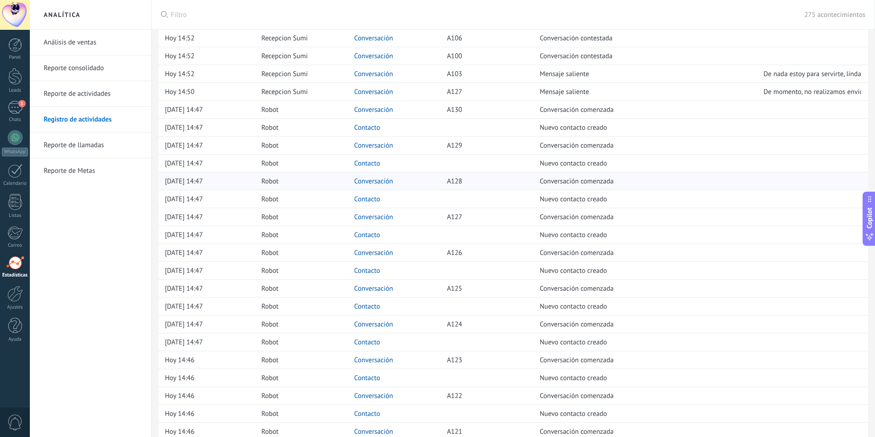
scroll to position [544, 0]
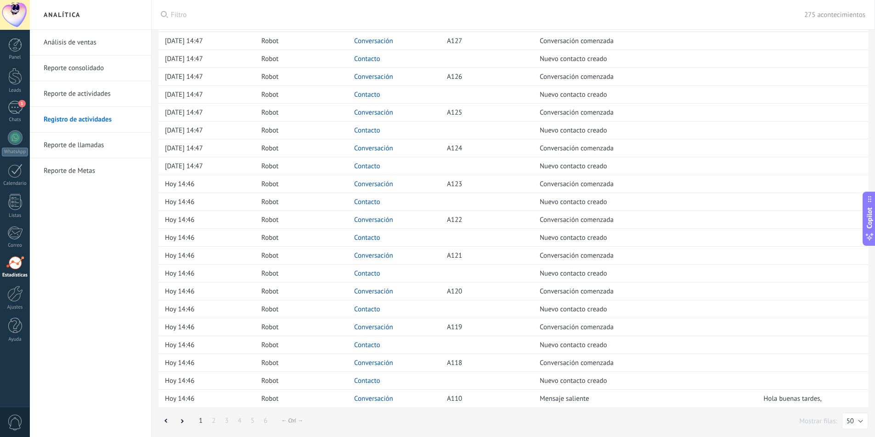
click at [84, 94] on link "Reporte de actividades" at bounding box center [93, 94] width 98 height 26
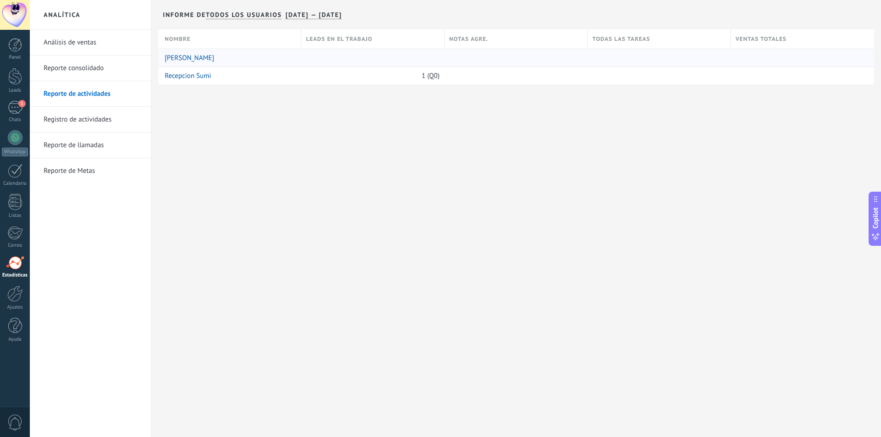
click at [189, 56] on link "[PERSON_NAME]" at bounding box center [190, 58] width 50 height 9
click at [71, 41] on link "Análisis de ventas" at bounding box center [93, 43] width 98 height 26
